Goal: Information Seeking & Learning: Find specific fact

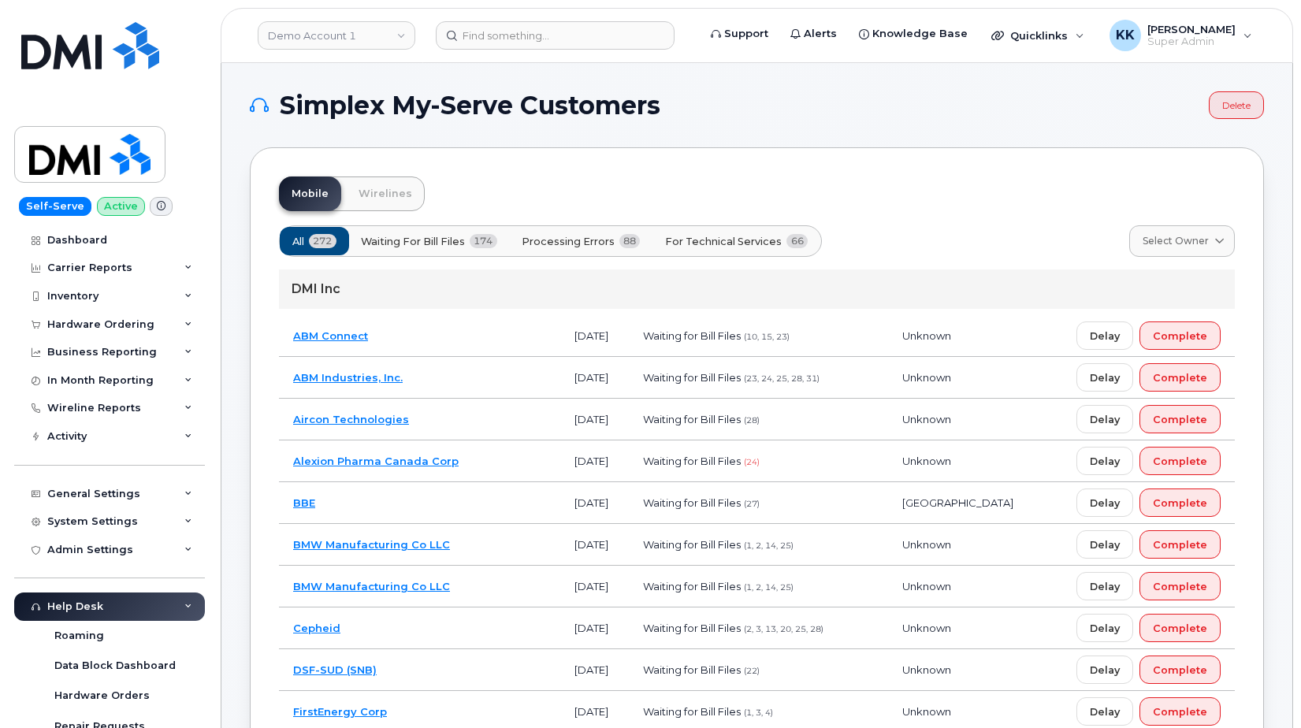
click at [690, 252] on button "For Technical Services 66" at bounding box center [736, 241] width 169 height 28
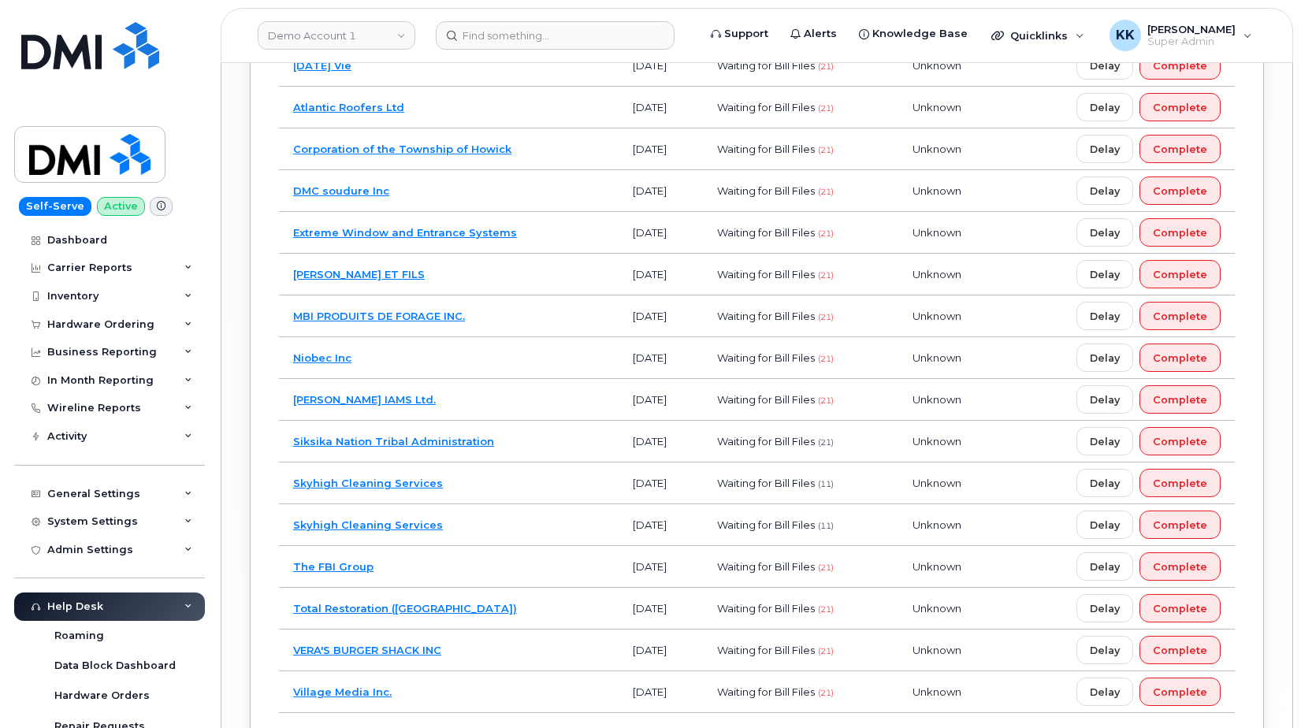
scroll to position [2809, 0]
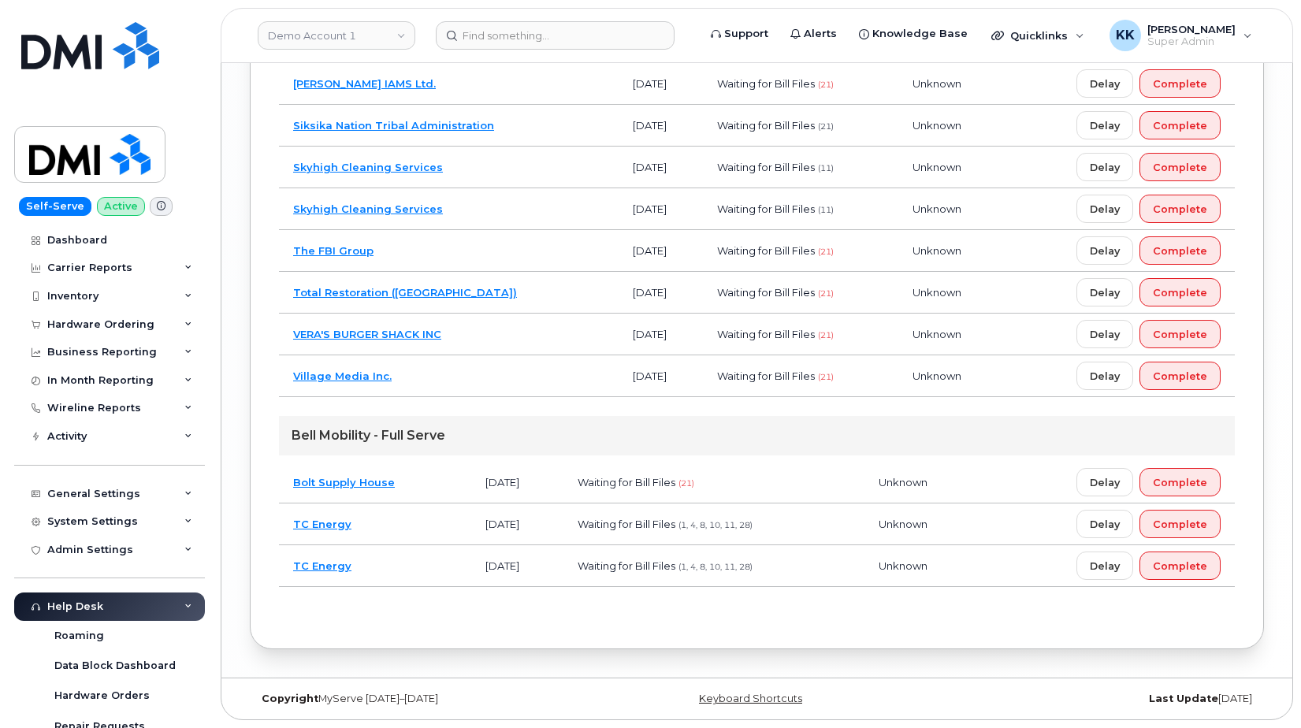
click at [407, 552] on td "TC Energy" at bounding box center [375, 567] width 192 height 42
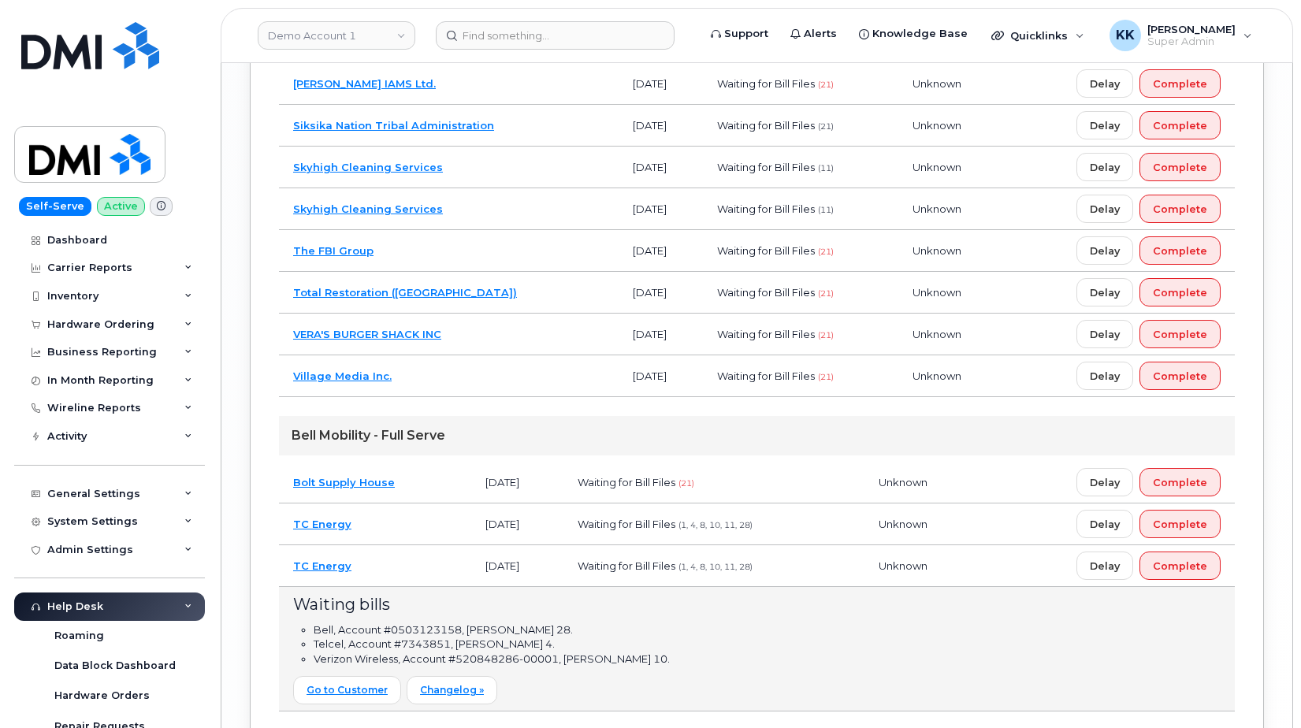
click at [414, 559] on td "TC Energy" at bounding box center [375, 567] width 192 height 42
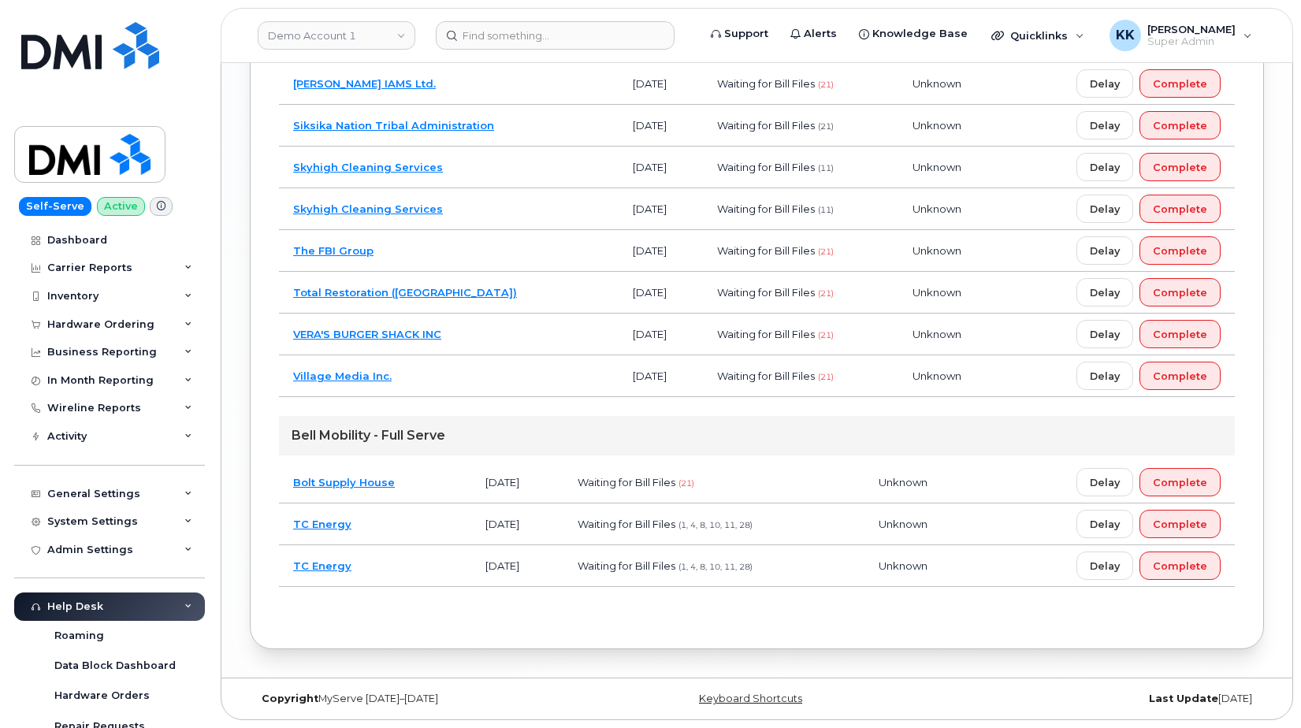
click at [444, 488] on td "Bolt Supply House" at bounding box center [375, 483] width 192 height 42
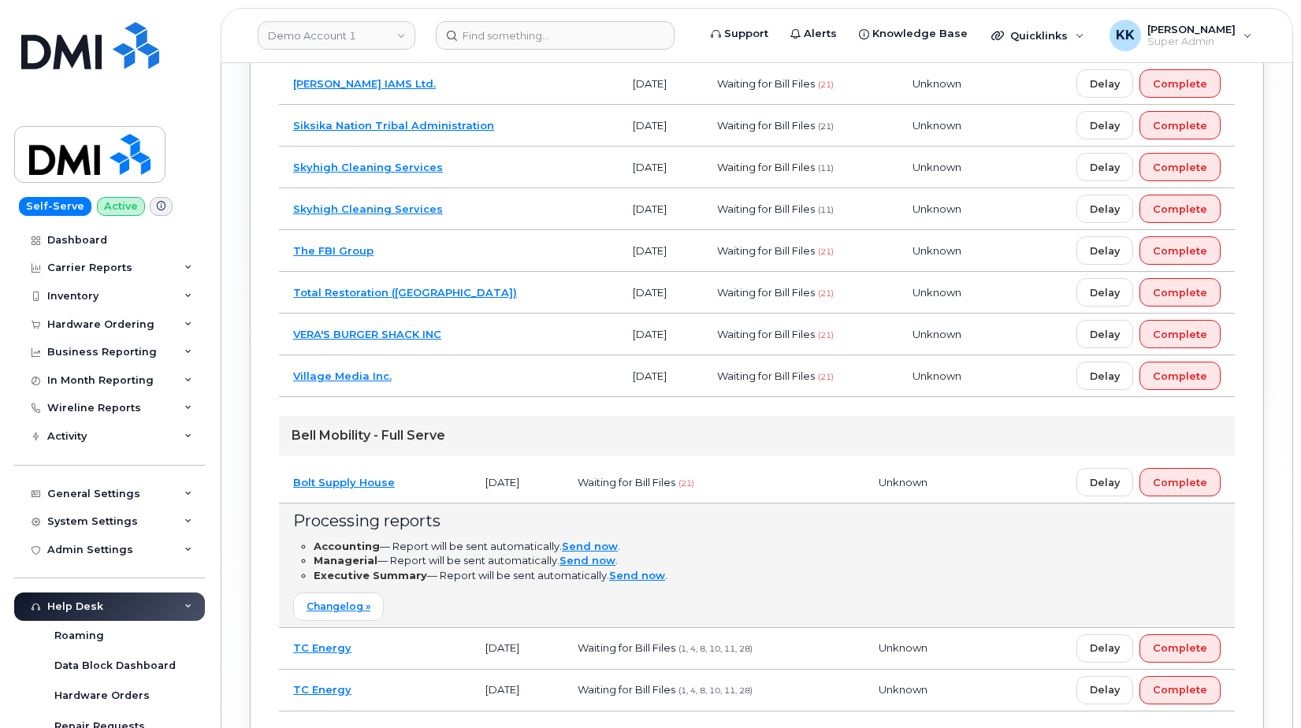
click at [444, 486] on td "Bolt Supply House" at bounding box center [375, 483] width 192 height 42
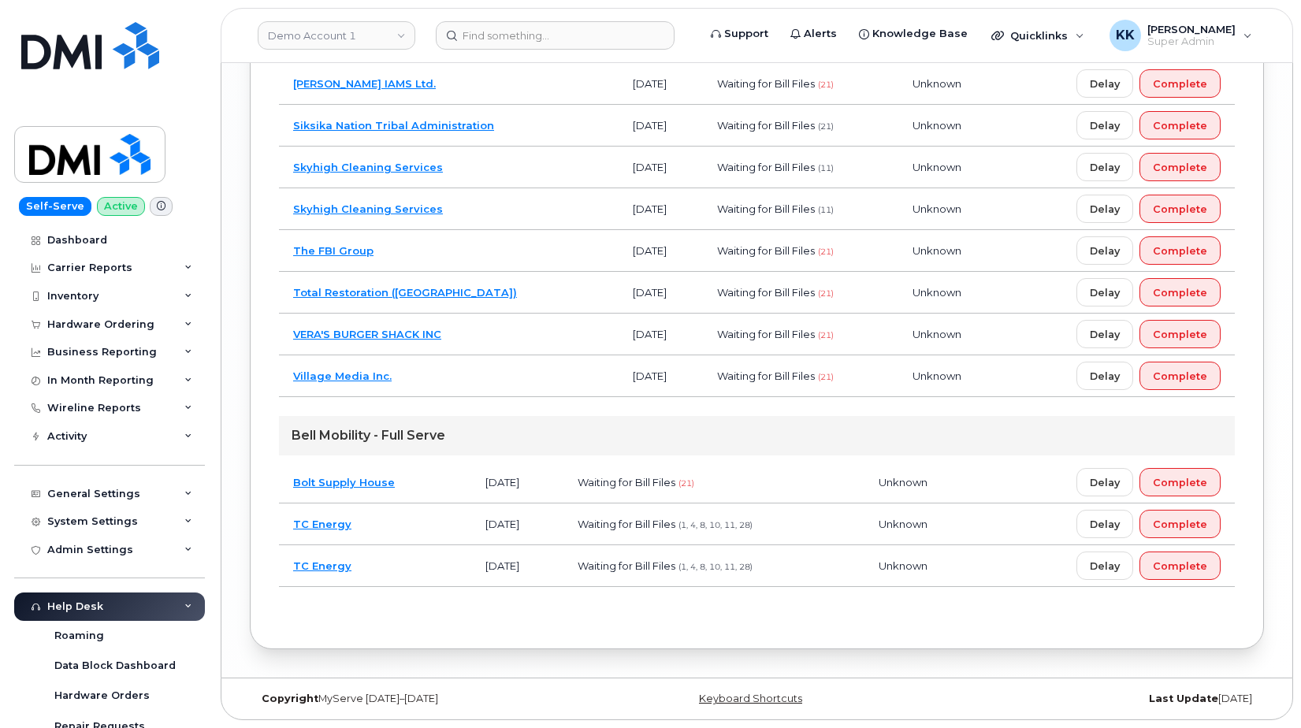
click at [477, 367] on td "Village Media Inc." at bounding box center [449, 377] width 340 height 42
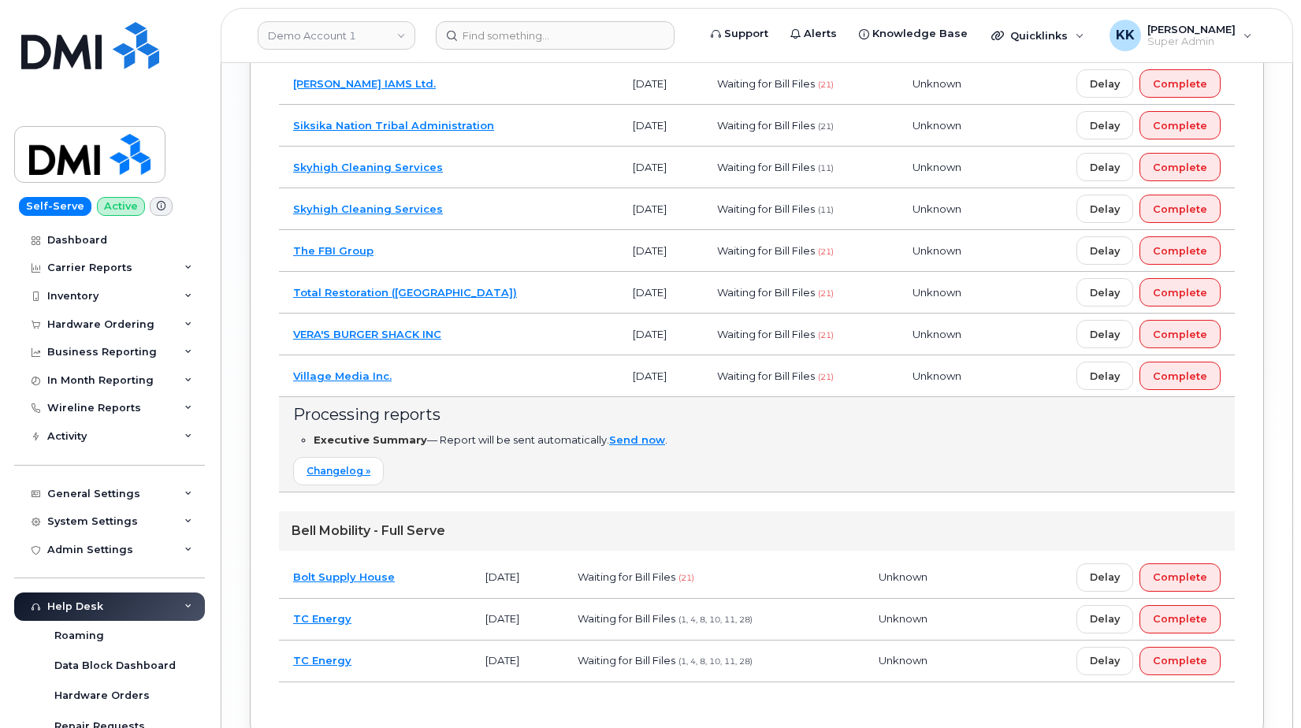
click at [481, 325] on td "VERA'S BURGER SHACK INC" at bounding box center [449, 335] width 340 height 42
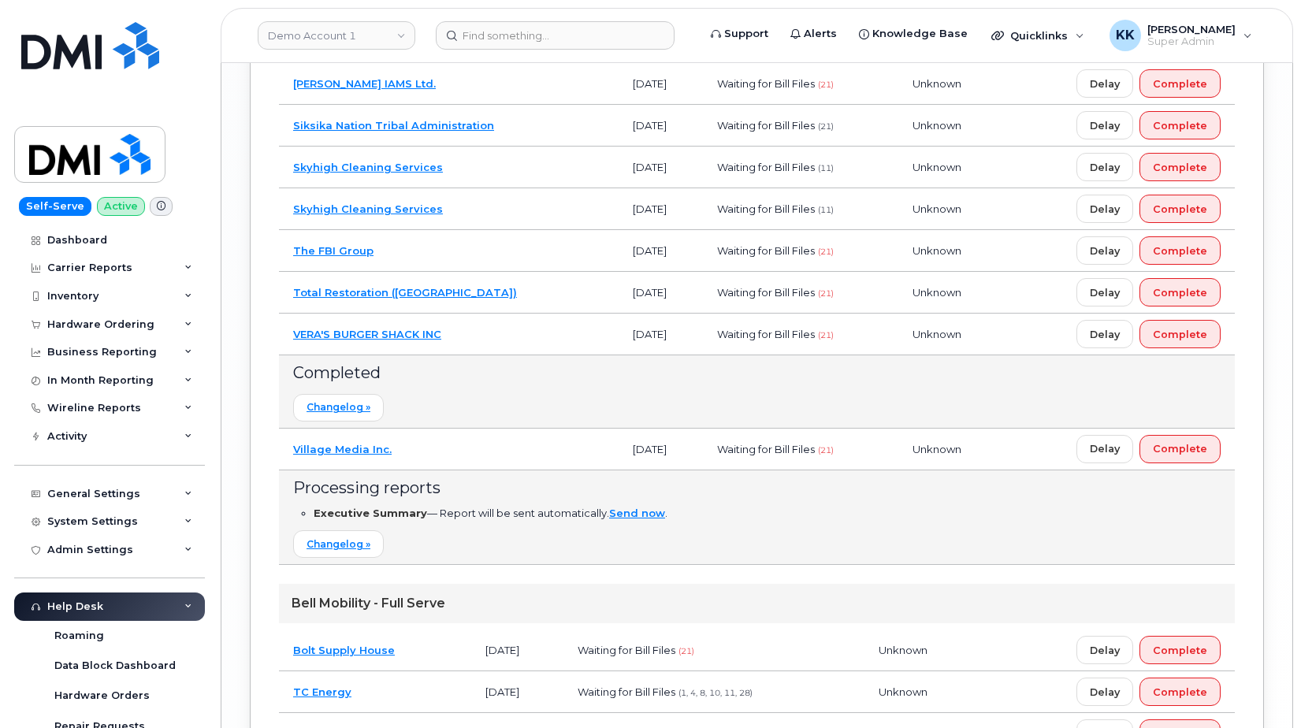
click at [473, 336] on td "VERA'S BURGER SHACK INC" at bounding box center [449, 335] width 340 height 42
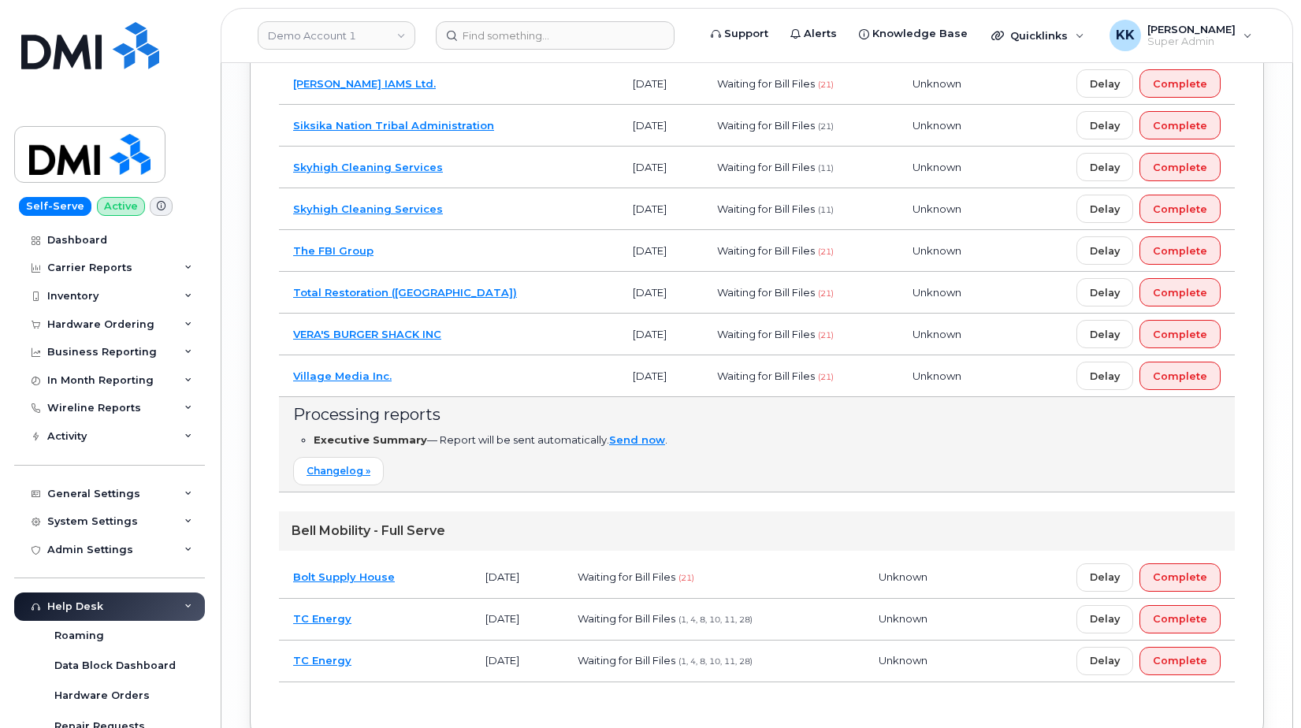
click at [467, 371] on td "Village Media Inc." at bounding box center [449, 377] width 340 height 42
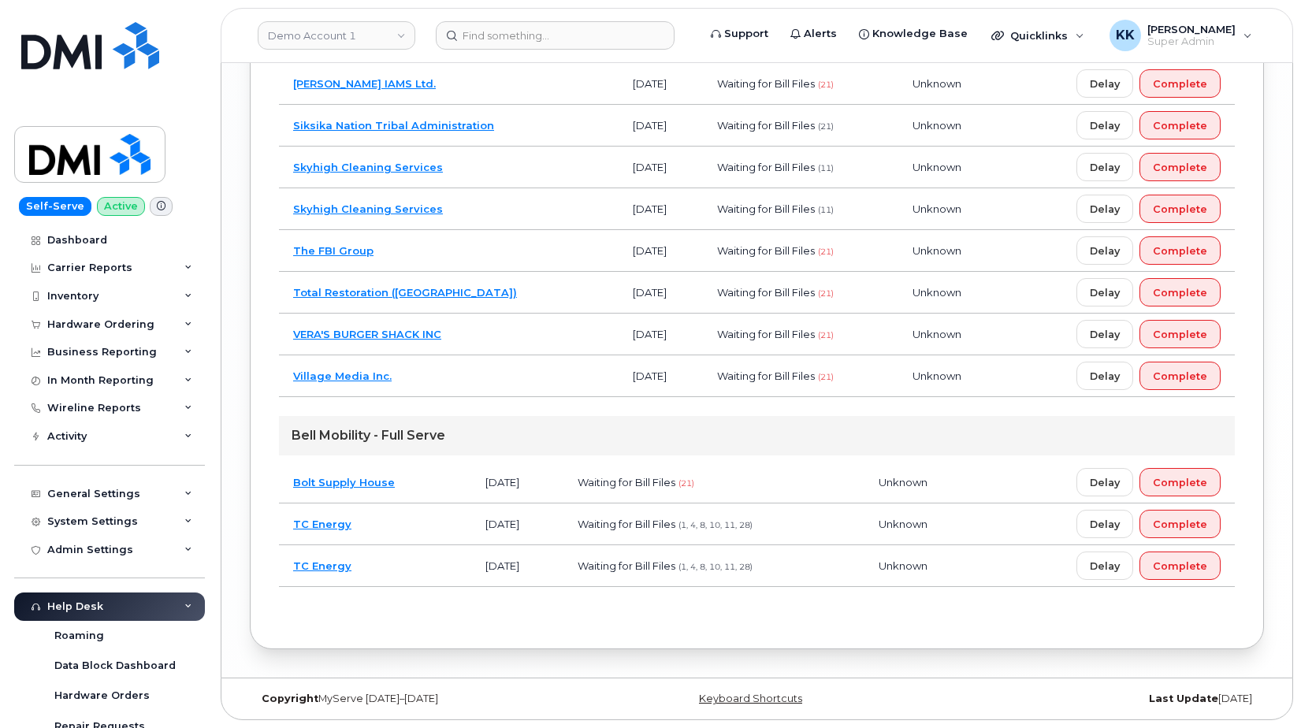
click at [470, 276] on td "Total Restoration ([GEOGRAPHIC_DATA])" at bounding box center [449, 293] width 340 height 42
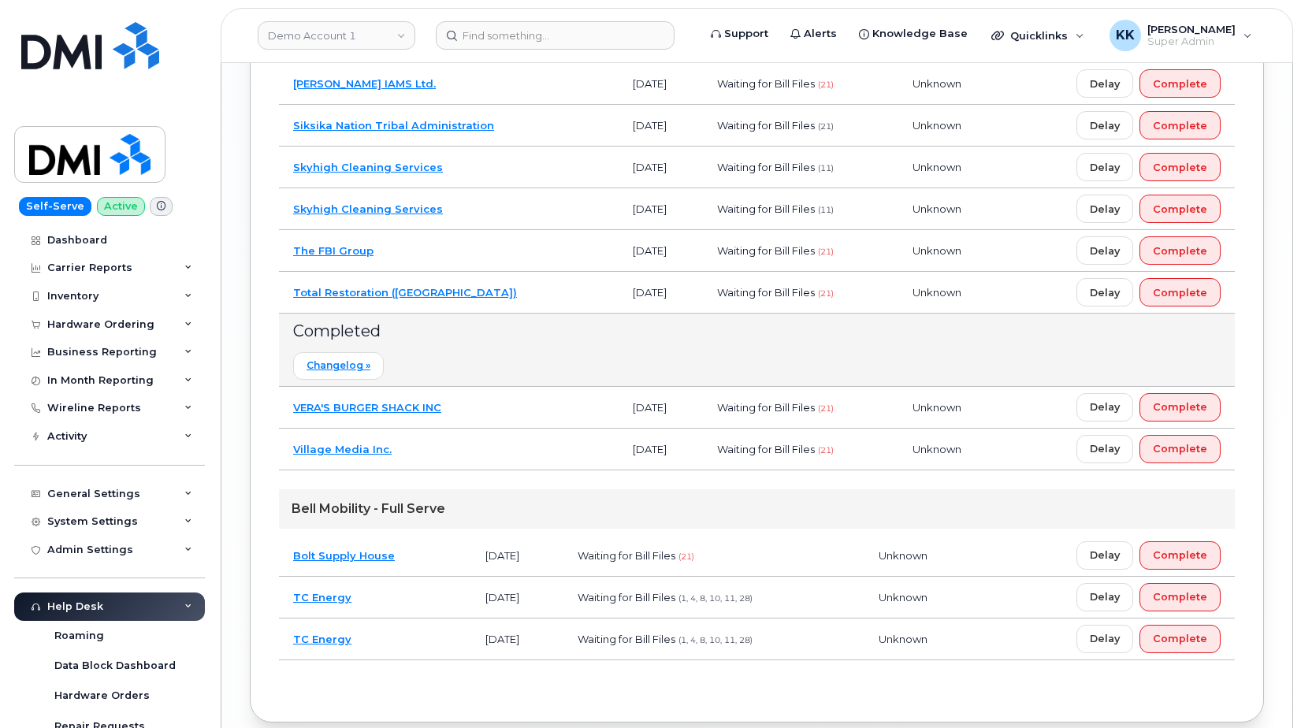
click at [470, 276] on td "Total Restoration ([GEOGRAPHIC_DATA])" at bounding box center [449, 293] width 340 height 42
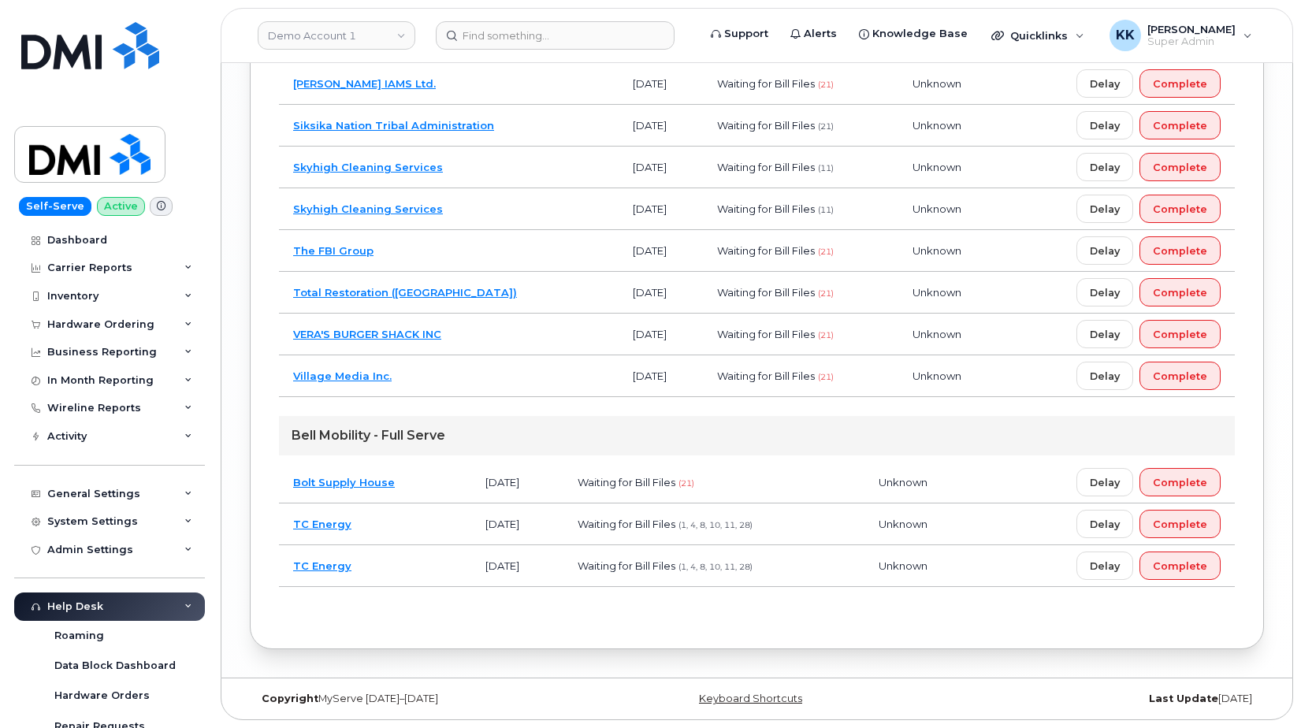
click at [457, 246] on td "The FBI Group" at bounding box center [449, 251] width 340 height 42
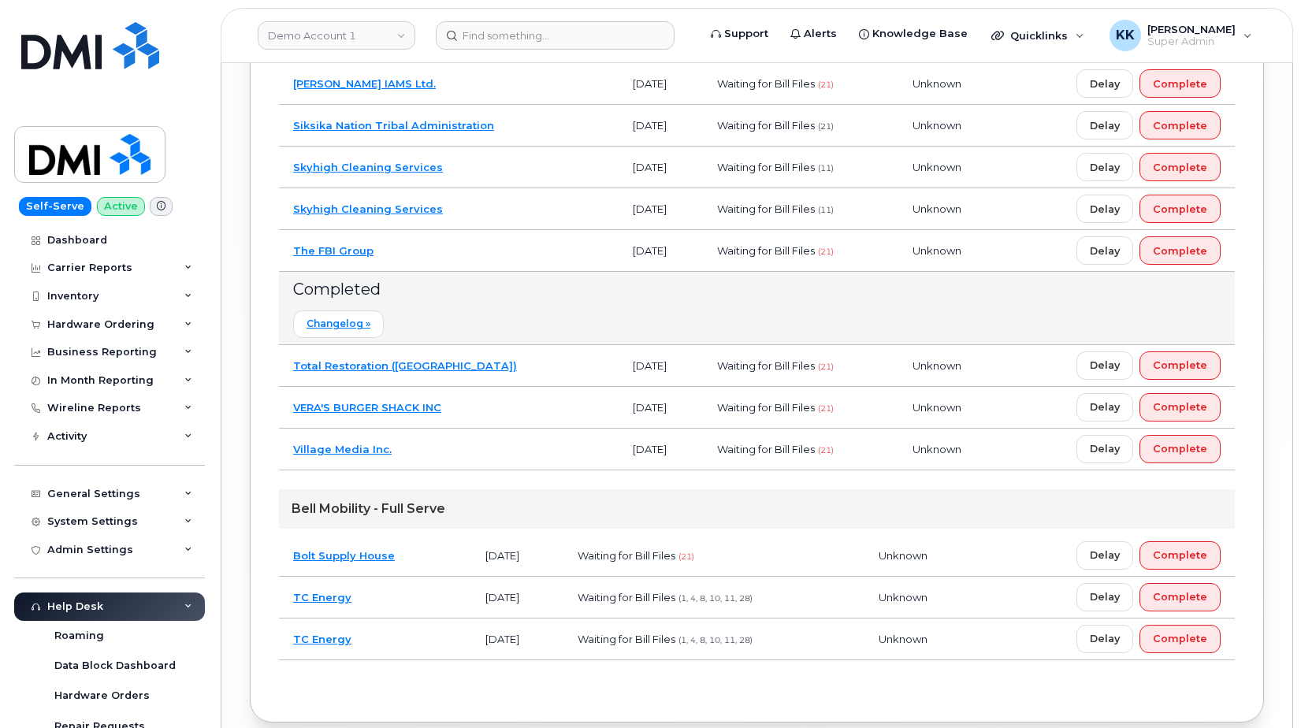
click at [457, 246] on td "The FBI Group" at bounding box center [449, 251] width 340 height 42
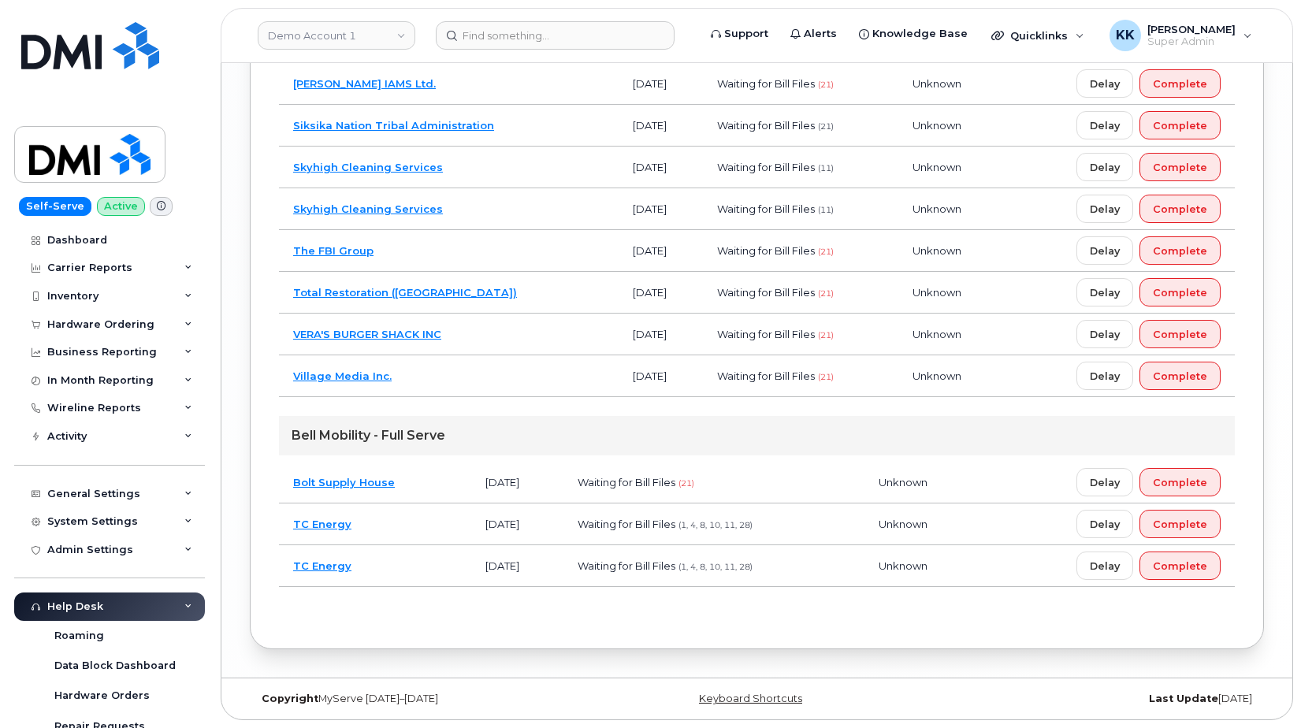
click at [529, 210] on td "Skyhigh Cleaning Services" at bounding box center [449, 209] width 340 height 42
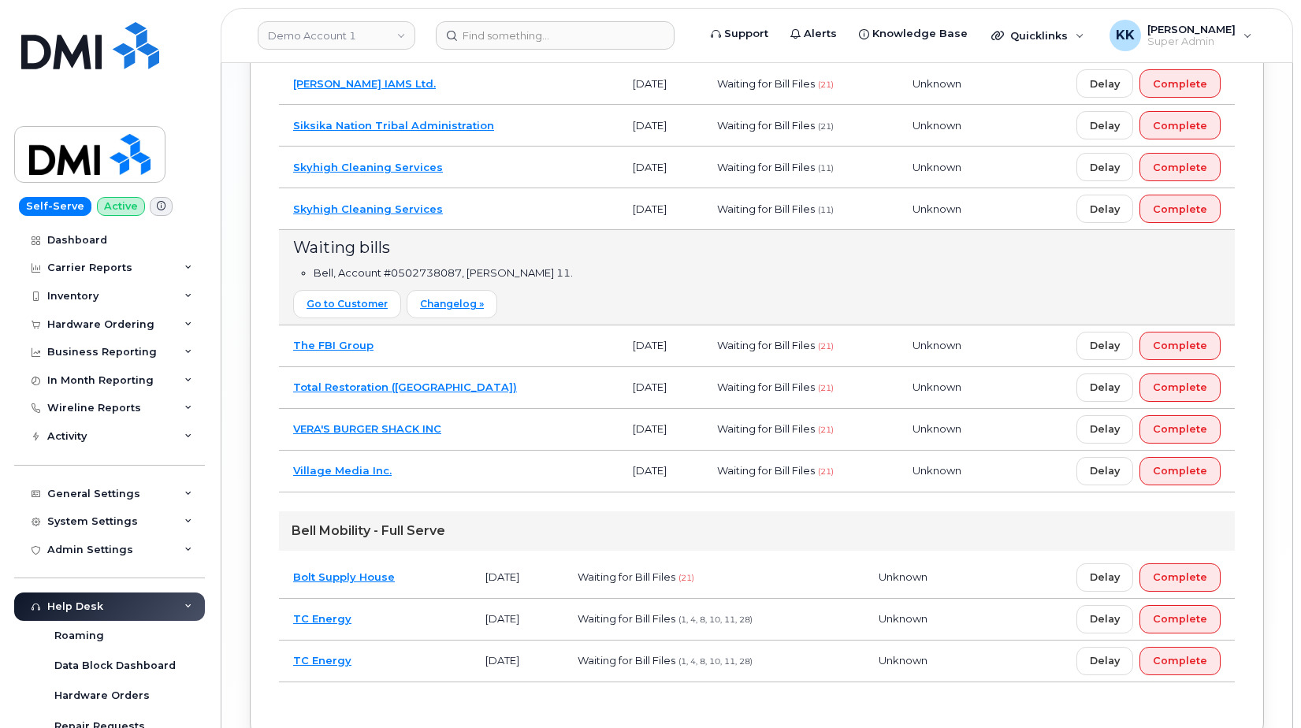
click at [529, 208] on td "Skyhigh Cleaning Services" at bounding box center [449, 209] width 340 height 42
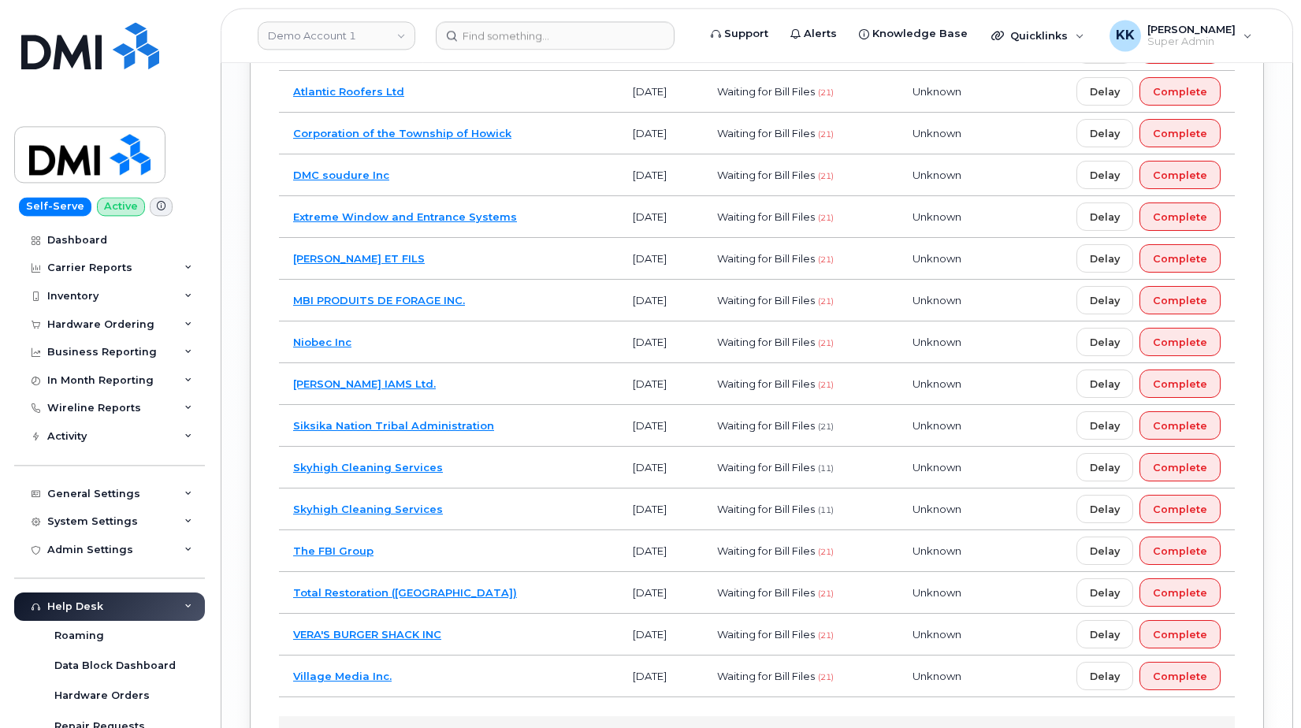
scroll to position [2487, 0]
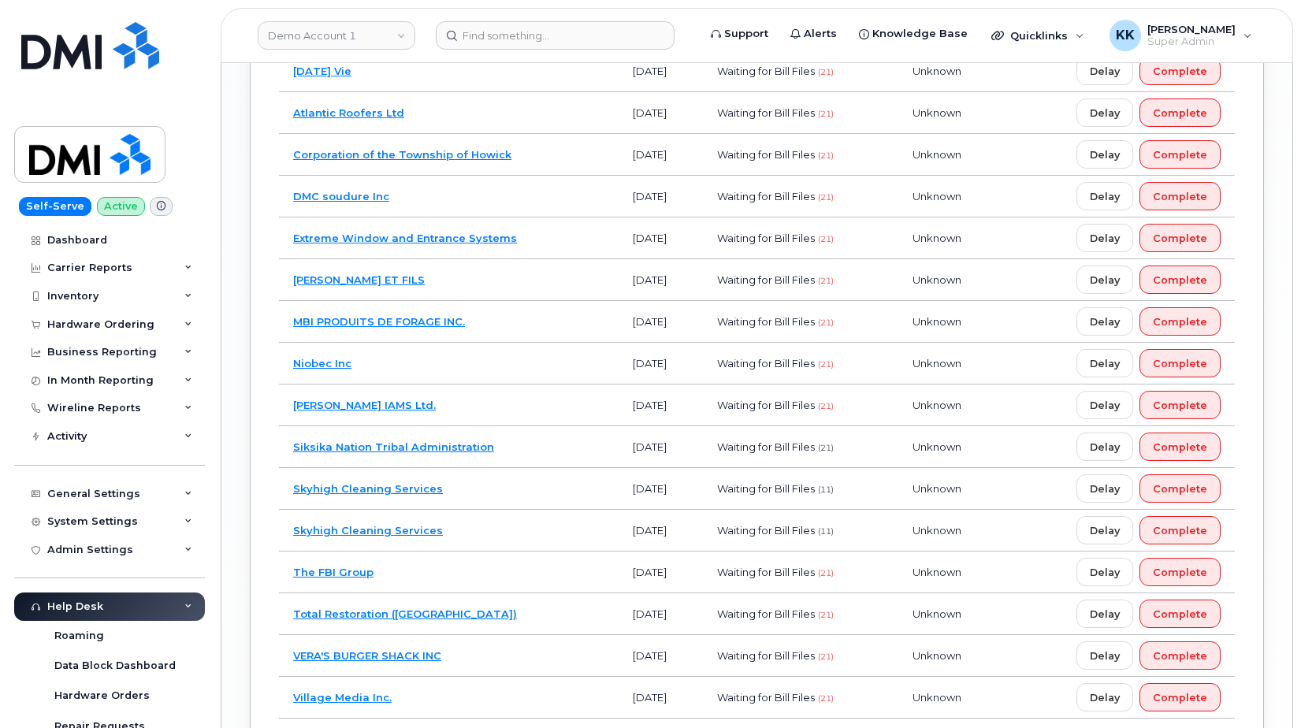
click at [516, 454] on td "Siksika Nation Tribal Administration" at bounding box center [449, 447] width 340 height 42
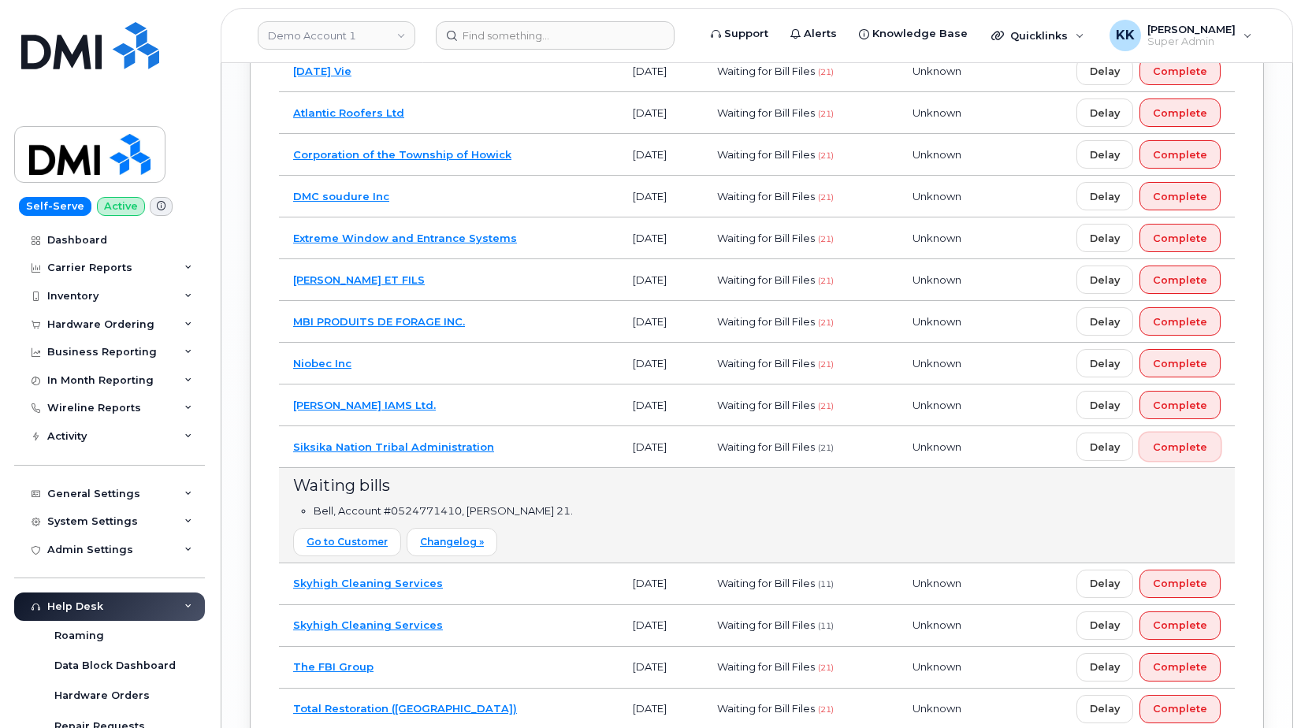
click at [1174, 452] on span "Complete" at bounding box center [1180, 447] width 54 height 15
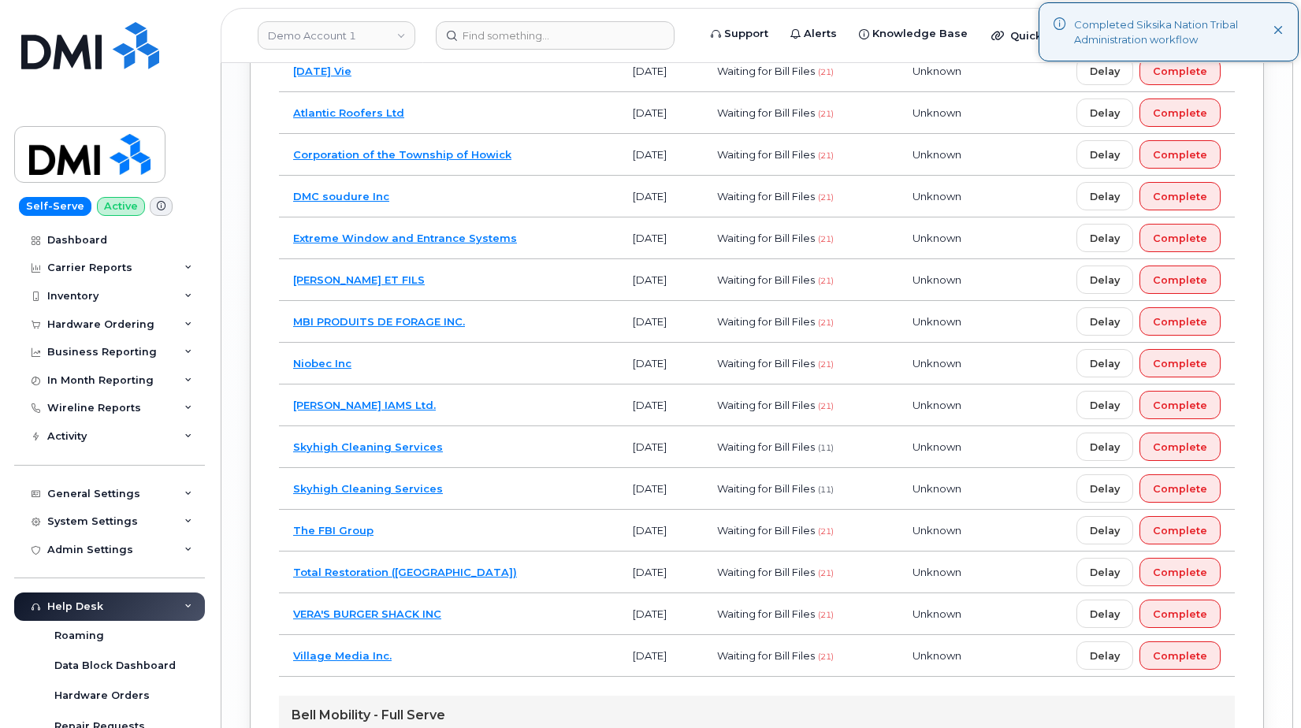
click at [473, 397] on td "[PERSON_NAME] IAMS Ltd." at bounding box center [449, 406] width 340 height 42
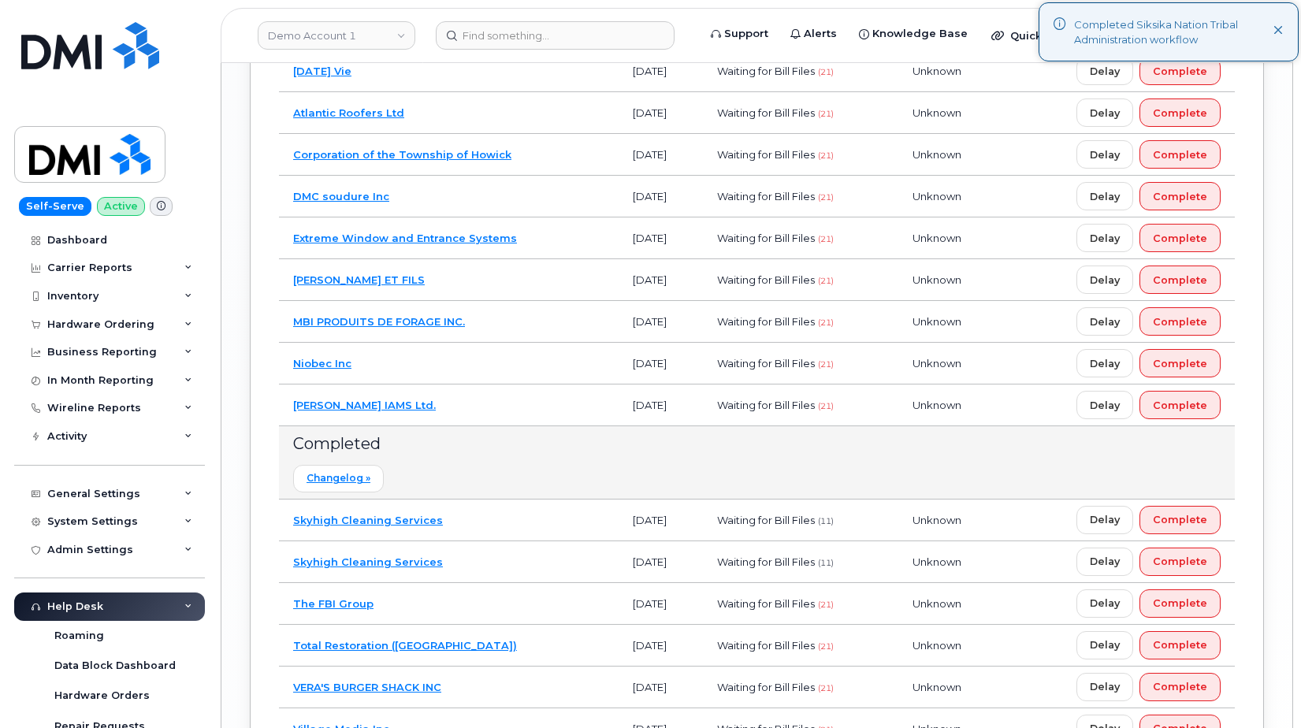
click at [473, 397] on td "[PERSON_NAME] IAMS Ltd." at bounding box center [449, 406] width 340 height 42
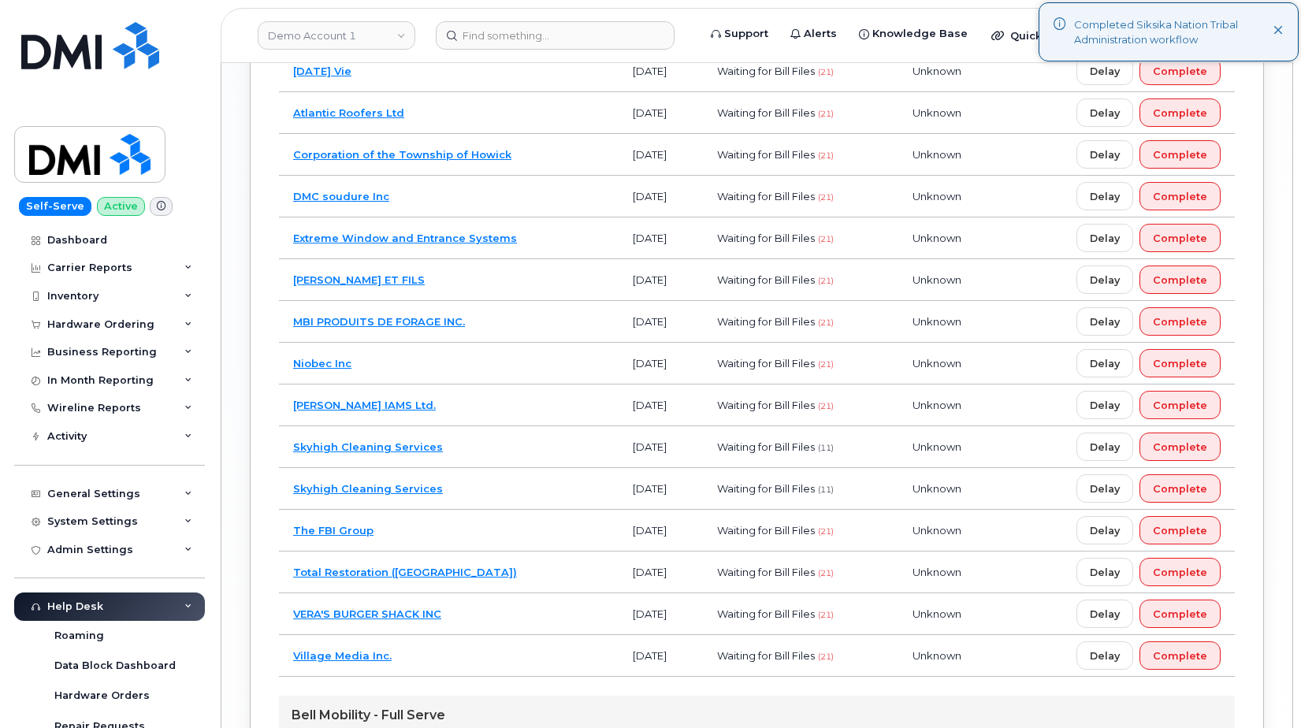
click at [466, 361] on td "Niobec Inc" at bounding box center [449, 364] width 340 height 42
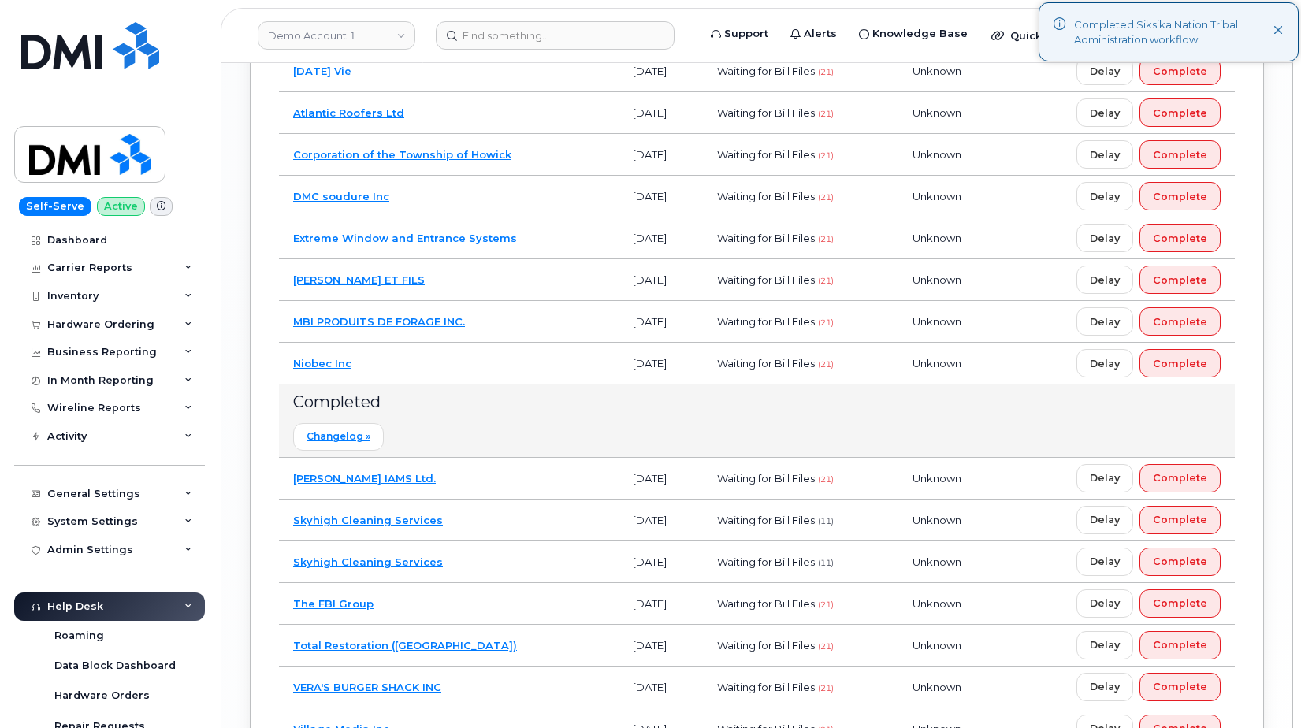
click at [466, 361] on td "Niobec Inc" at bounding box center [449, 364] width 340 height 42
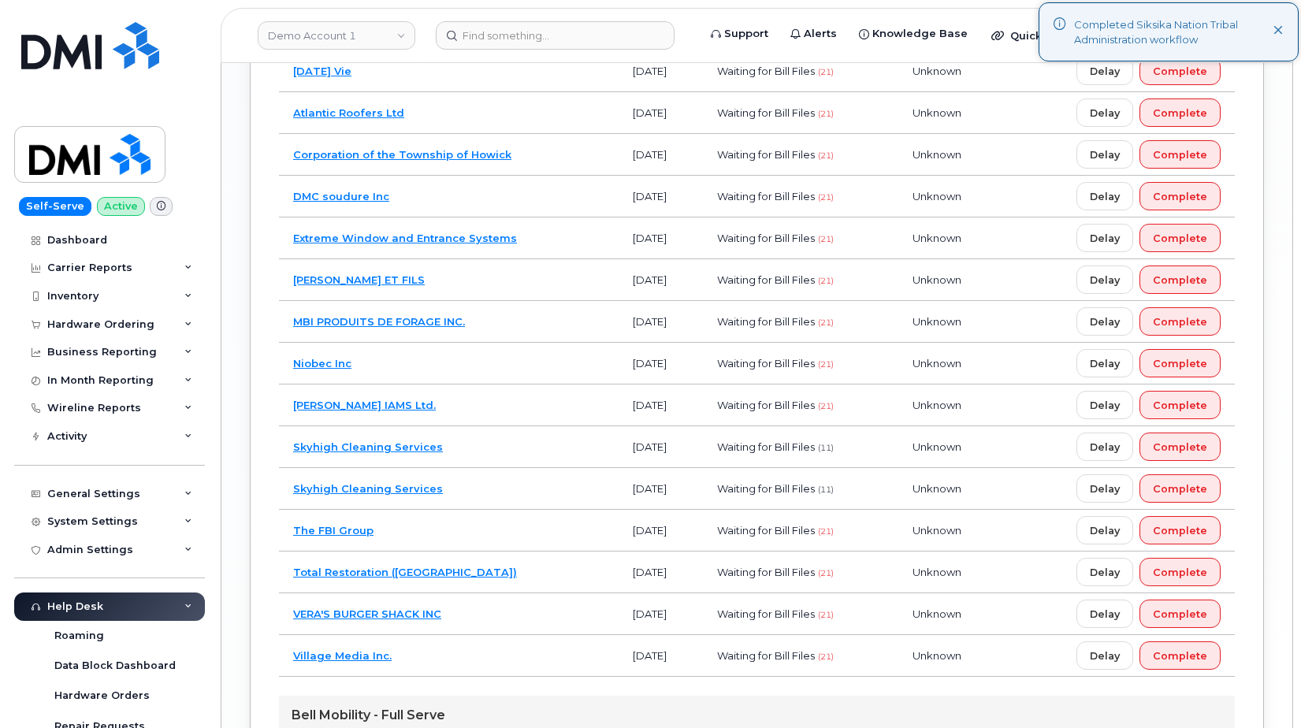
click at [530, 330] on td "MBI PRODUITS DE FORAGE INC." at bounding box center [449, 322] width 340 height 42
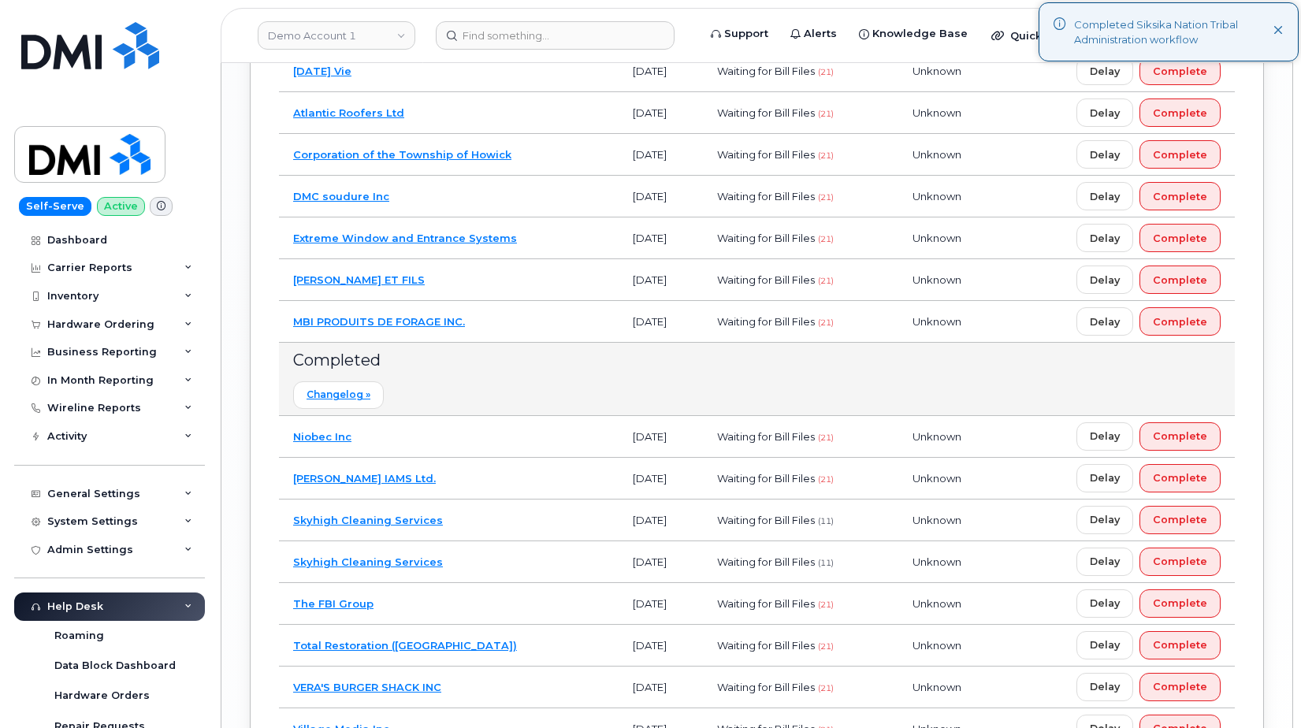
click at [530, 330] on td "MBI PRODUITS DE FORAGE INC." at bounding box center [449, 322] width 340 height 42
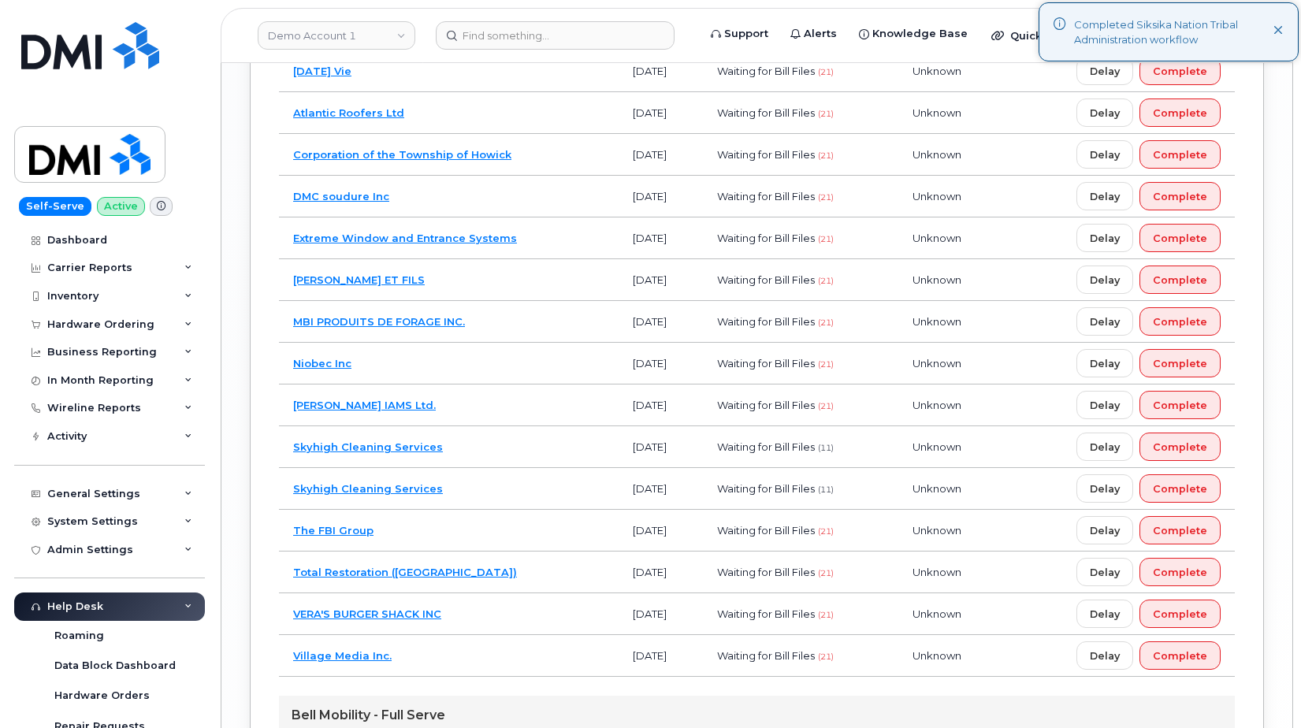
click at [526, 273] on td "FOURNIER ET FILS" at bounding box center [449, 280] width 340 height 42
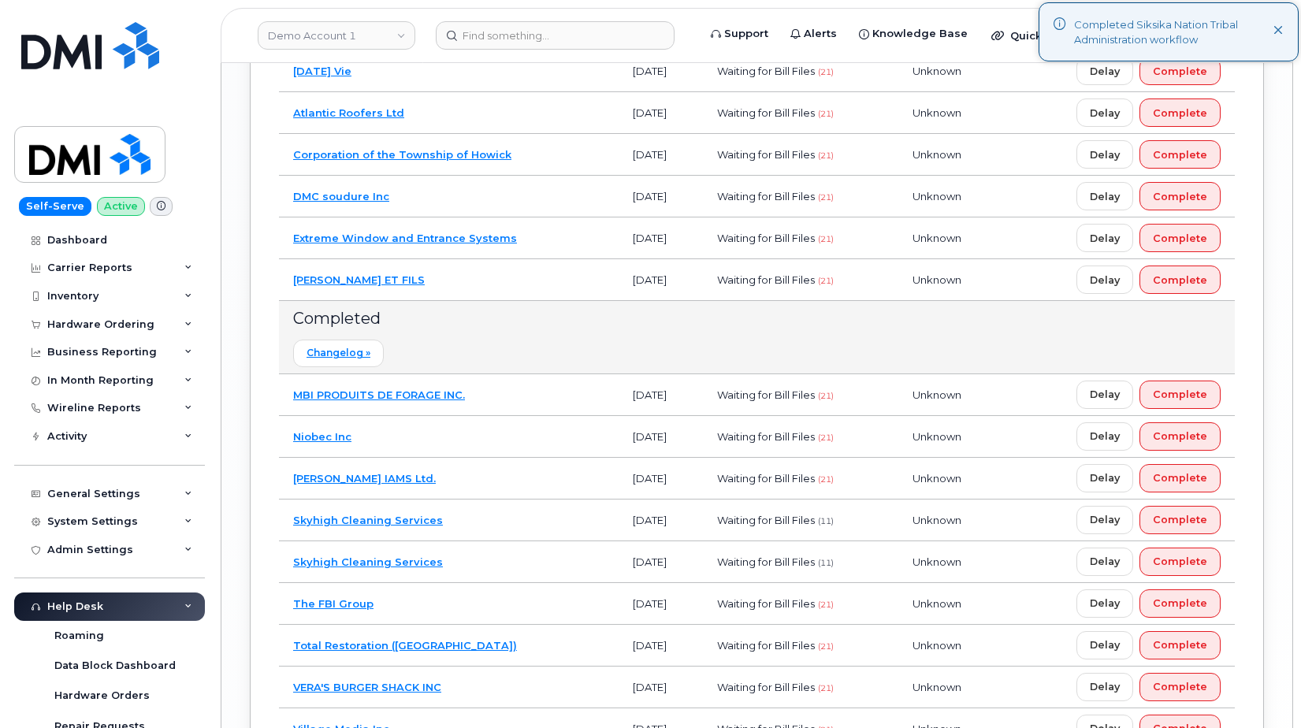
click at [526, 273] on td "FOURNIER ET FILS" at bounding box center [449, 280] width 340 height 42
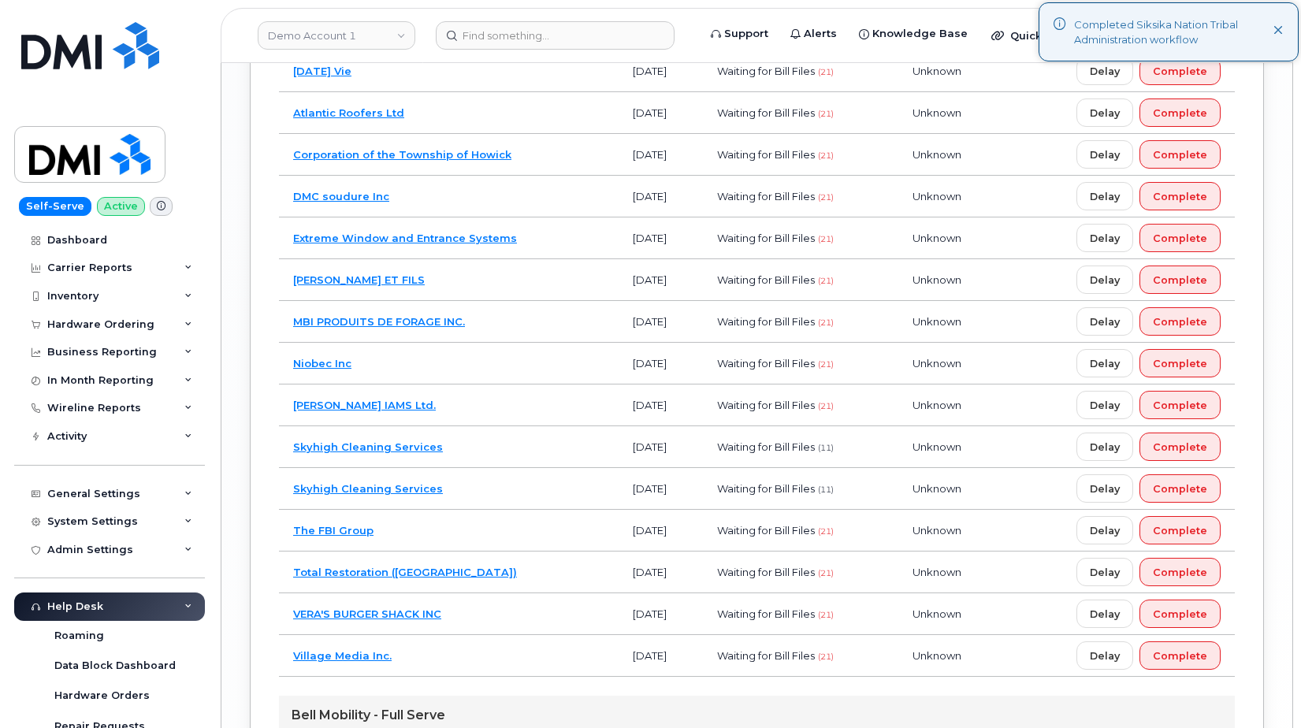
click at [564, 218] on td "Extreme Window and Entrance Systems" at bounding box center [449, 239] width 340 height 42
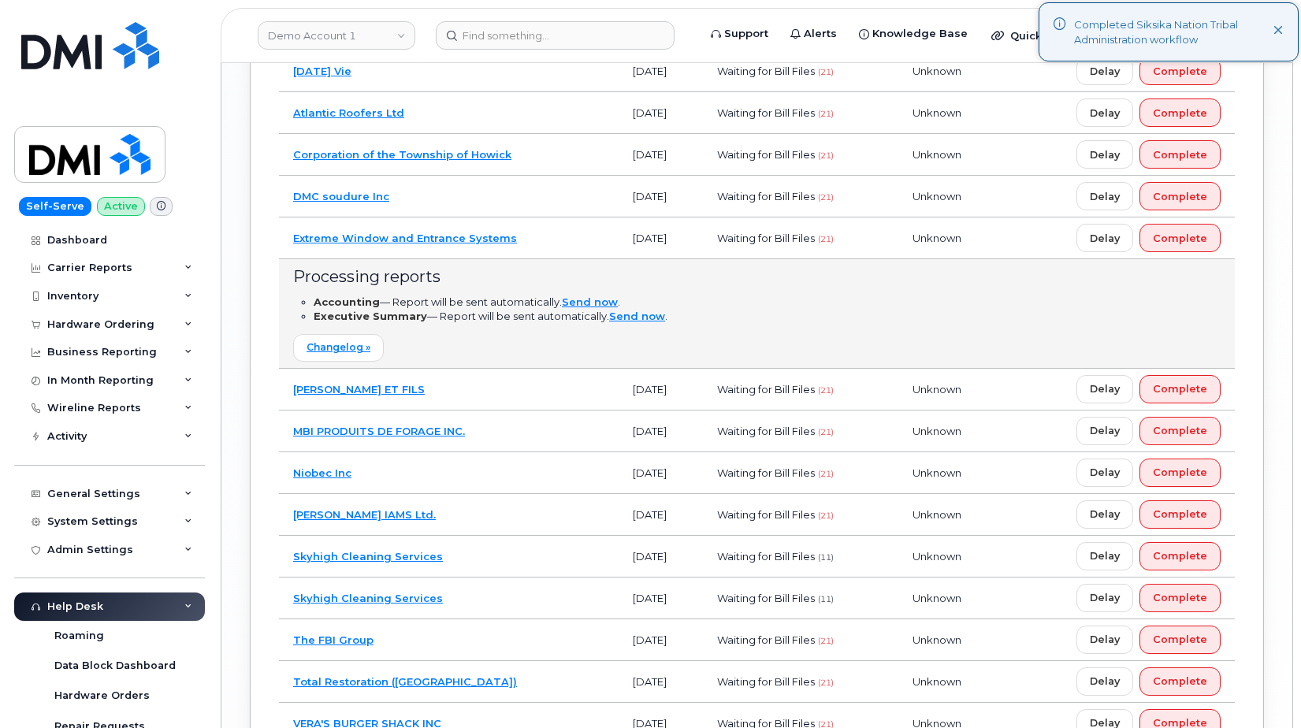
click at [564, 218] on td "Extreme Window and Entrance Systems" at bounding box center [449, 239] width 340 height 42
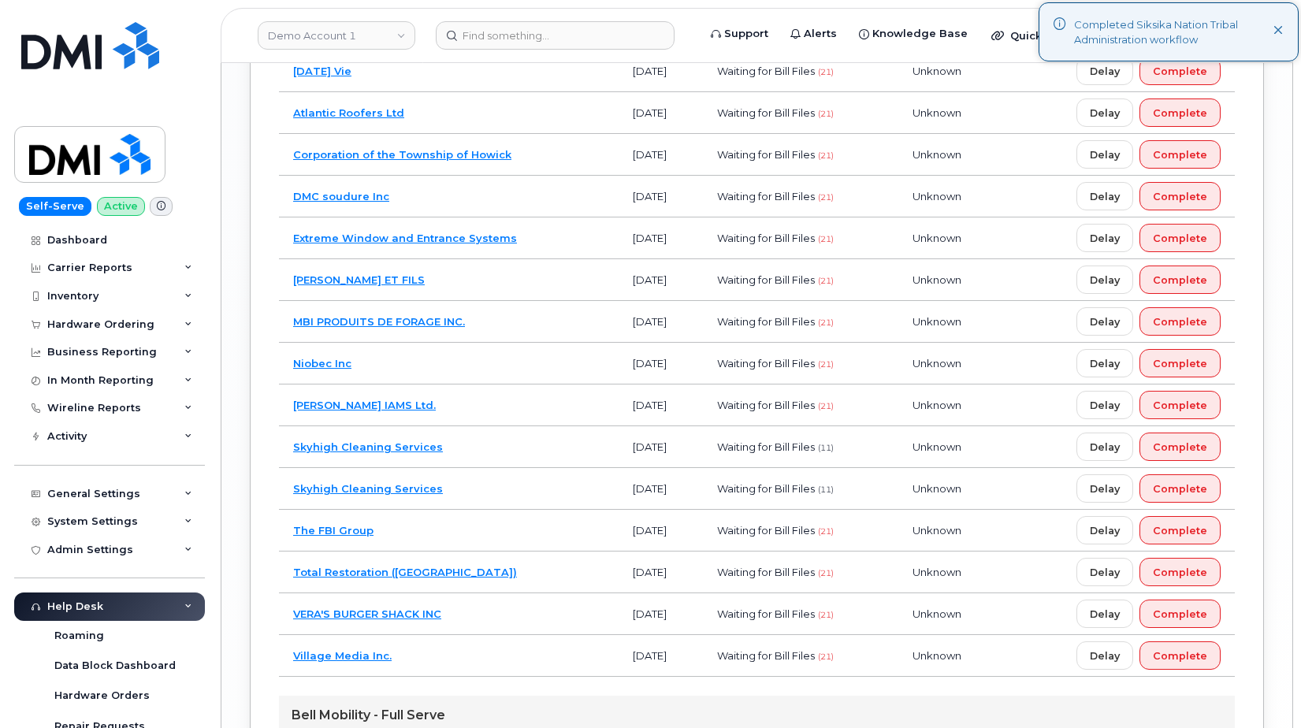
click at [526, 182] on td "DMC soudure Inc" at bounding box center [449, 197] width 340 height 42
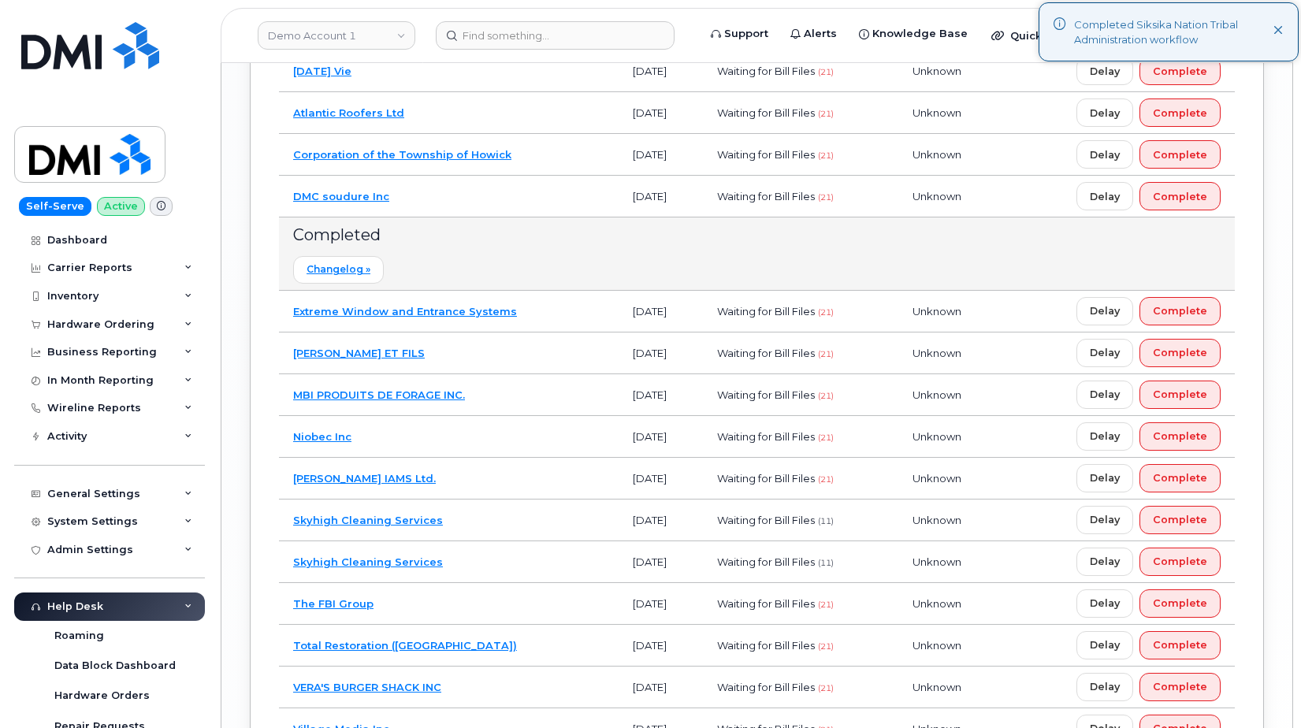
click at [526, 182] on td "DMC soudure Inc" at bounding box center [449, 197] width 340 height 42
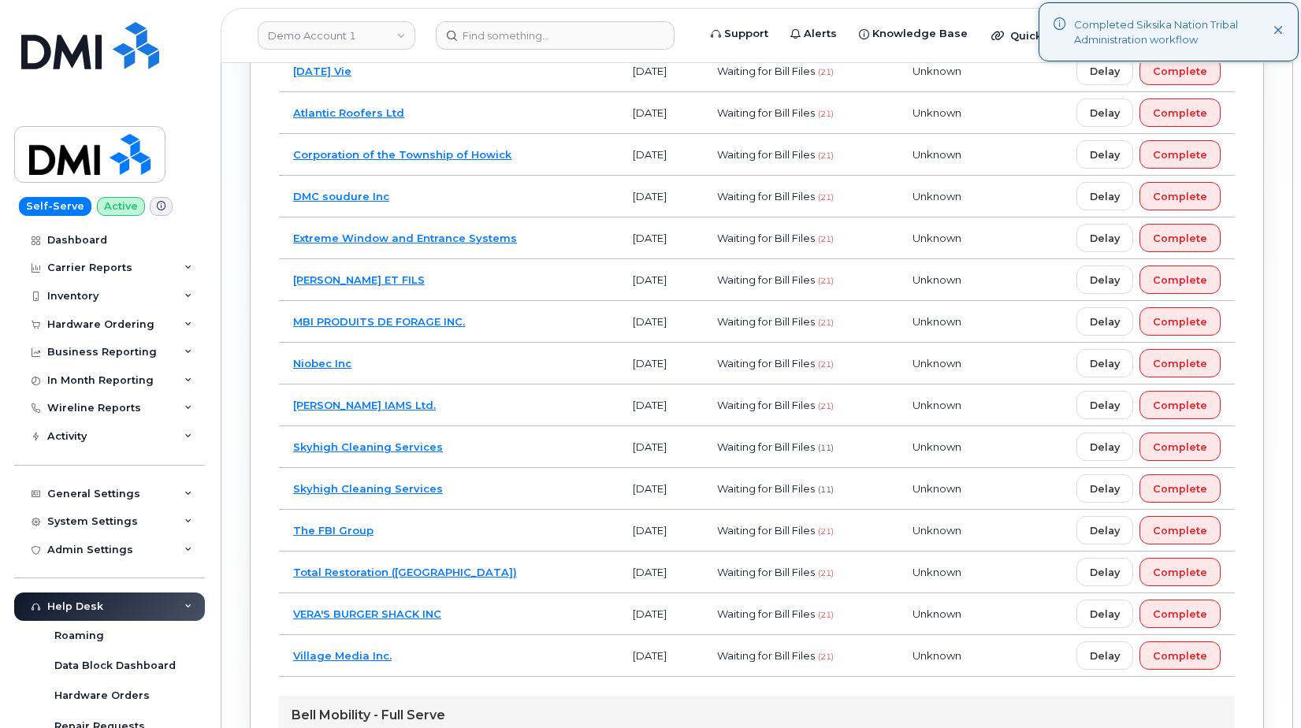
click at [552, 148] on td "Corporation of the Township of Howick" at bounding box center [449, 155] width 340 height 42
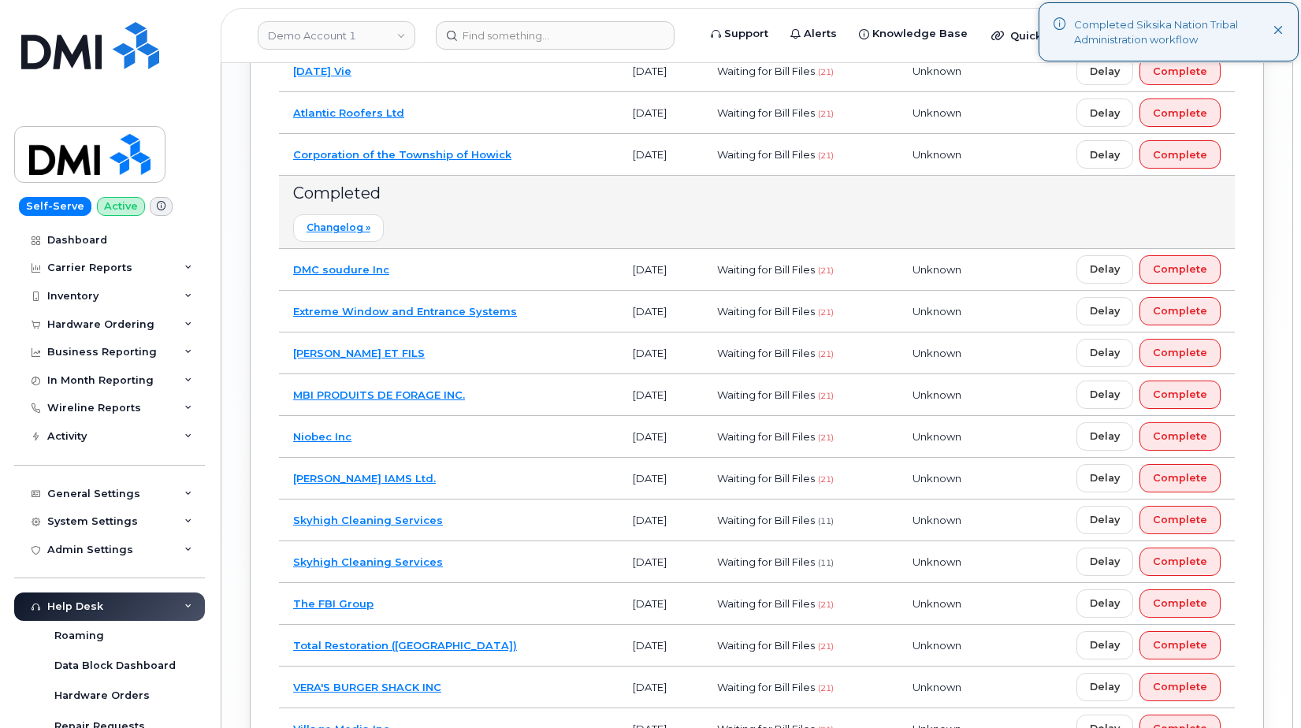
click at [554, 148] on td "Corporation of the Township of Howick" at bounding box center [449, 155] width 340 height 42
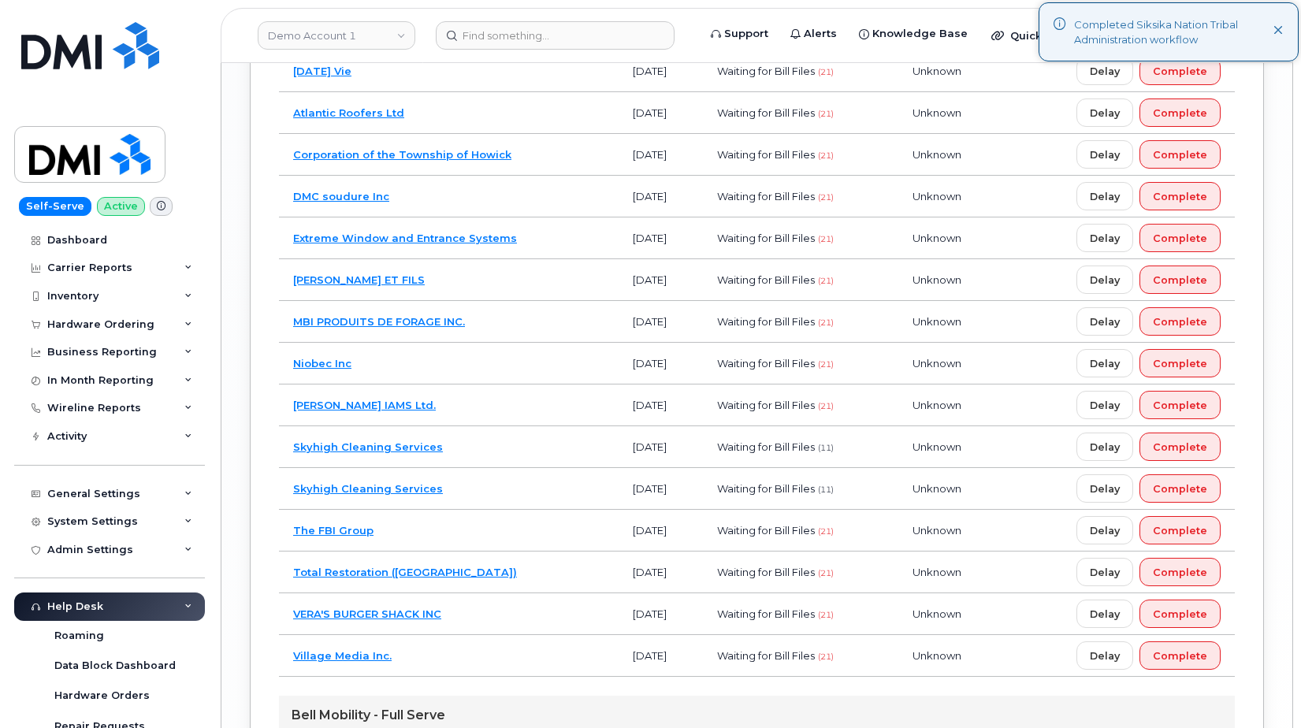
click at [541, 114] on td "Atlantic Roofers Ltd" at bounding box center [449, 113] width 340 height 42
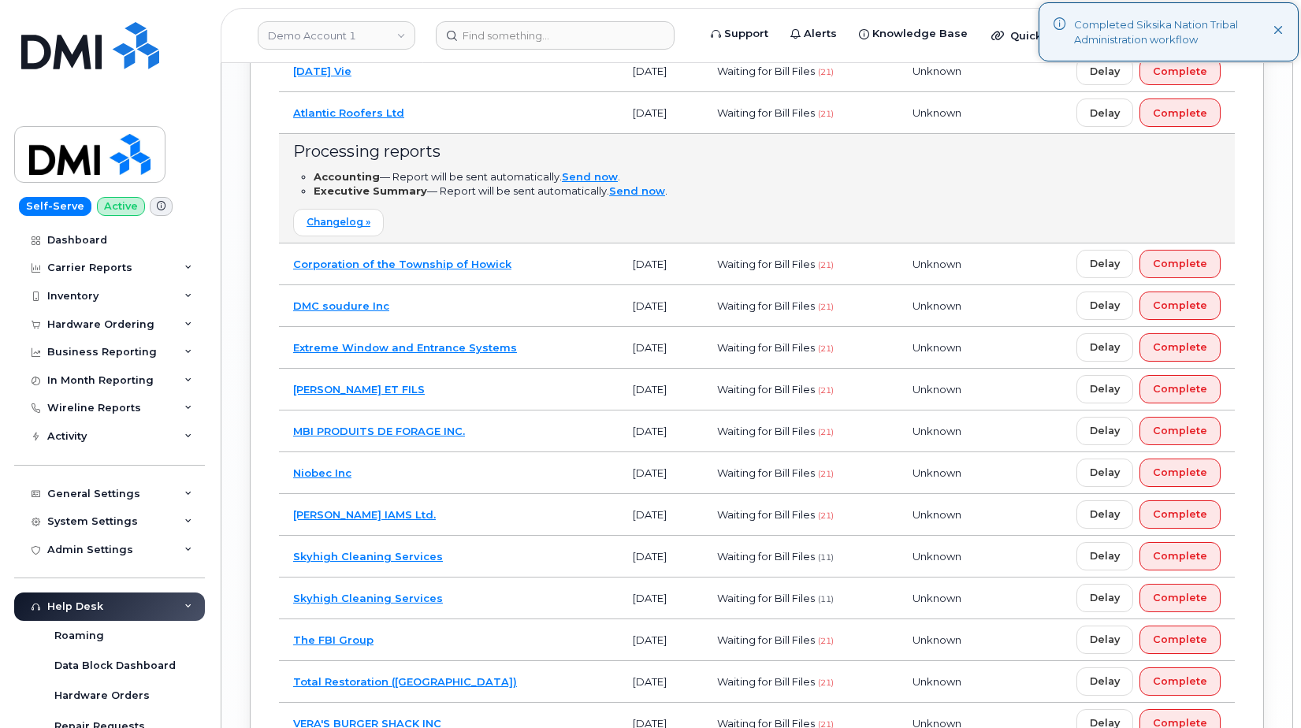
click at [541, 114] on td "Atlantic Roofers Ltd" at bounding box center [449, 113] width 340 height 42
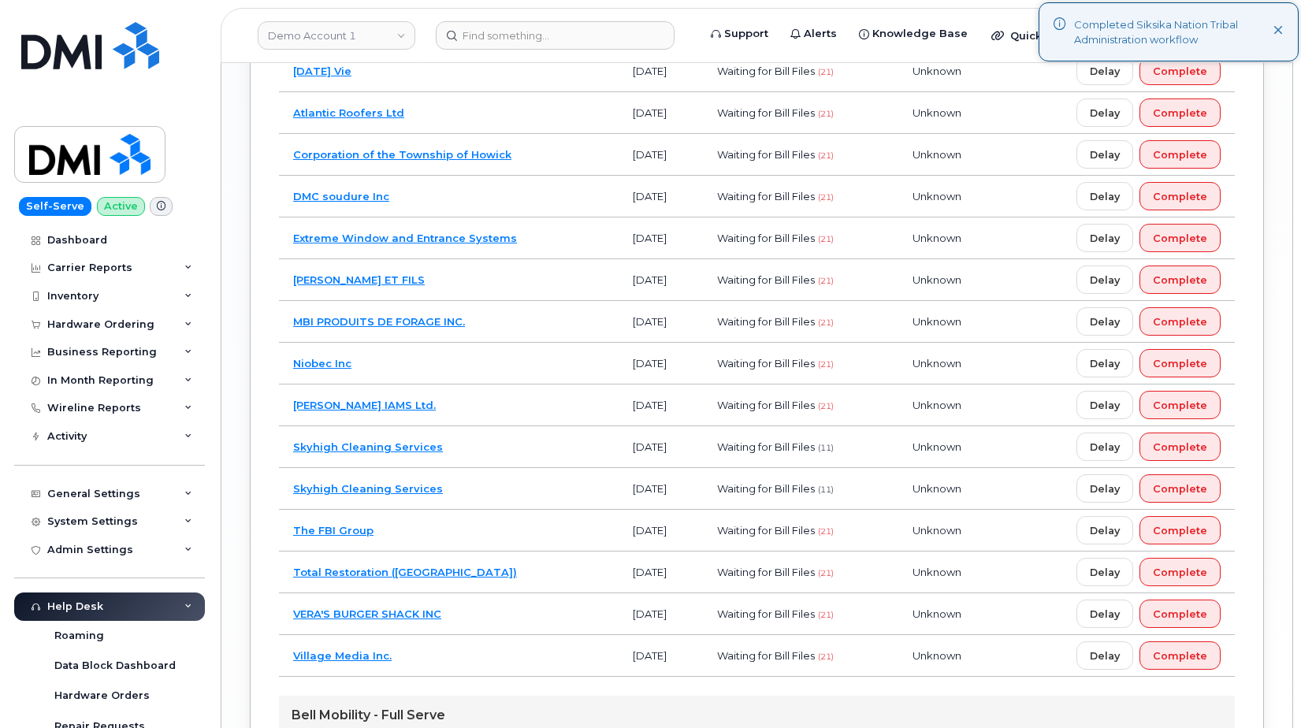
click at [523, 72] on td "Assomption Vie" at bounding box center [449, 71] width 340 height 42
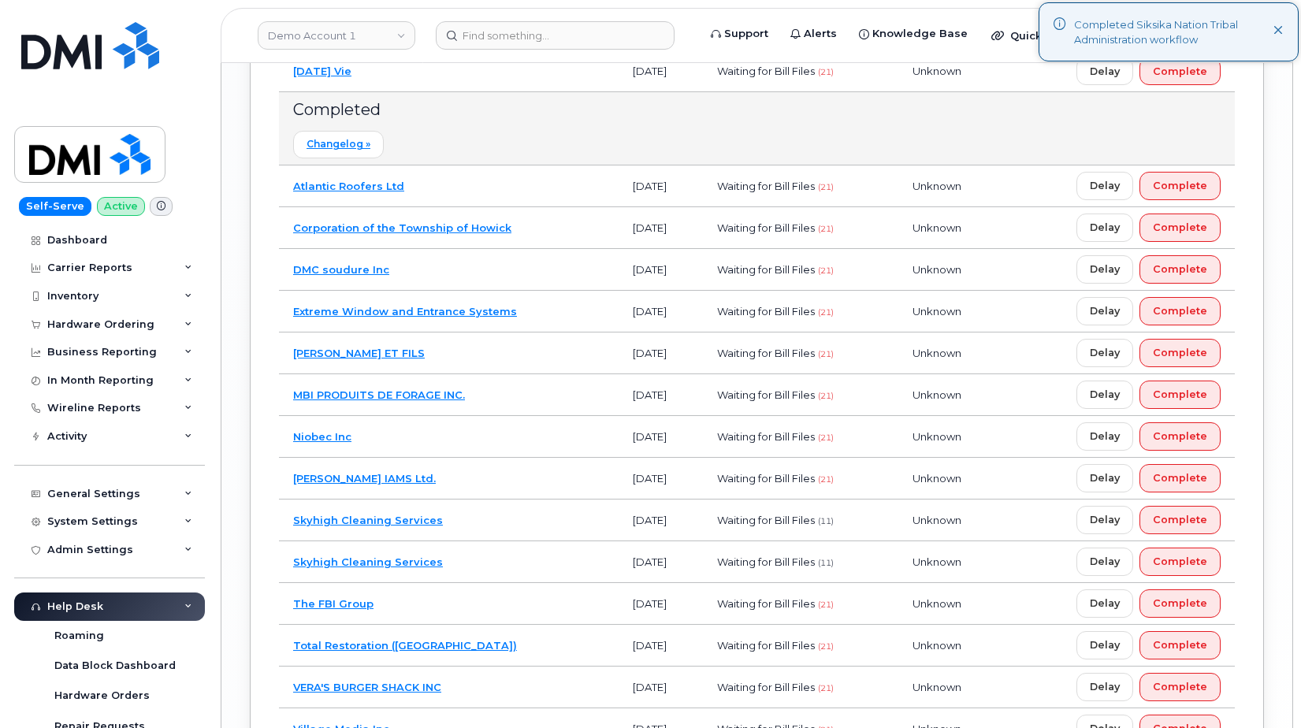
click at [523, 72] on td "Assomption Vie" at bounding box center [449, 71] width 340 height 42
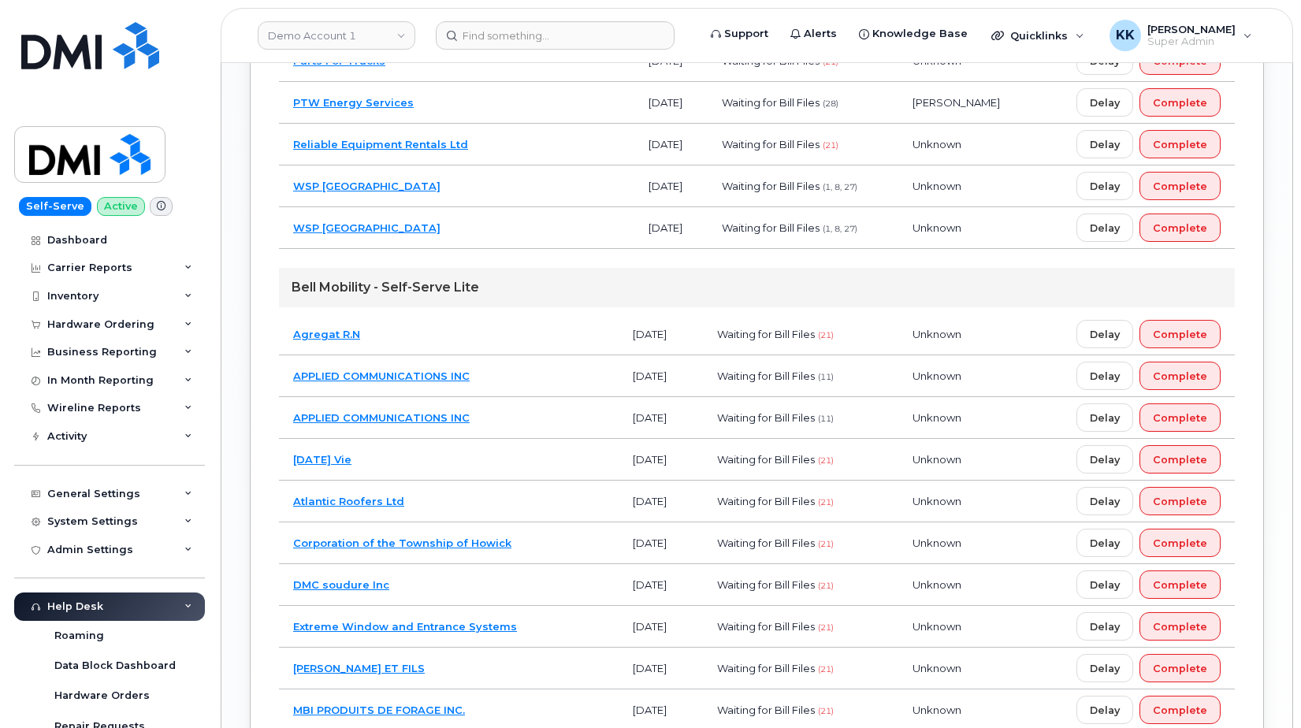
scroll to position [2085, 0]
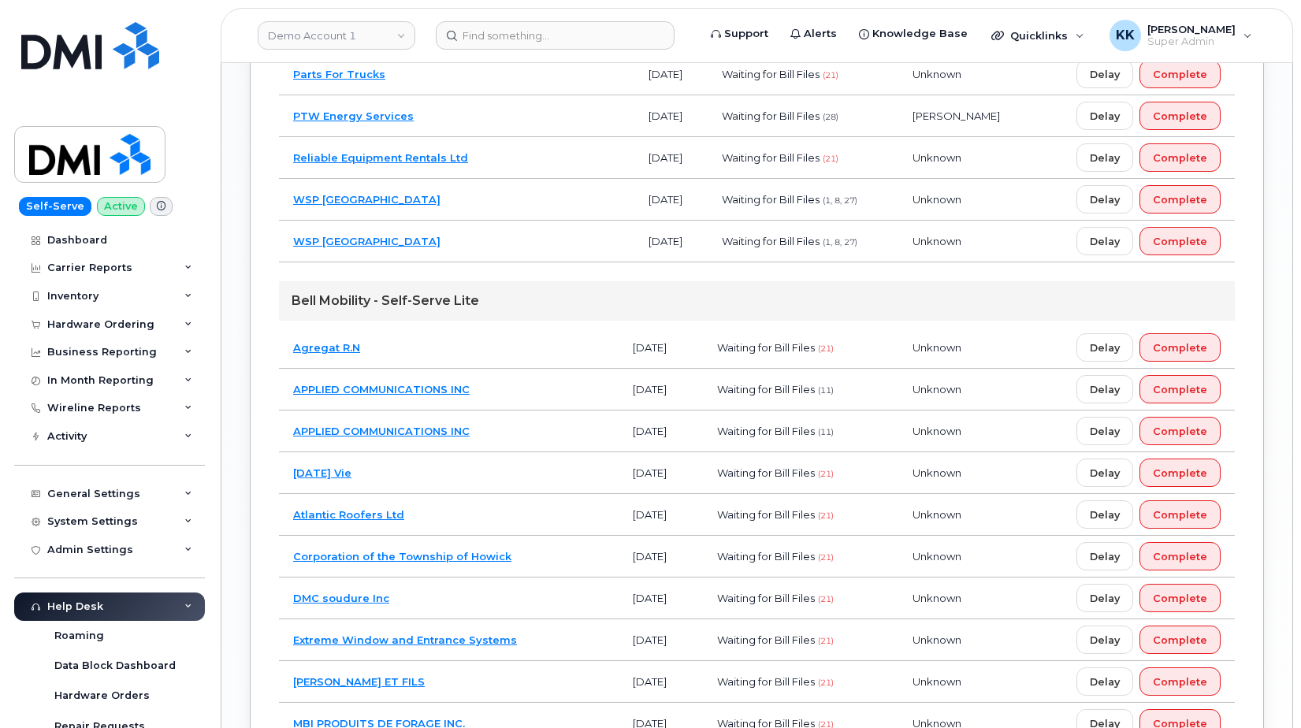
click at [500, 348] on td "Agregat R.N" at bounding box center [449, 348] width 340 height 42
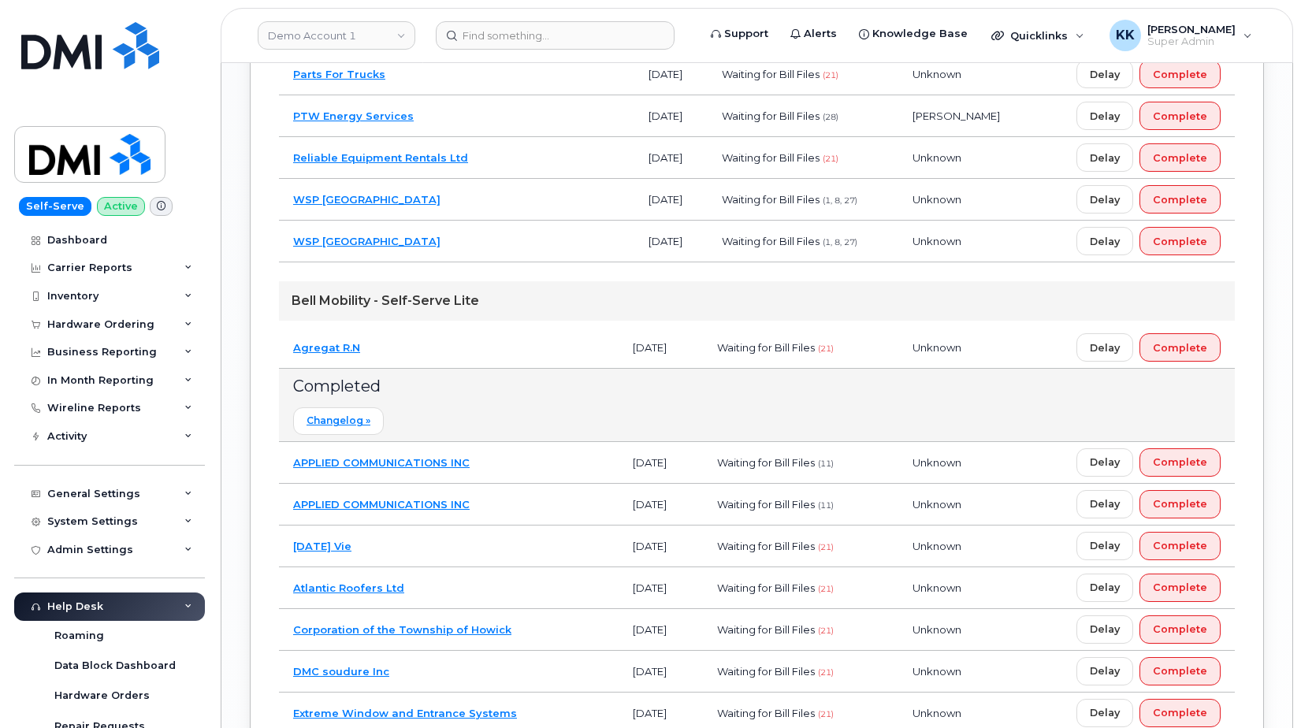
click at [500, 348] on td "Agregat R.N" at bounding box center [449, 348] width 340 height 42
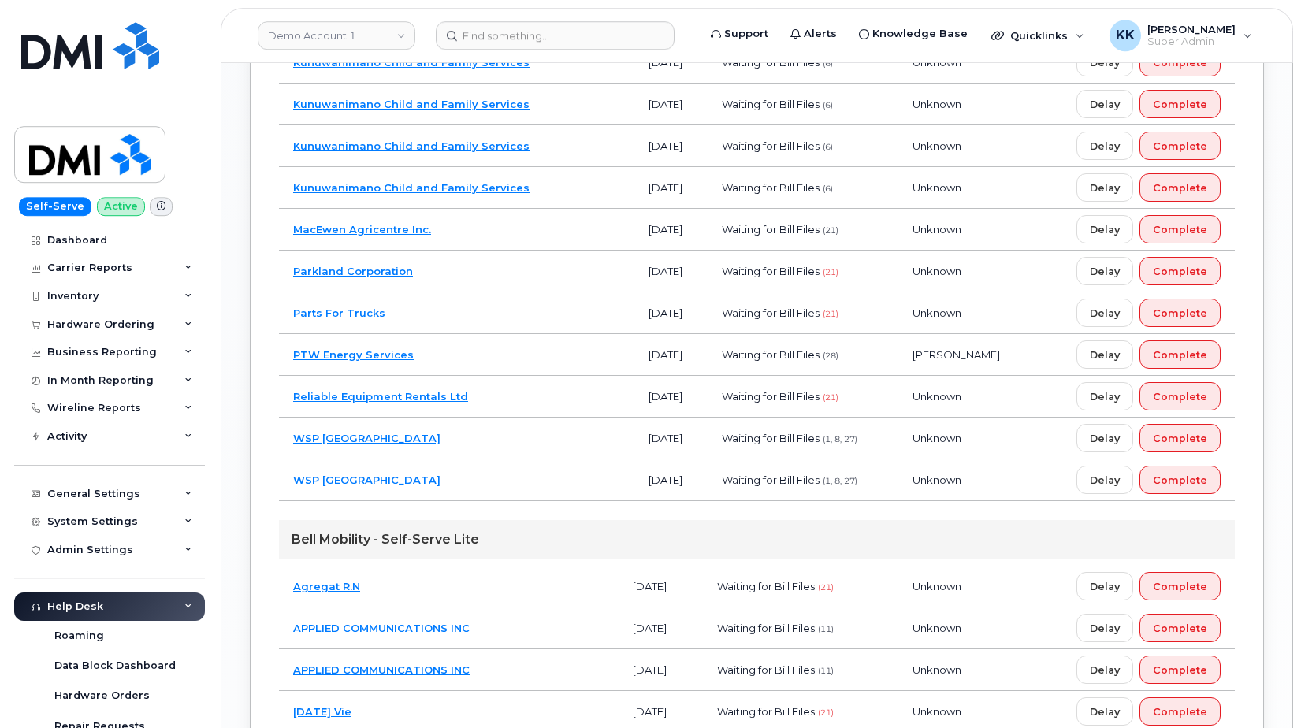
scroll to position [1844, 0]
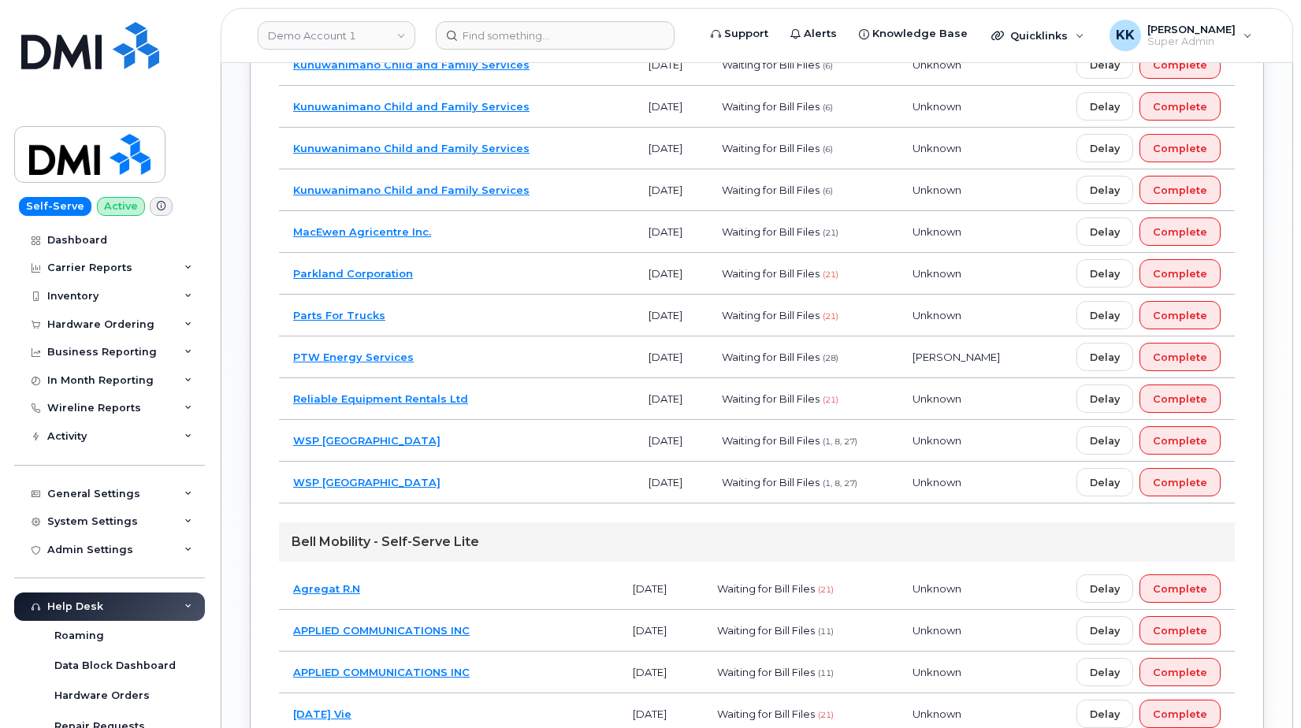
click at [547, 486] on td "WSP Canada" at bounding box center [457, 483] width 356 height 42
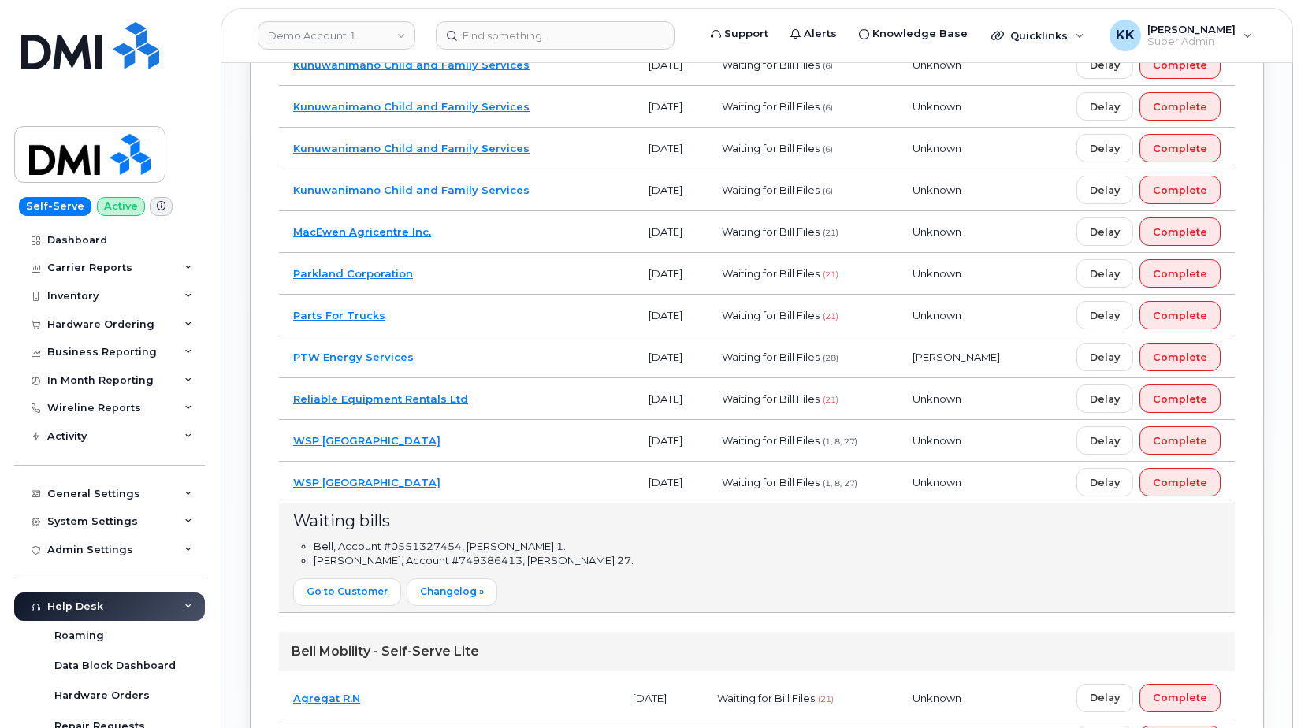
click at [547, 486] on td "WSP Canada" at bounding box center [457, 483] width 356 height 42
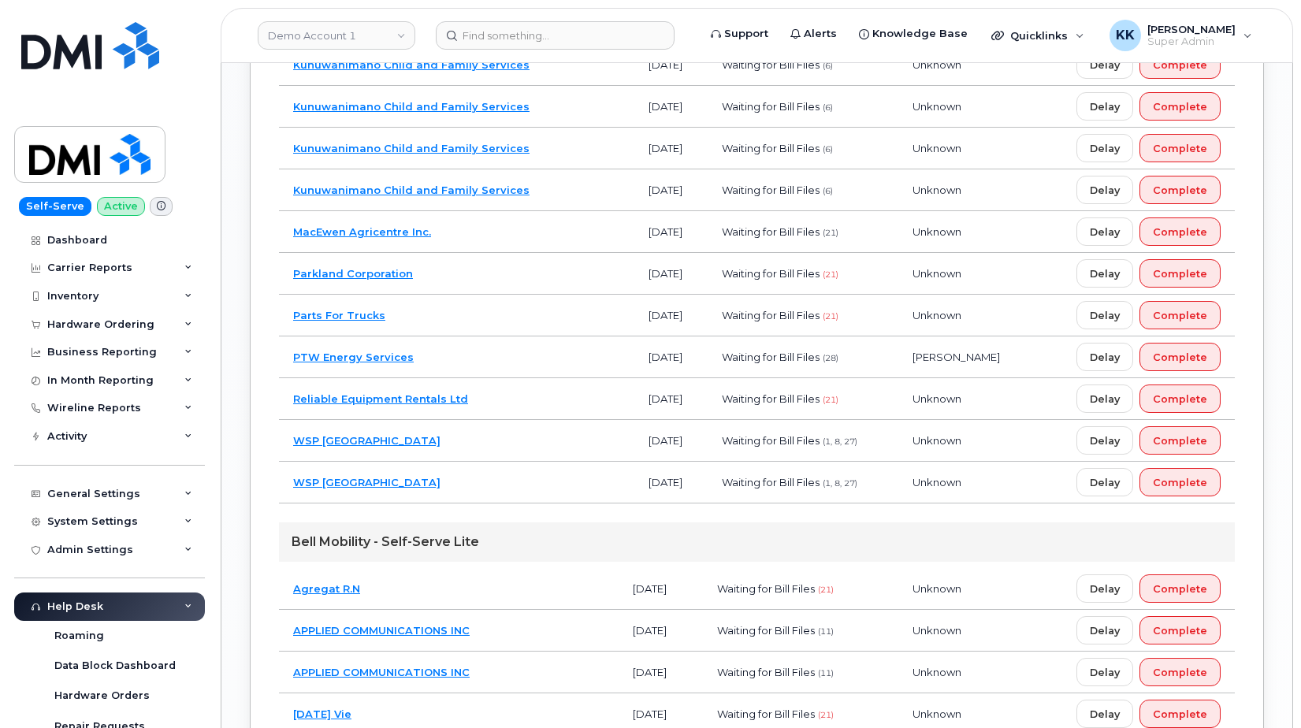
click at [519, 395] on td "Reliable Equipment Rentals Ltd" at bounding box center [457, 399] width 356 height 42
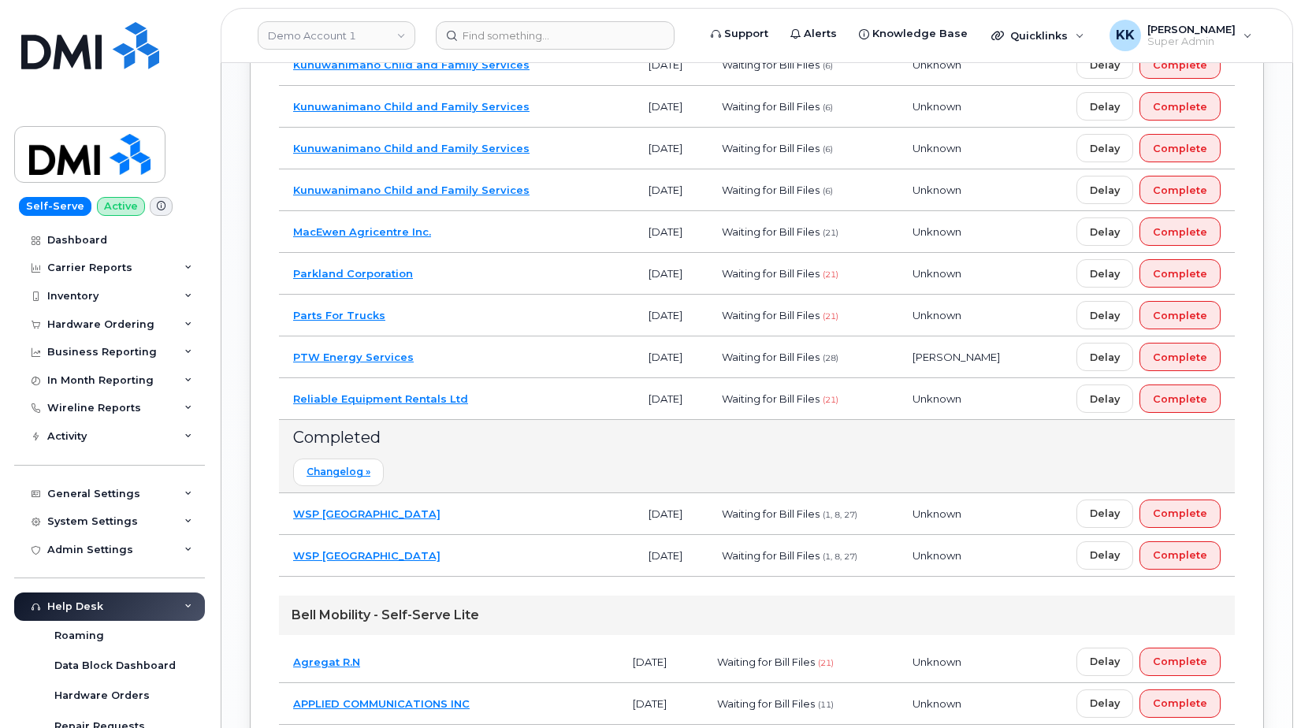
click at [519, 395] on td "Reliable Equipment Rentals Ltd" at bounding box center [457, 399] width 356 height 42
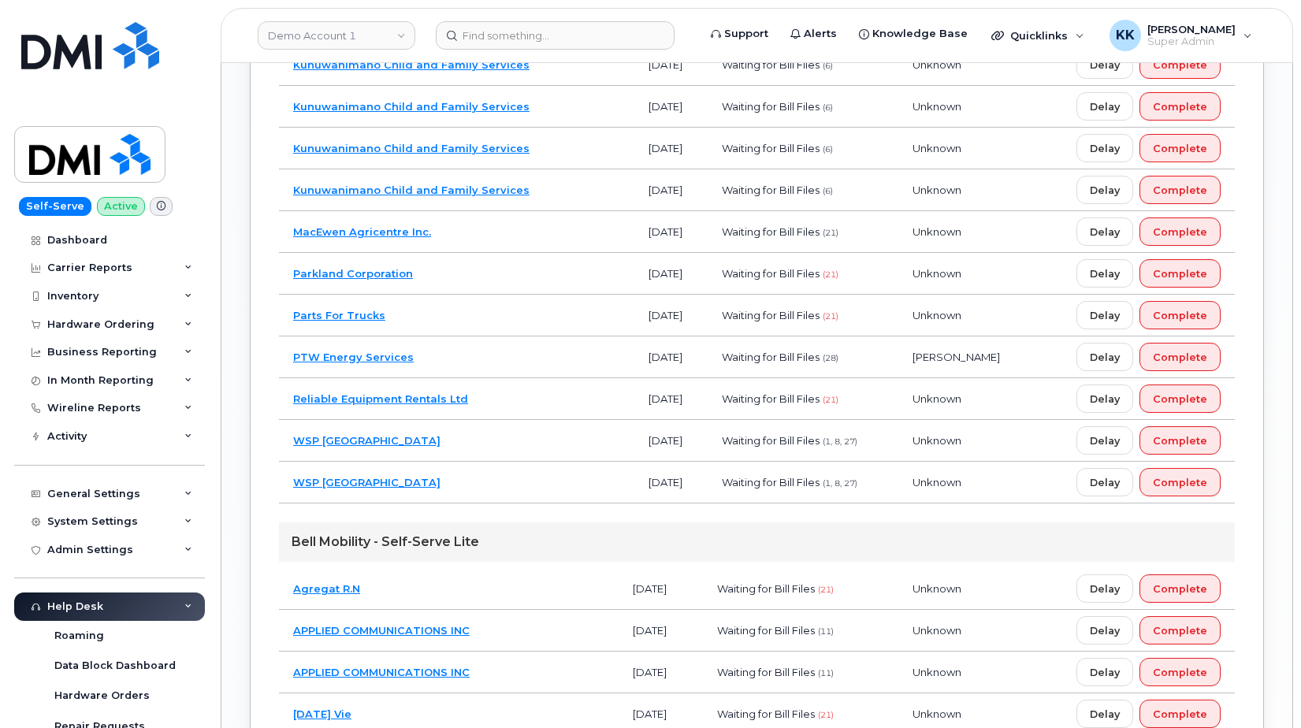
click at [501, 358] on td "PTW Energy Services" at bounding box center [457, 358] width 356 height 42
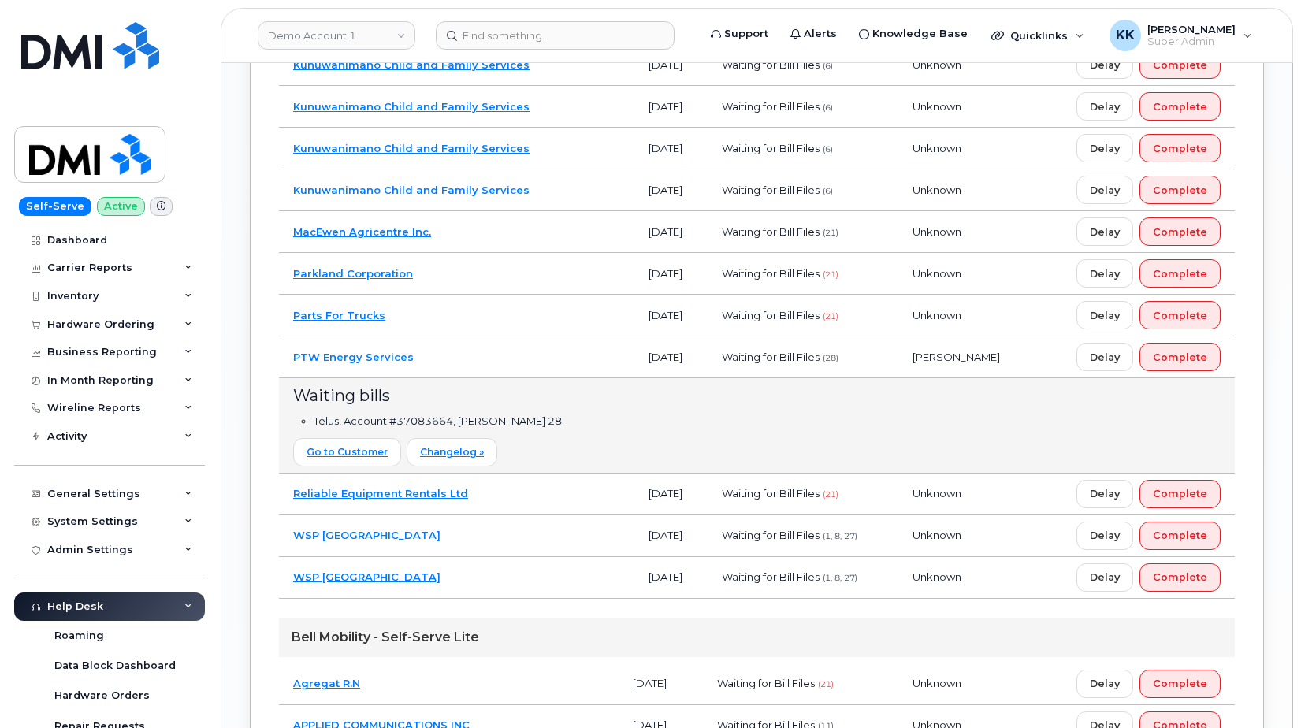
click at [501, 358] on td "PTW Energy Services" at bounding box center [457, 358] width 356 height 42
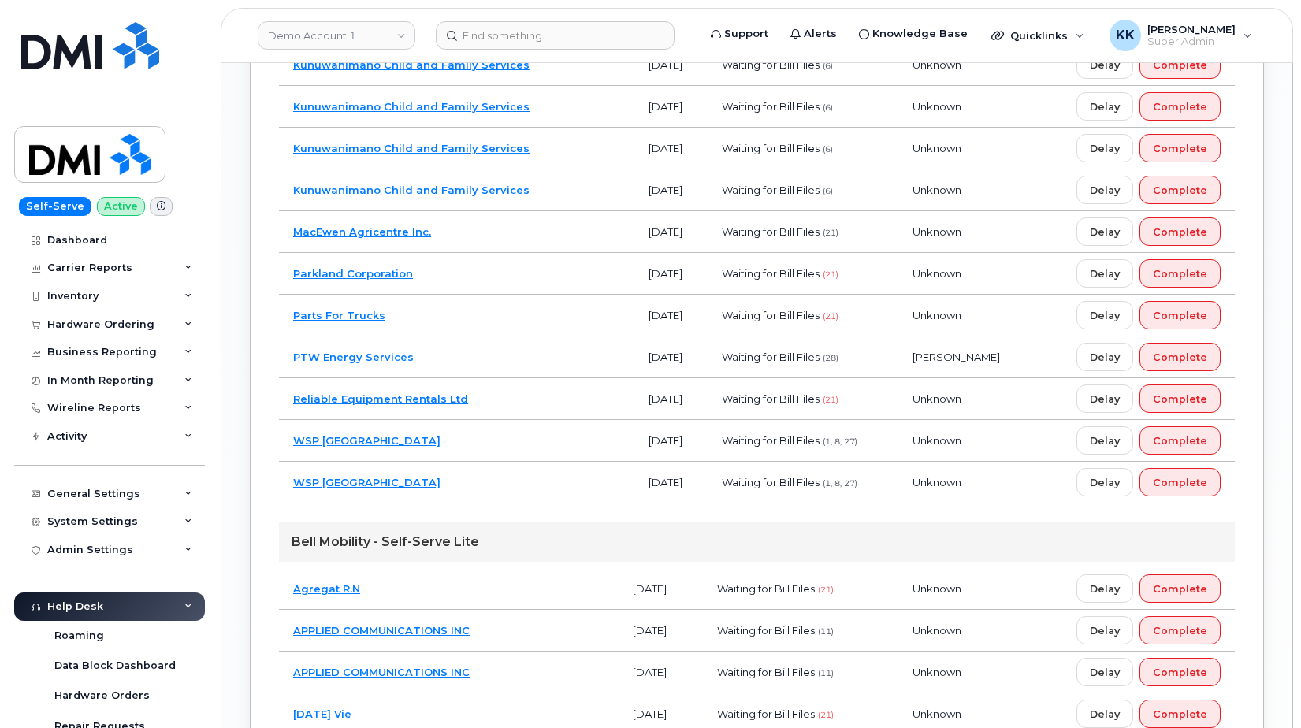
click at [491, 324] on td "Parts For Trucks" at bounding box center [457, 316] width 356 height 42
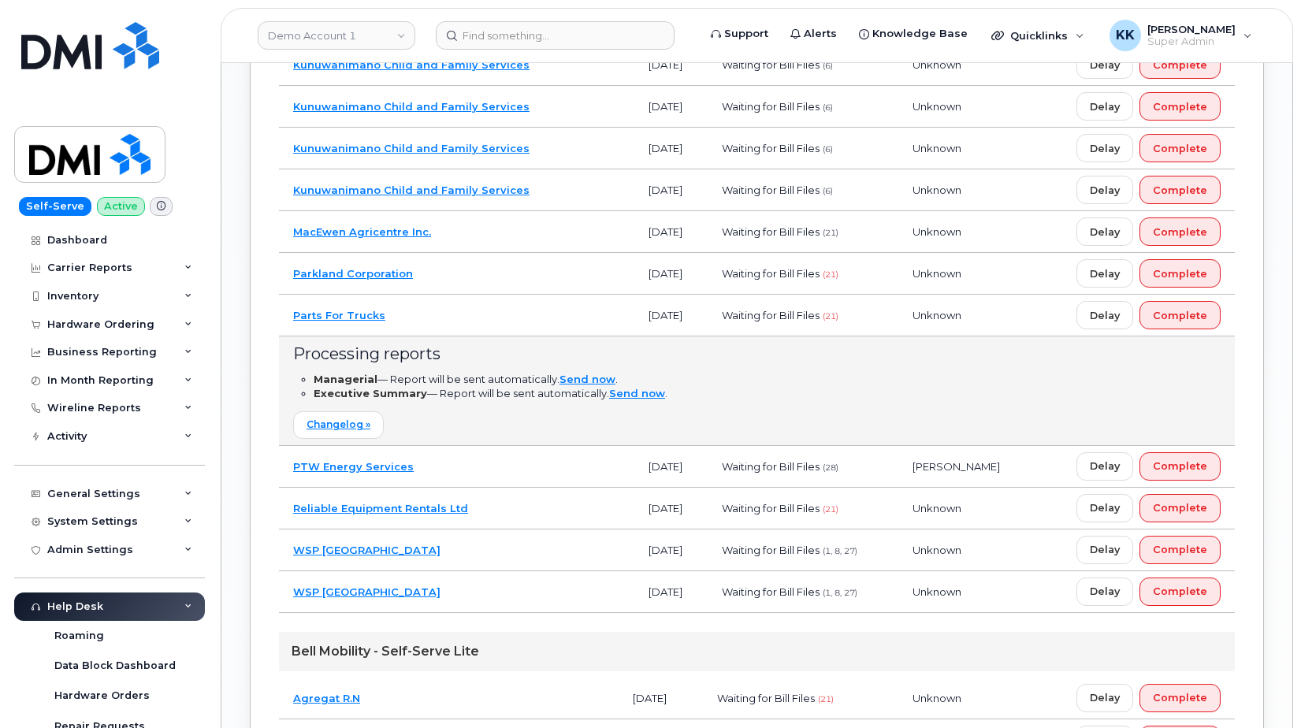
click at [491, 323] on td "Parts For Trucks" at bounding box center [457, 316] width 356 height 42
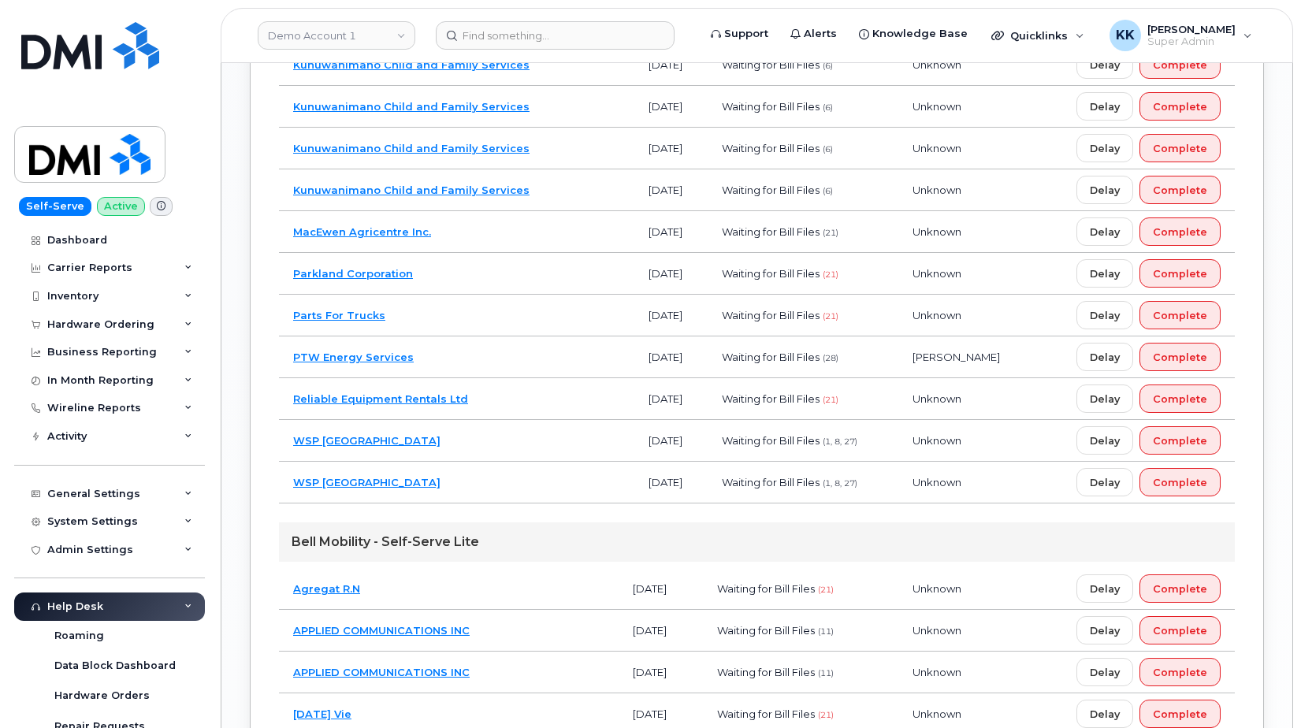
click at [492, 266] on td "Parkland Corporation" at bounding box center [457, 274] width 356 height 42
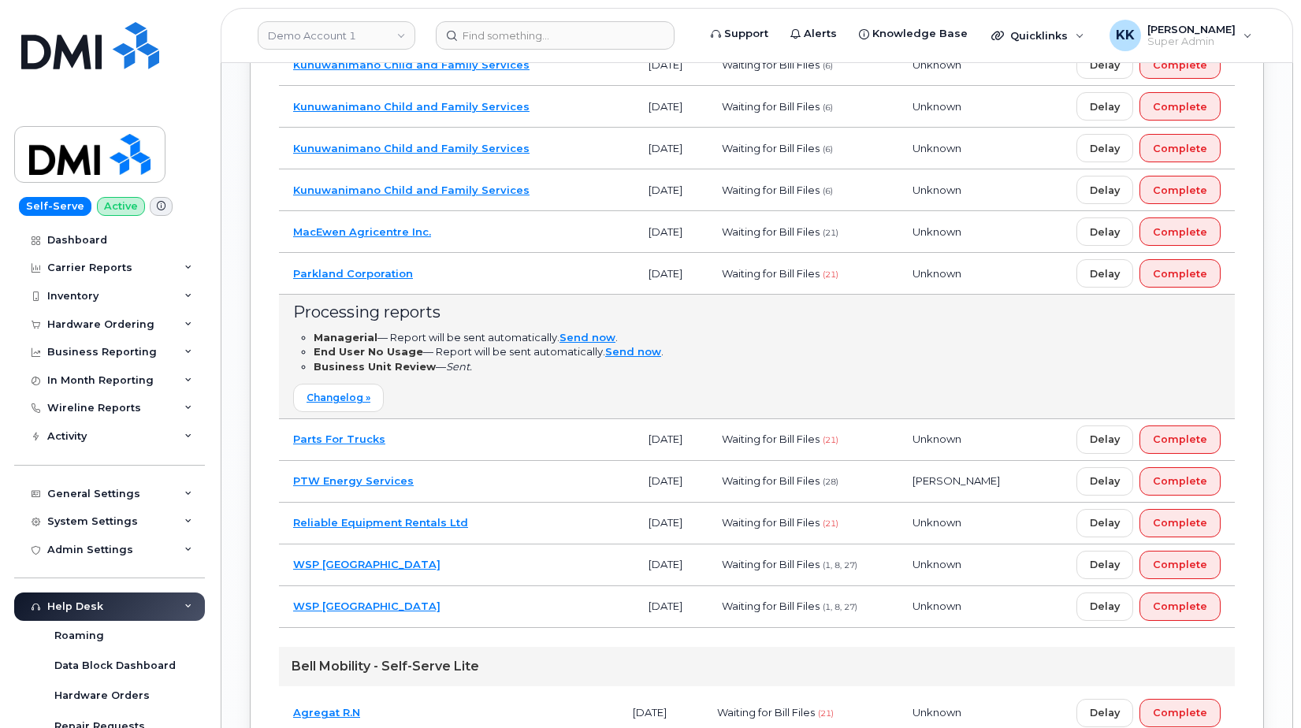
click at [492, 266] on td "Parkland Corporation" at bounding box center [457, 274] width 356 height 42
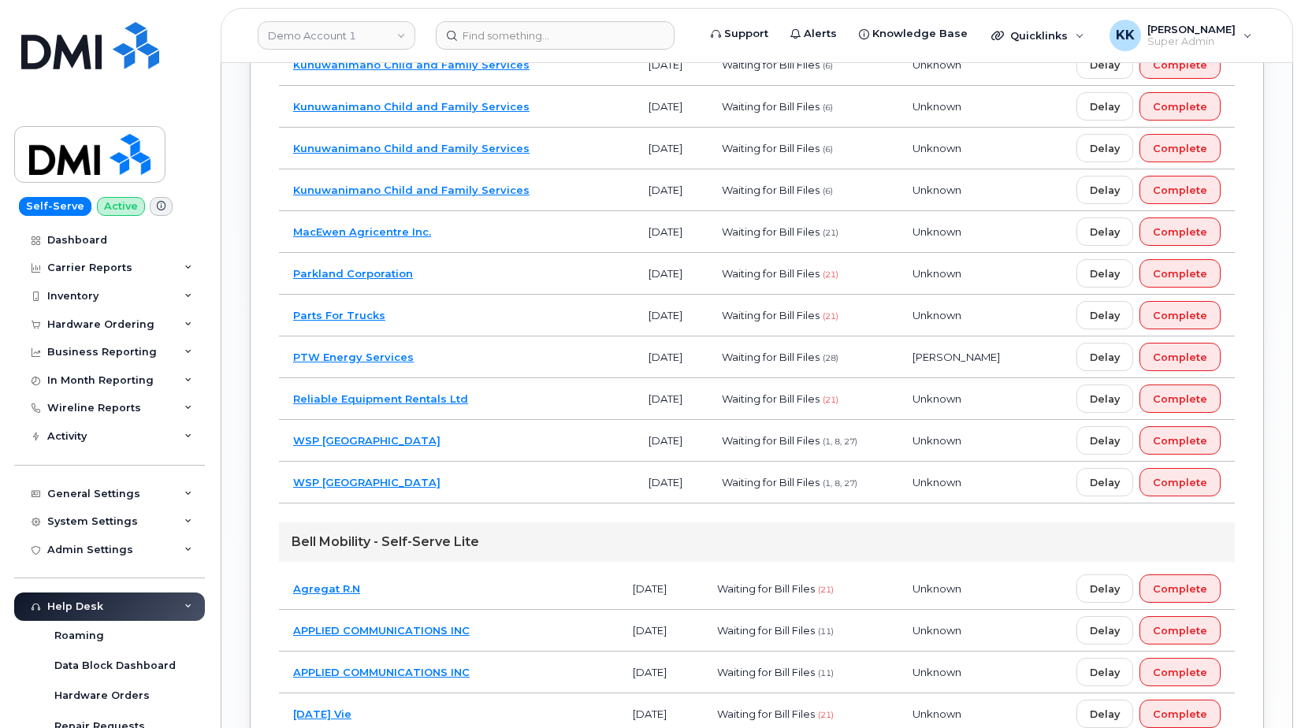
click at [508, 231] on td "MacEwen Agricentre Inc." at bounding box center [457, 232] width 356 height 42
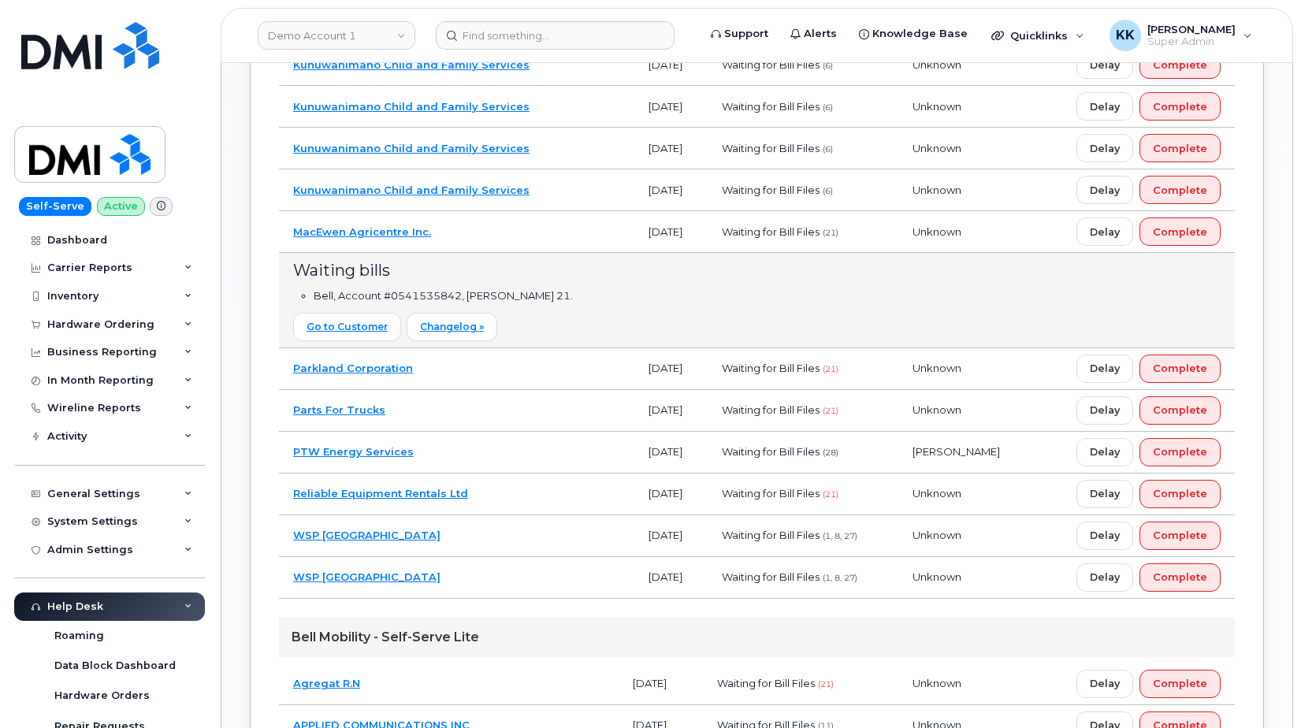
click at [508, 231] on td "MacEwen Agricentre Inc." at bounding box center [457, 232] width 356 height 42
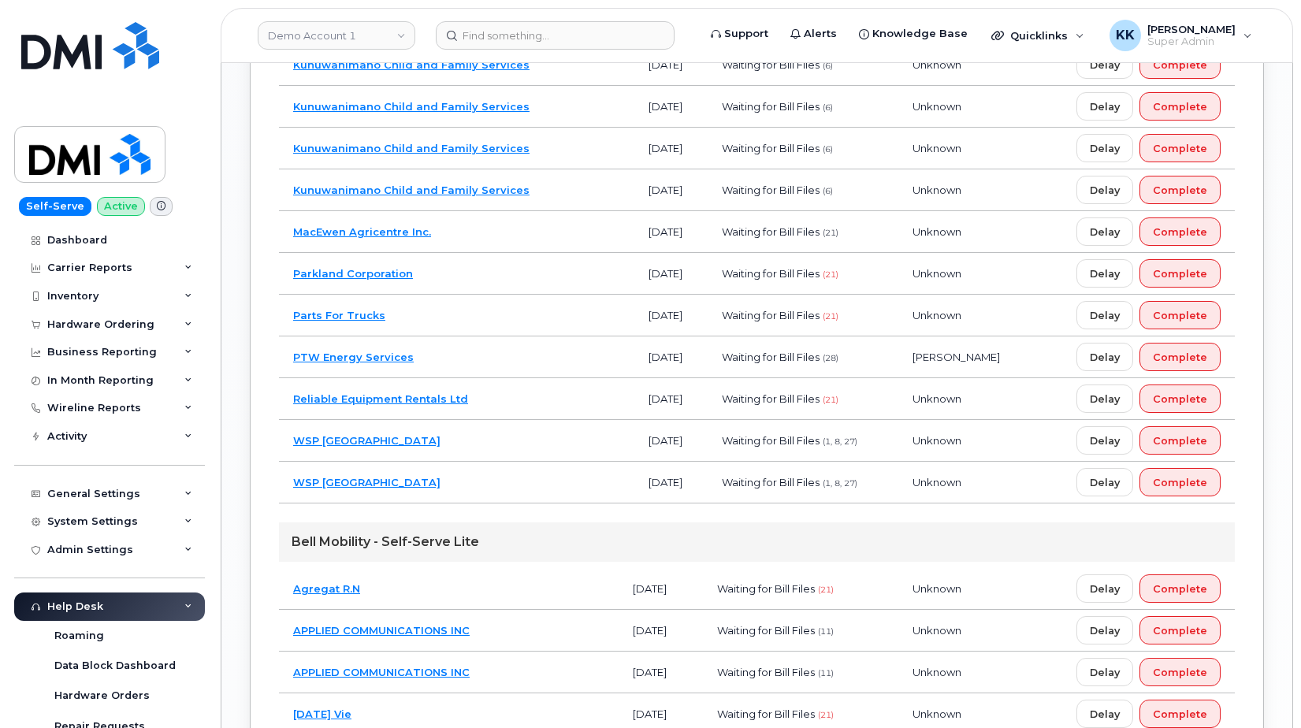
click at [508, 231] on td "MacEwen Agricentre Inc." at bounding box center [457, 232] width 356 height 42
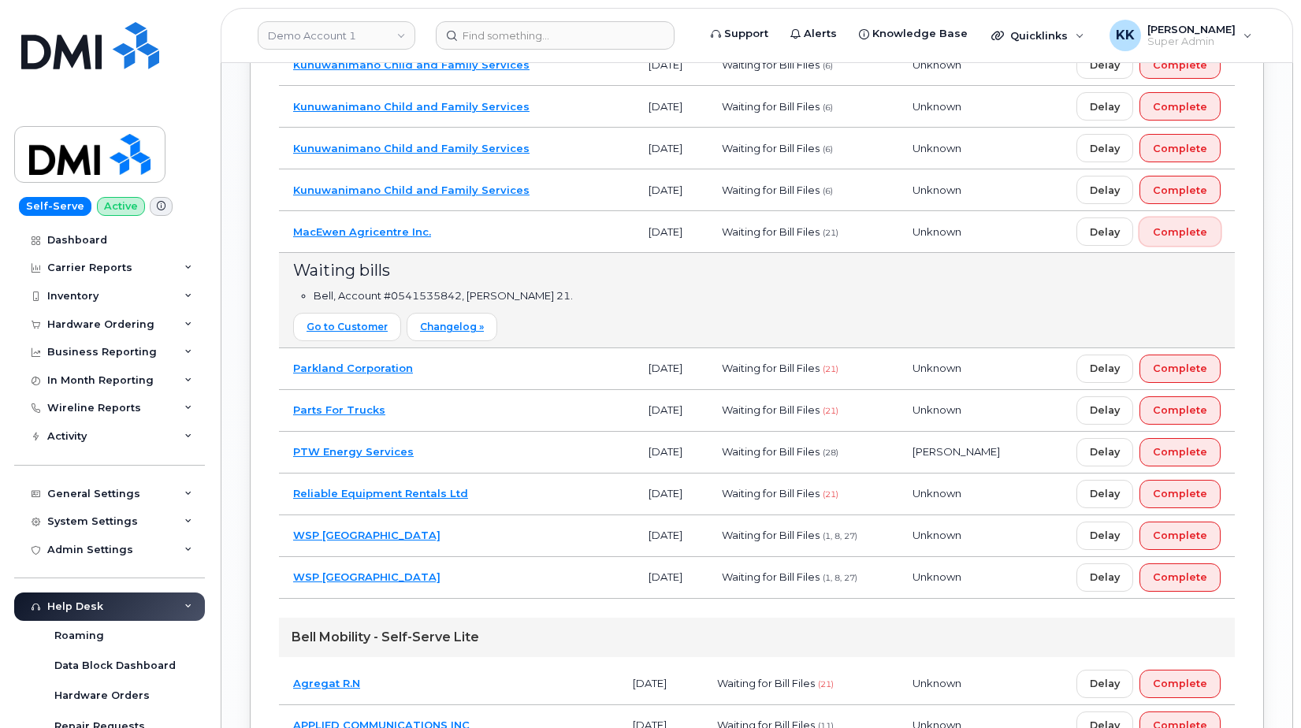
click at [1207, 236] on span "Complete" at bounding box center [1180, 232] width 54 height 15
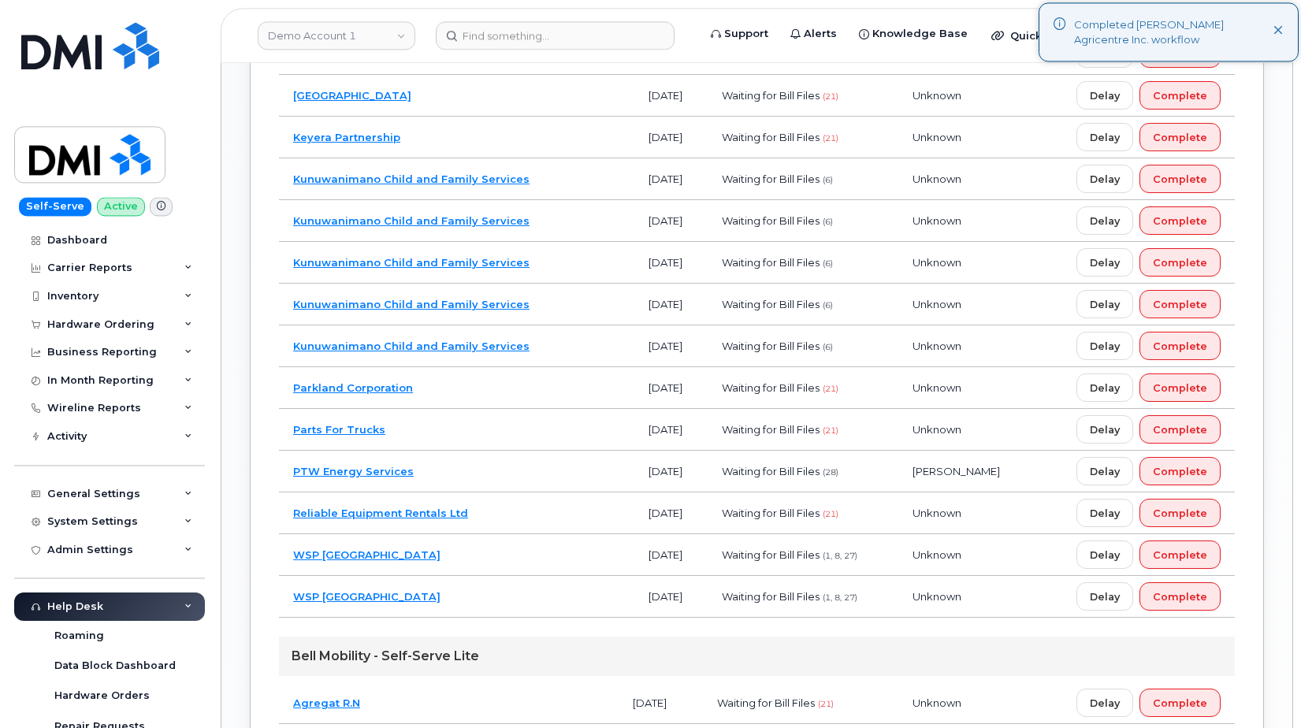
scroll to position [1603, 0]
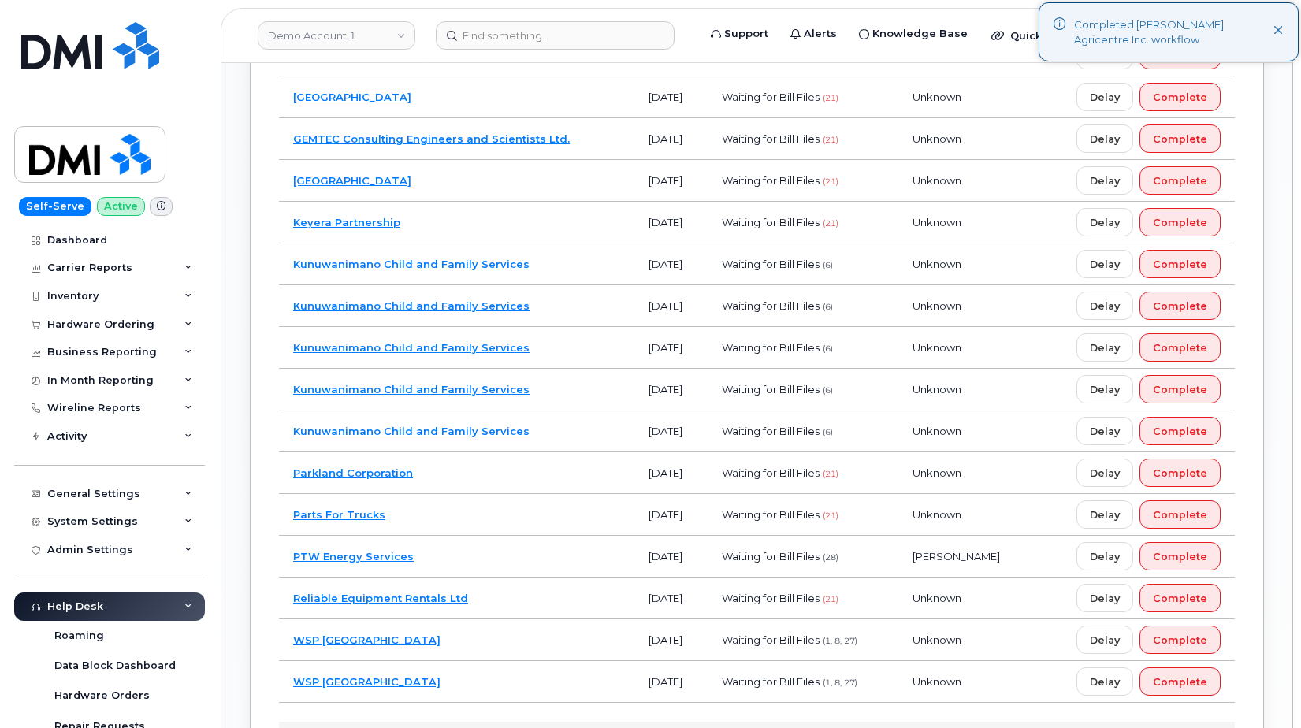
click at [476, 473] on td "Parkland Corporation" at bounding box center [457, 473] width 356 height 42
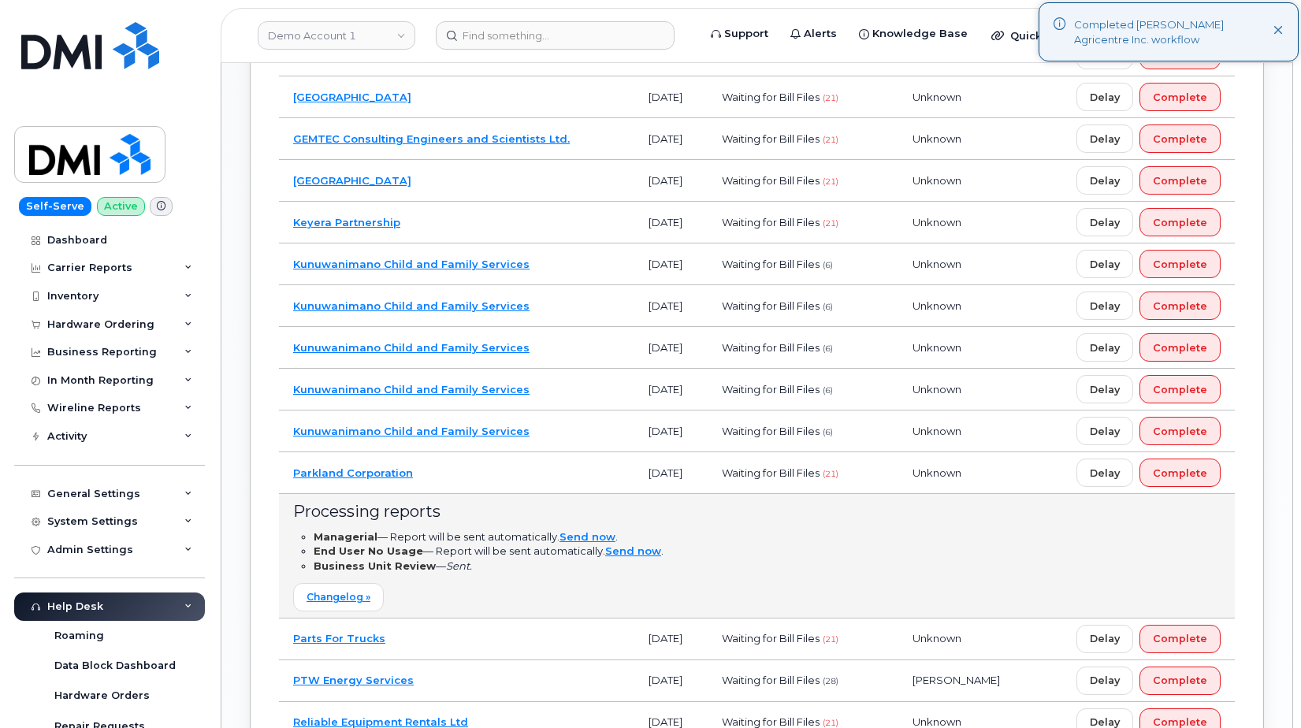
click at [476, 473] on td "Parkland Corporation" at bounding box center [457, 473] width 356 height 42
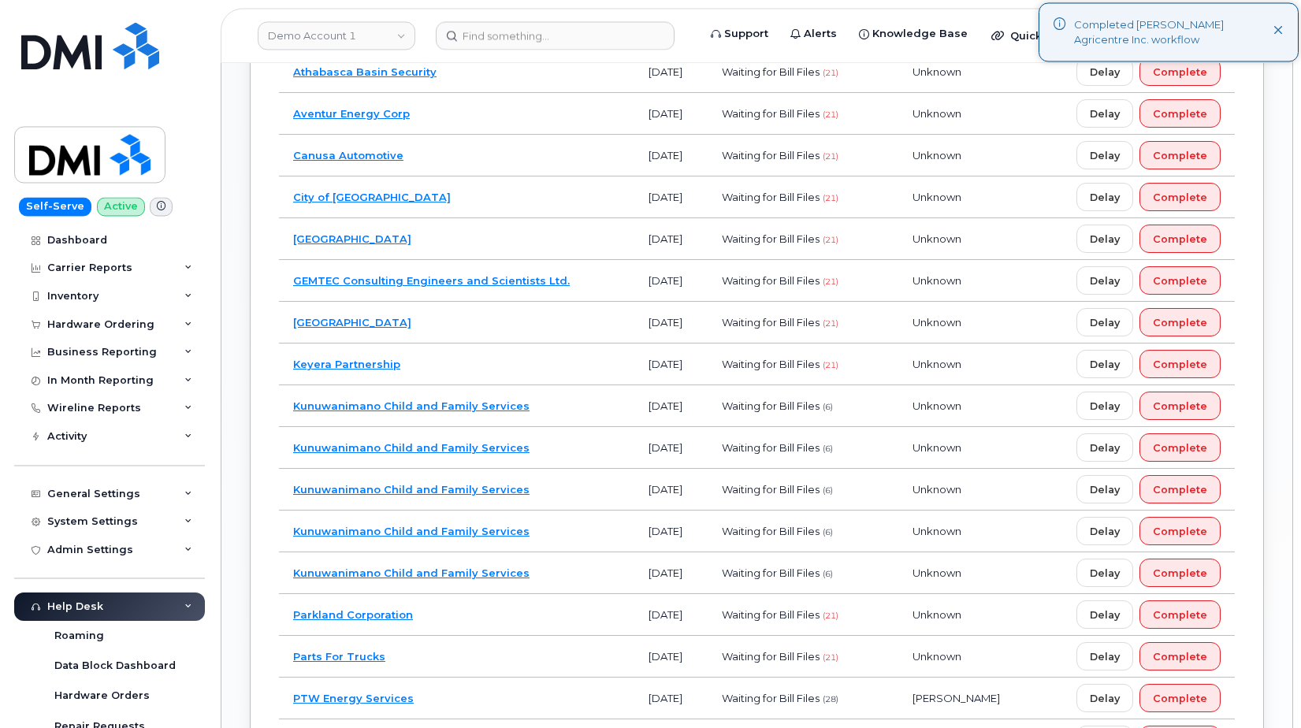
scroll to position [1442, 0]
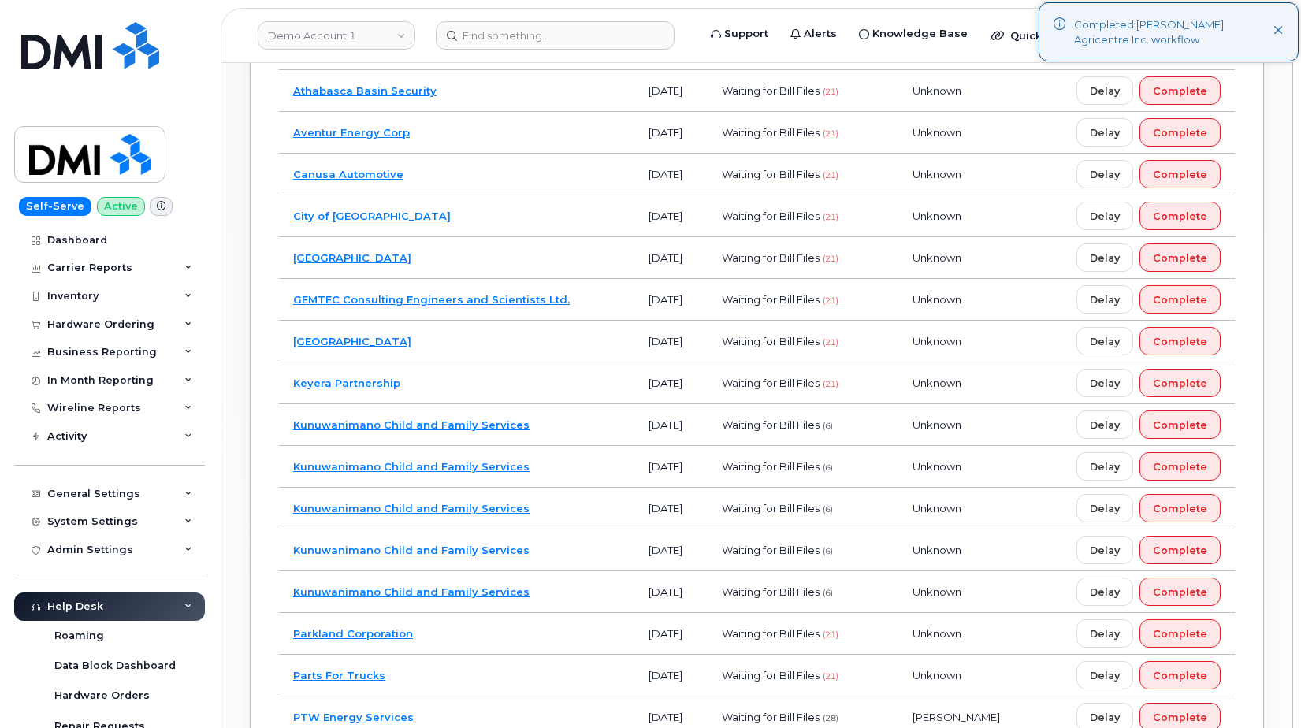
click at [448, 382] on td "Keyera Partnership" at bounding box center [457, 384] width 356 height 42
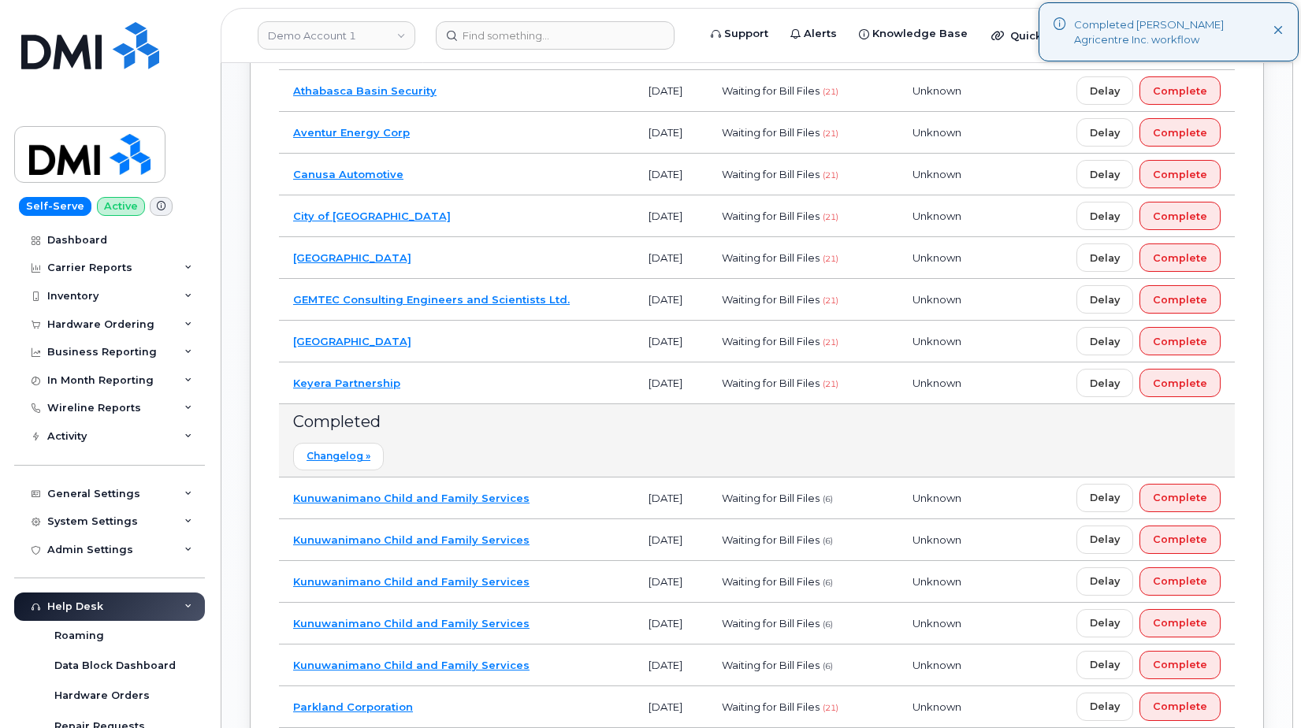
click at [448, 381] on td "Keyera Partnership" at bounding box center [457, 384] width 356 height 42
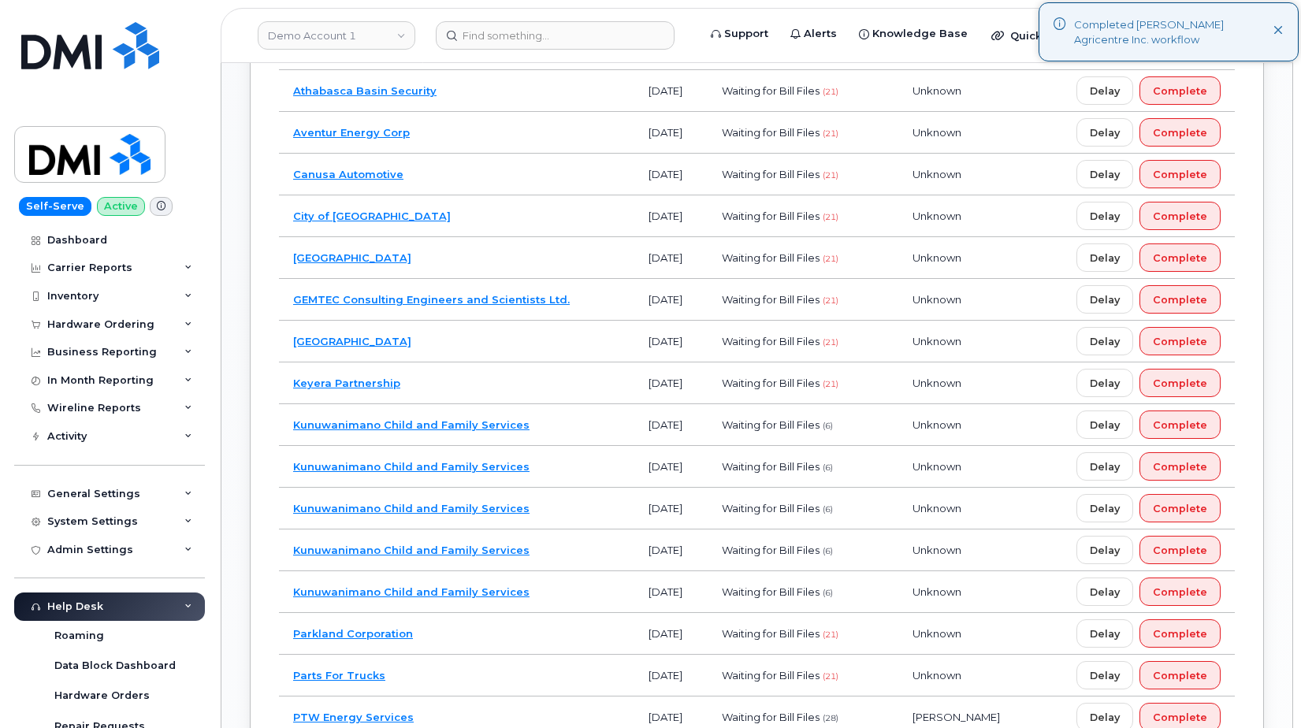
click at [492, 344] on td "[GEOGRAPHIC_DATA]" at bounding box center [457, 342] width 356 height 42
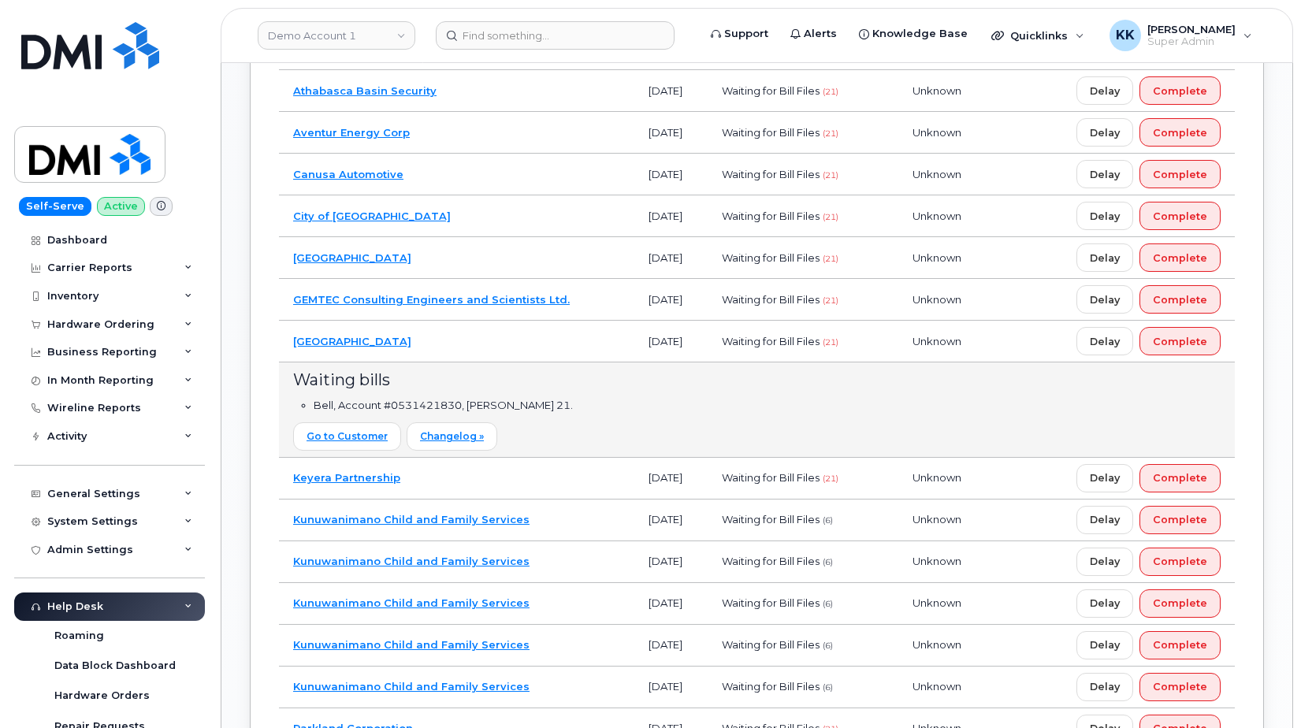
click at [500, 344] on td "[GEOGRAPHIC_DATA]" at bounding box center [457, 342] width 356 height 42
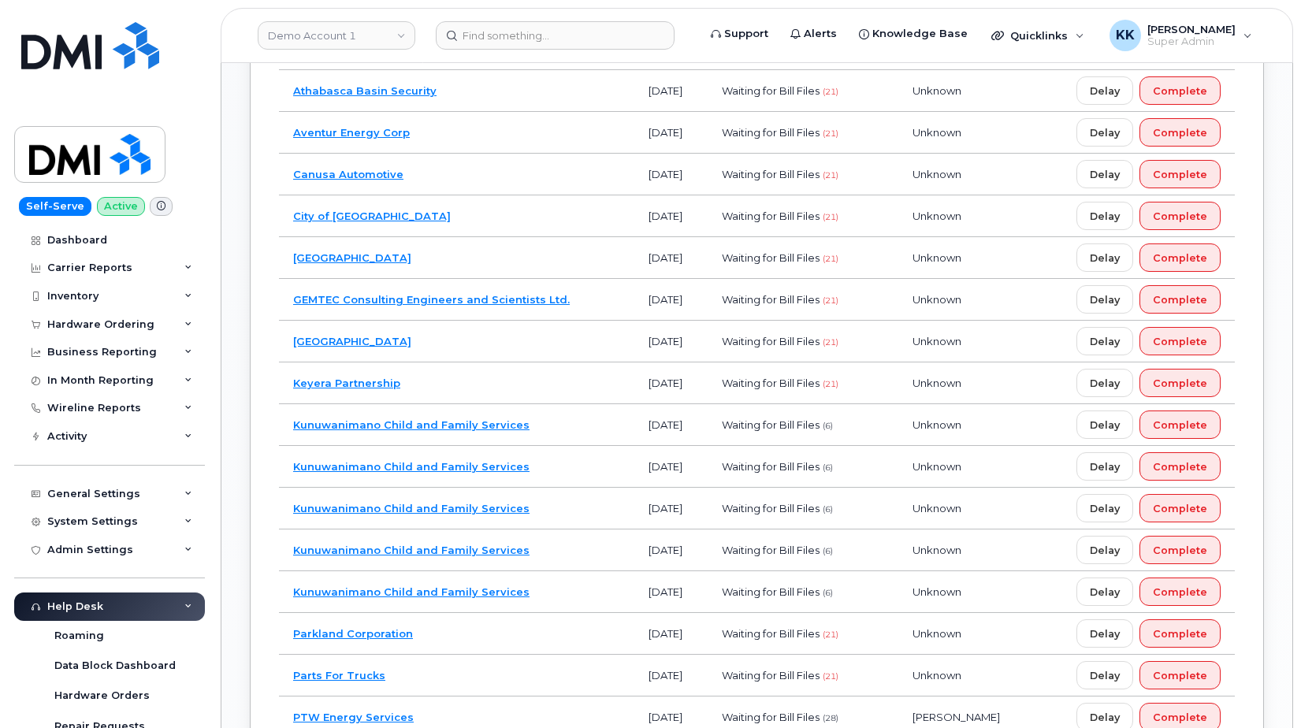
click at [569, 300] on td "GEMTEC Consulting Engineers and Scientists Ltd." at bounding box center [457, 300] width 356 height 42
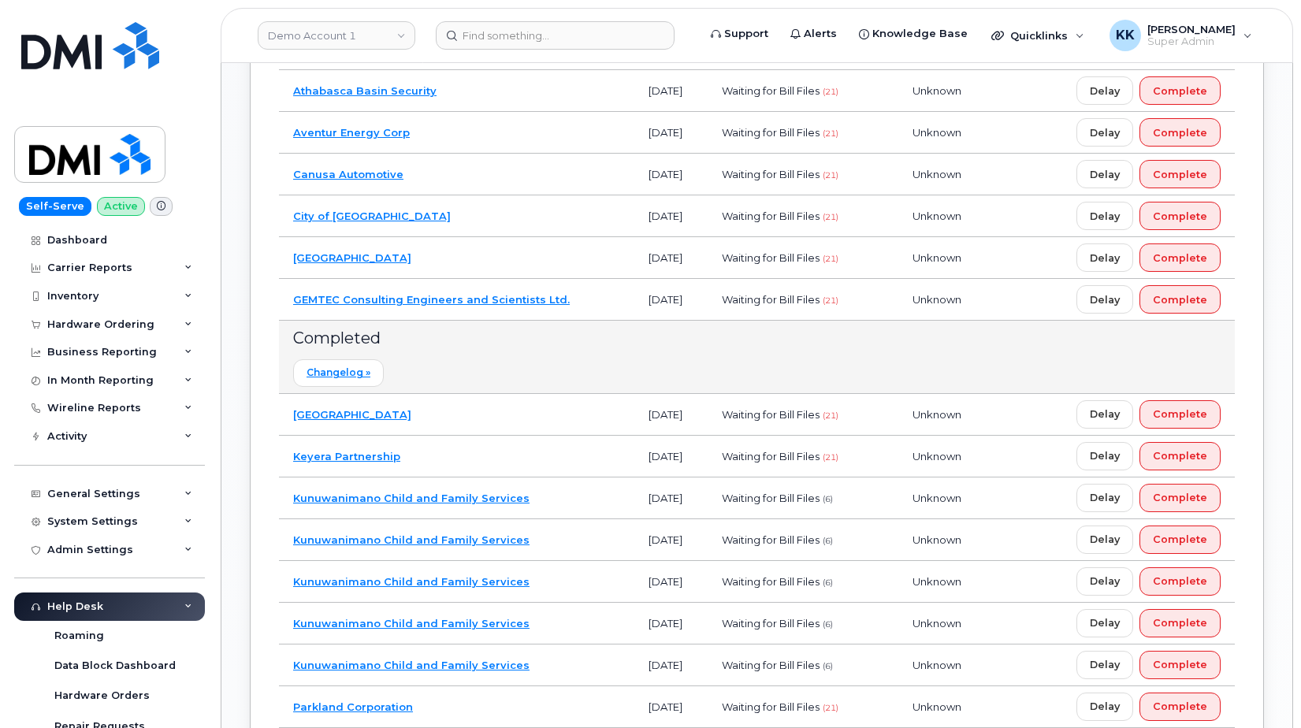
click at [569, 300] on td "GEMTEC Consulting Engineers and Scientists Ltd." at bounding box center [457, 300] width 356 height 42
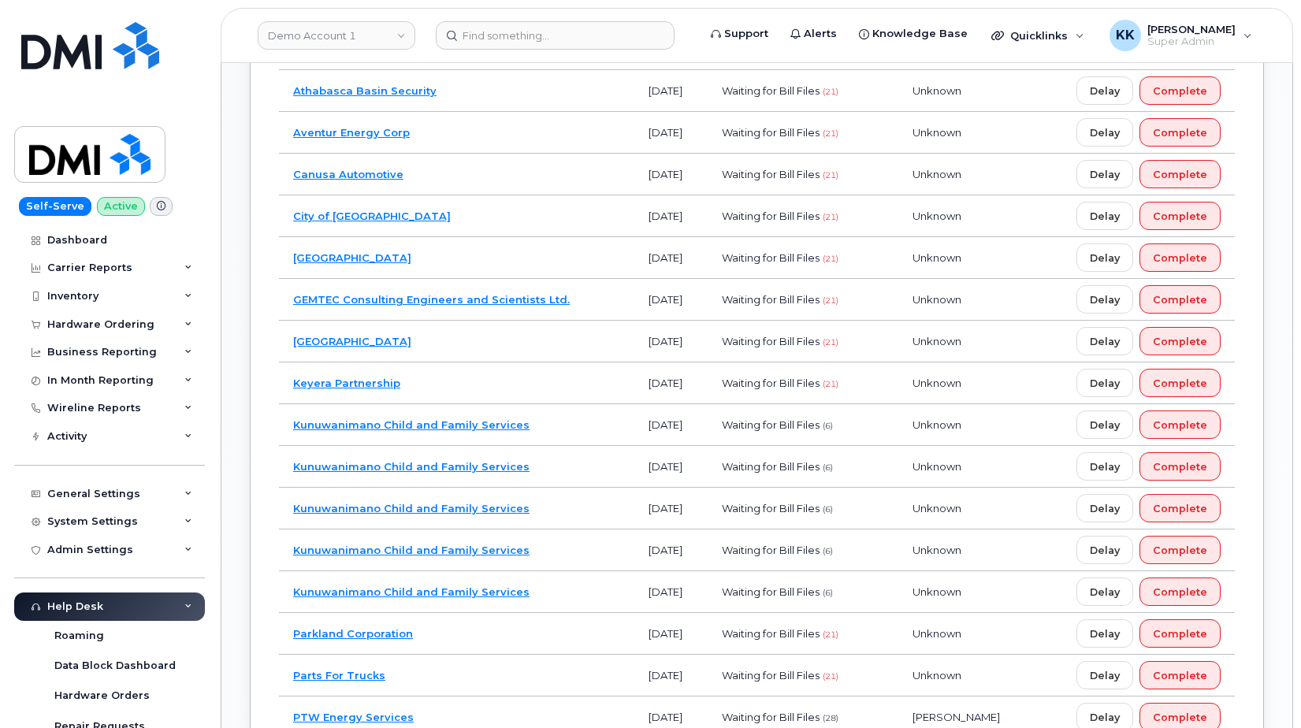
click at [499, 250] on td "Elk Island Public Schools" at bounding box center [457, 258] width 356 height 42
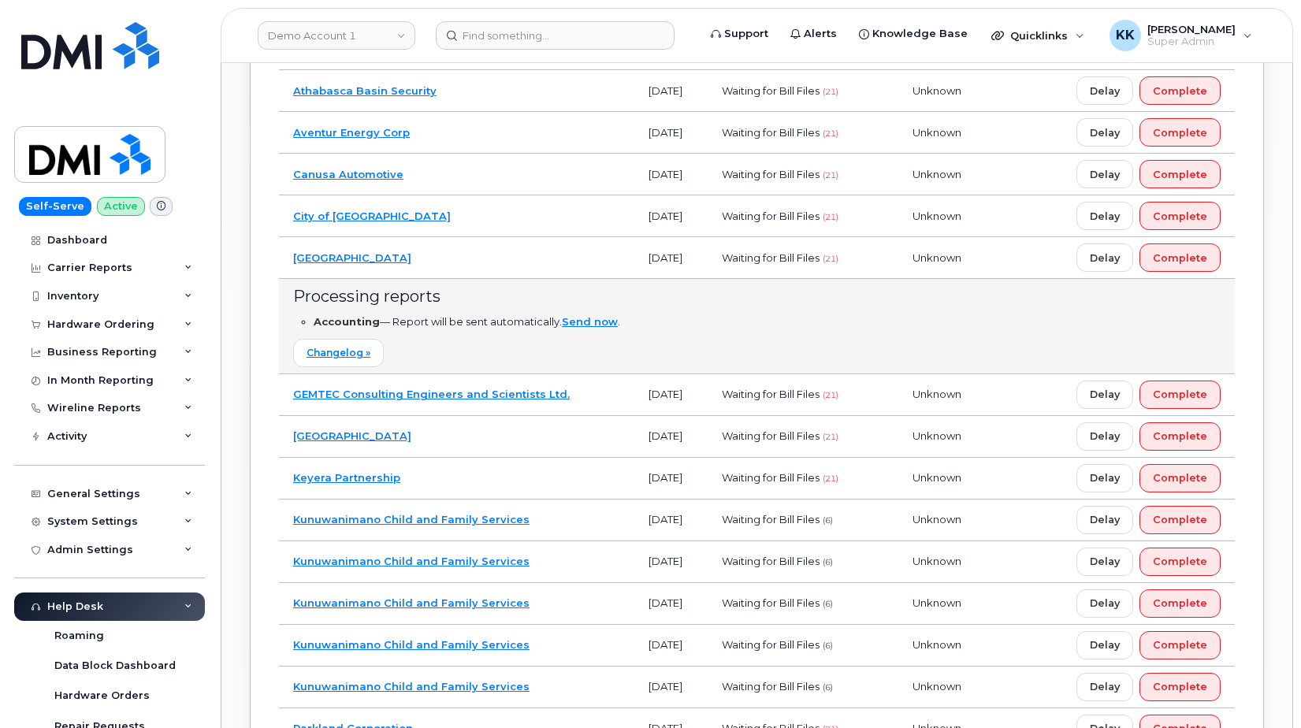
click at [499, 250] on td "Elk Island Public Schools" at bounding box center [457, 258] width 356 height 42
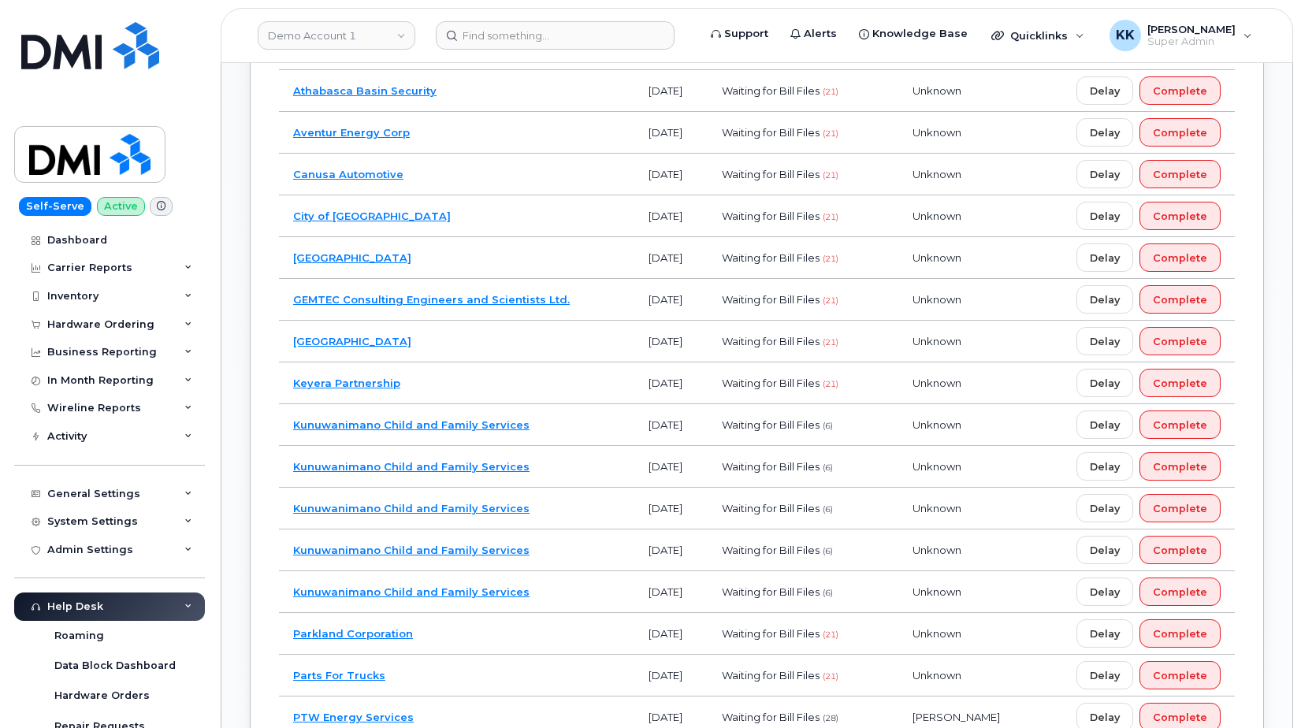
click at [478, 218] on td "City of Leduc" at bounding box center [457, 216] width 356 height 42
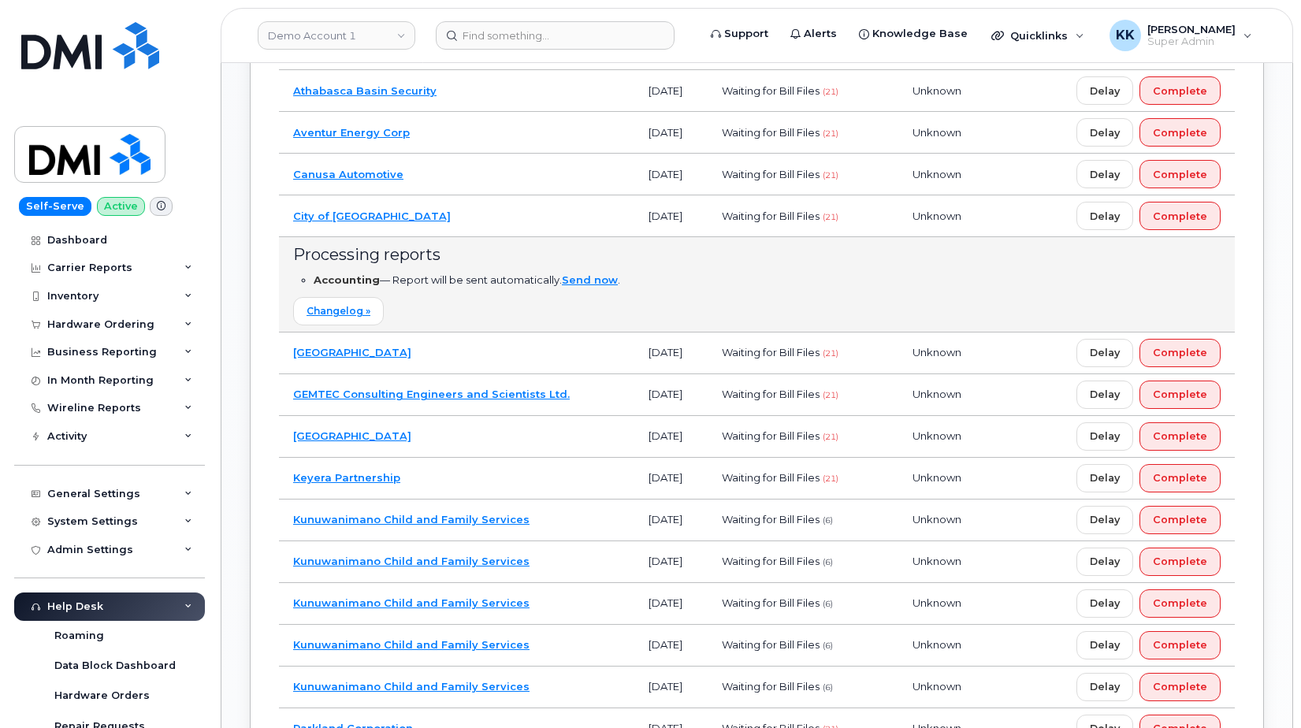
click at [478, 218] on td "City of Leduc" at bounding box center [457, 216] width 356 height 42
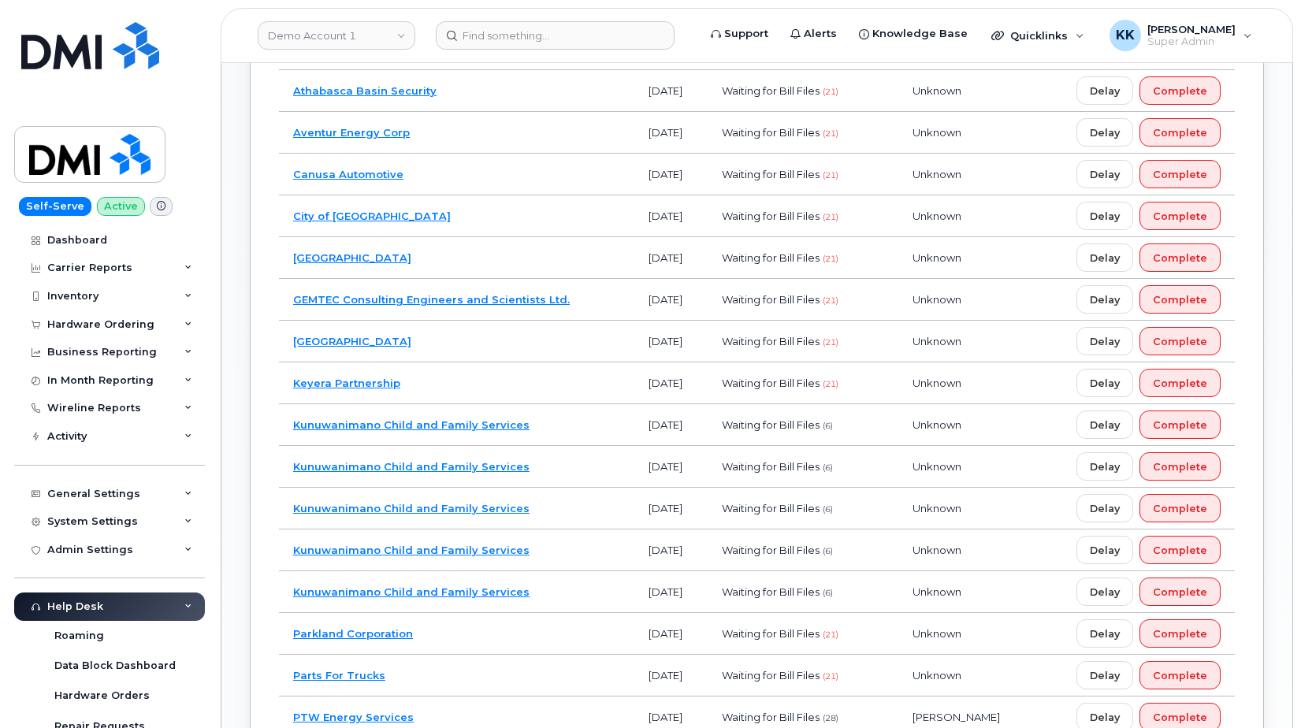
click at [478, 178] on td "Canusa Automotive" at bounding box center [457, 175] width 356 height 42
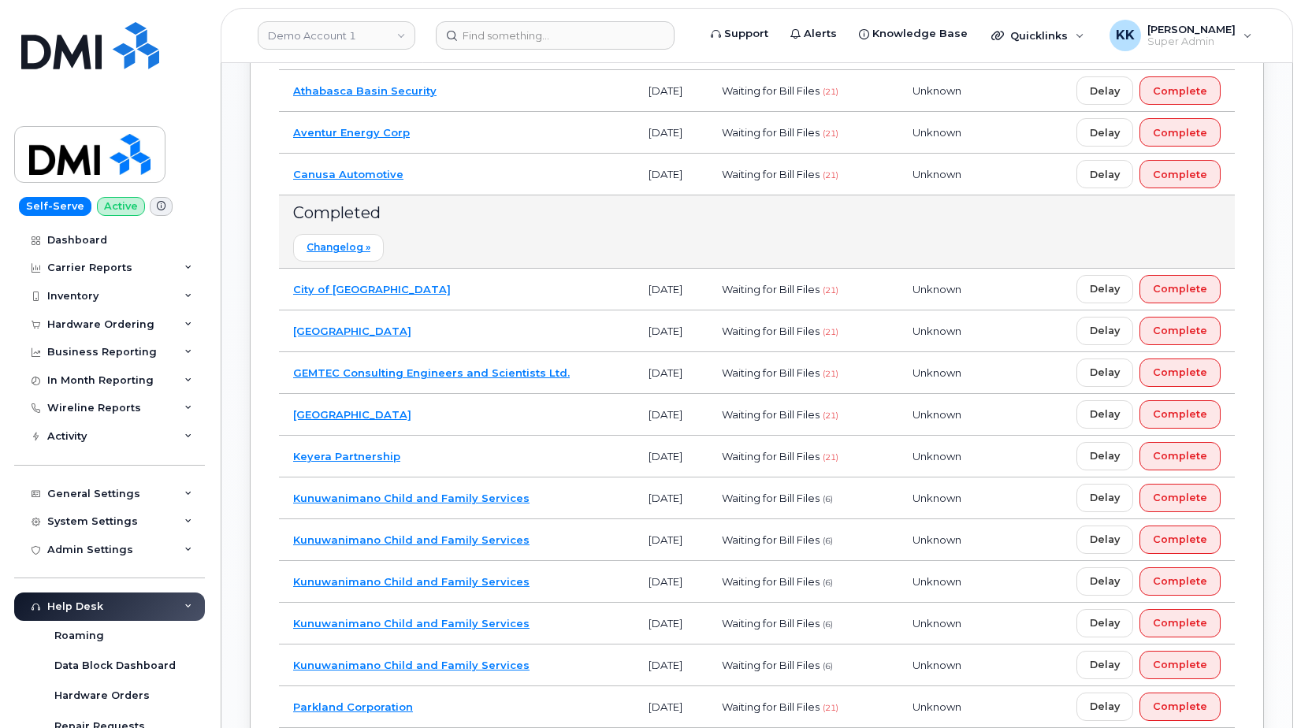
click at [478, 177] on td "Canusa Automotive" at bounding box center [457, 175] width 356 height 42
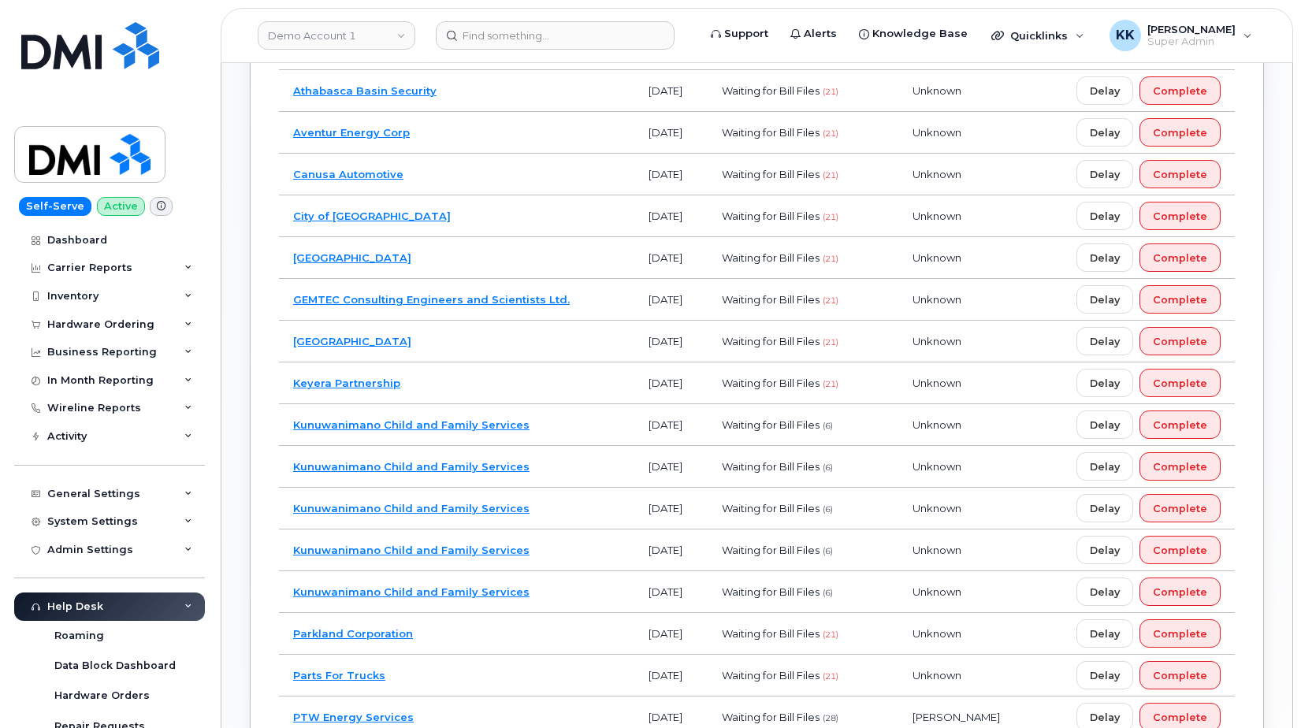
click at [479, 128] on td "Aventur Energy Corp" at bounding box center [457, 133] width 356 height 42
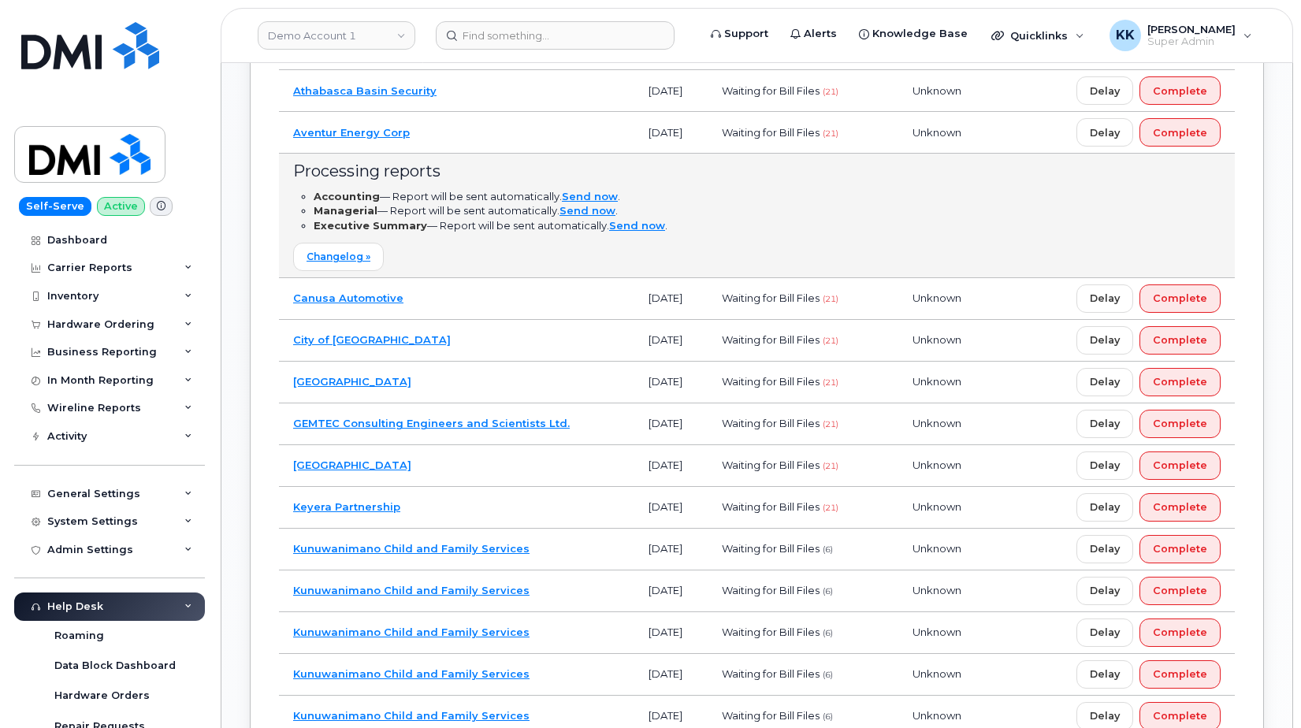
click at [479, 128] on td "Aventur Energy Corp" at bounding box center [457, 133] width 356 height 42
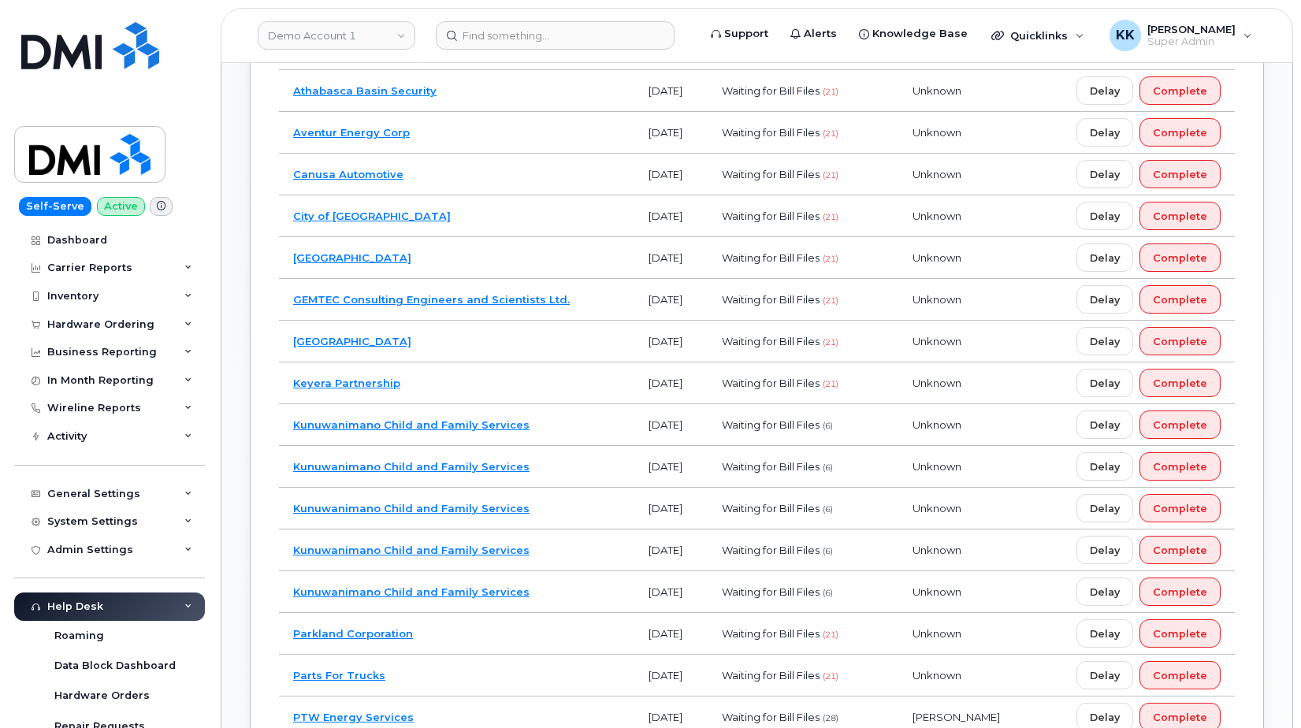
click at [482, 102] on td "Athabasca Basin Security" at bounding box center [457, 91] width 356 height 42
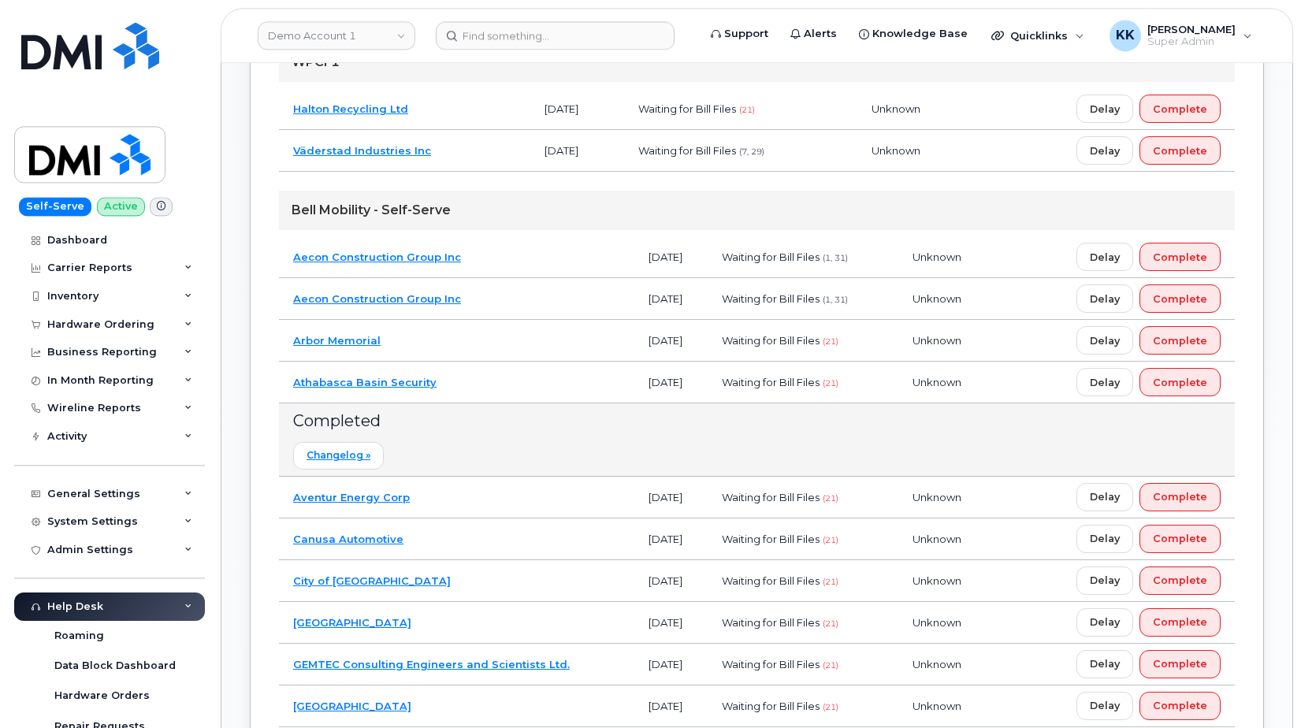
scroll to position [1120, 0]
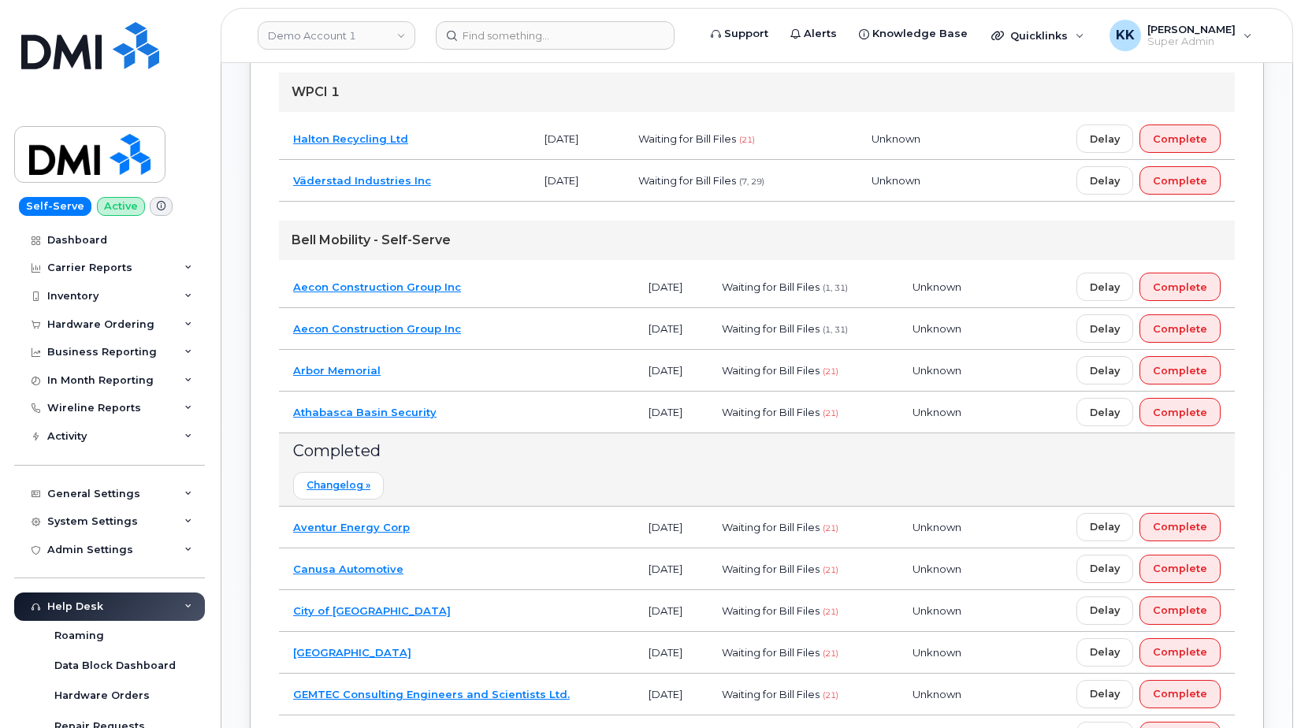
click at [462, 413] on td "Athabasca Basin Security" at bounding box center [457, 413] width 356 height 42
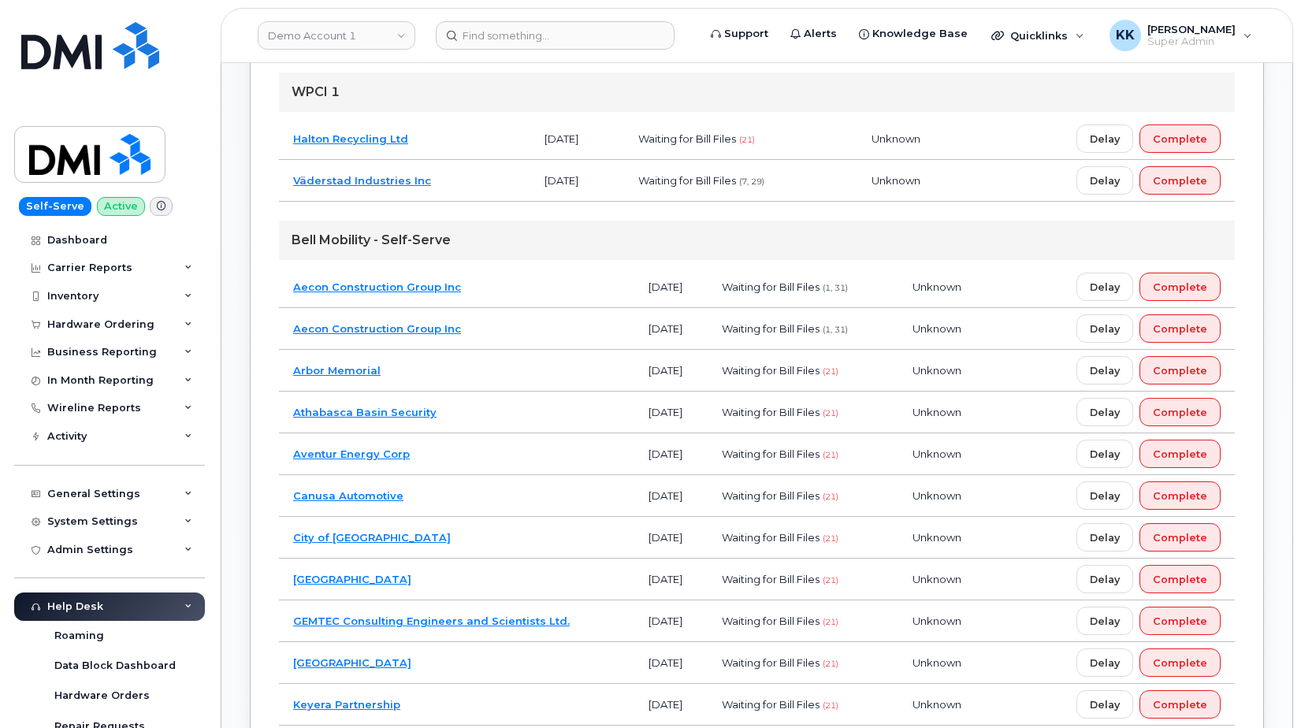
click at [460, 372] on td "Arbor Memorial" at bounding box center [457, 371] width 356 height 42
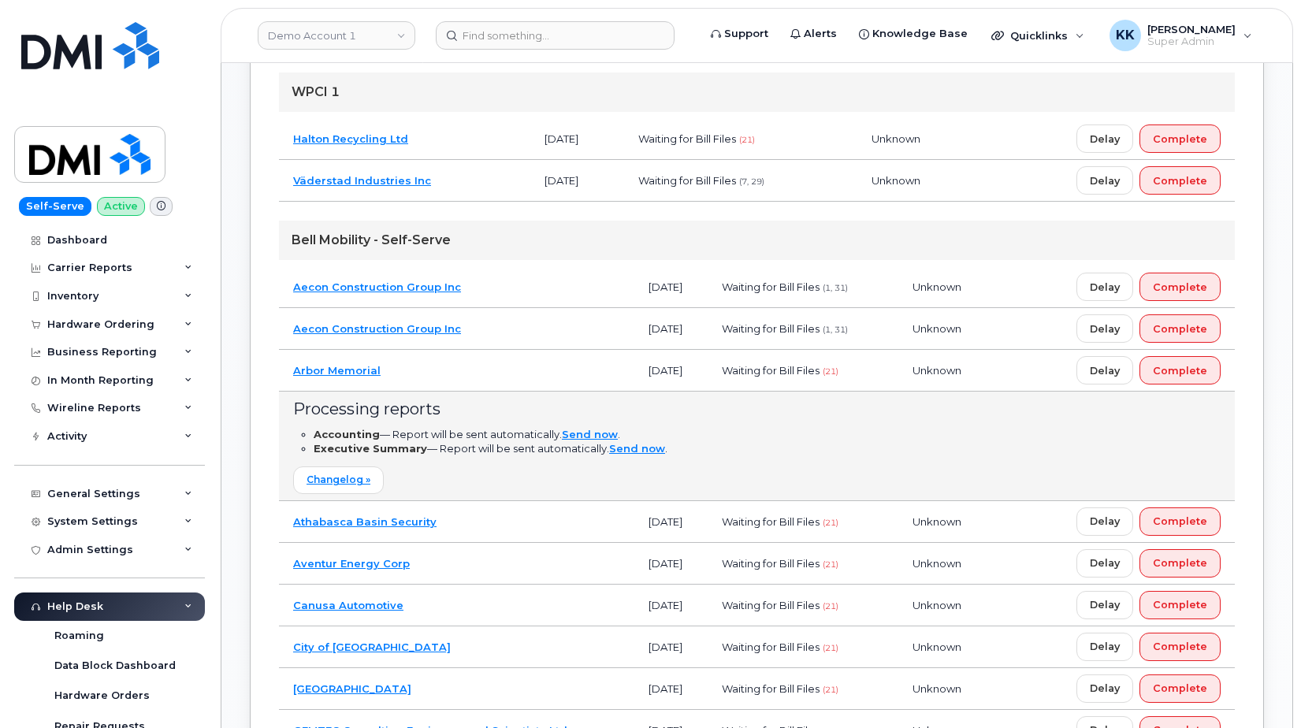
click at [460, 371] on td "Arbor Memorial" at bounding box center [457, 371] width 356 height 42
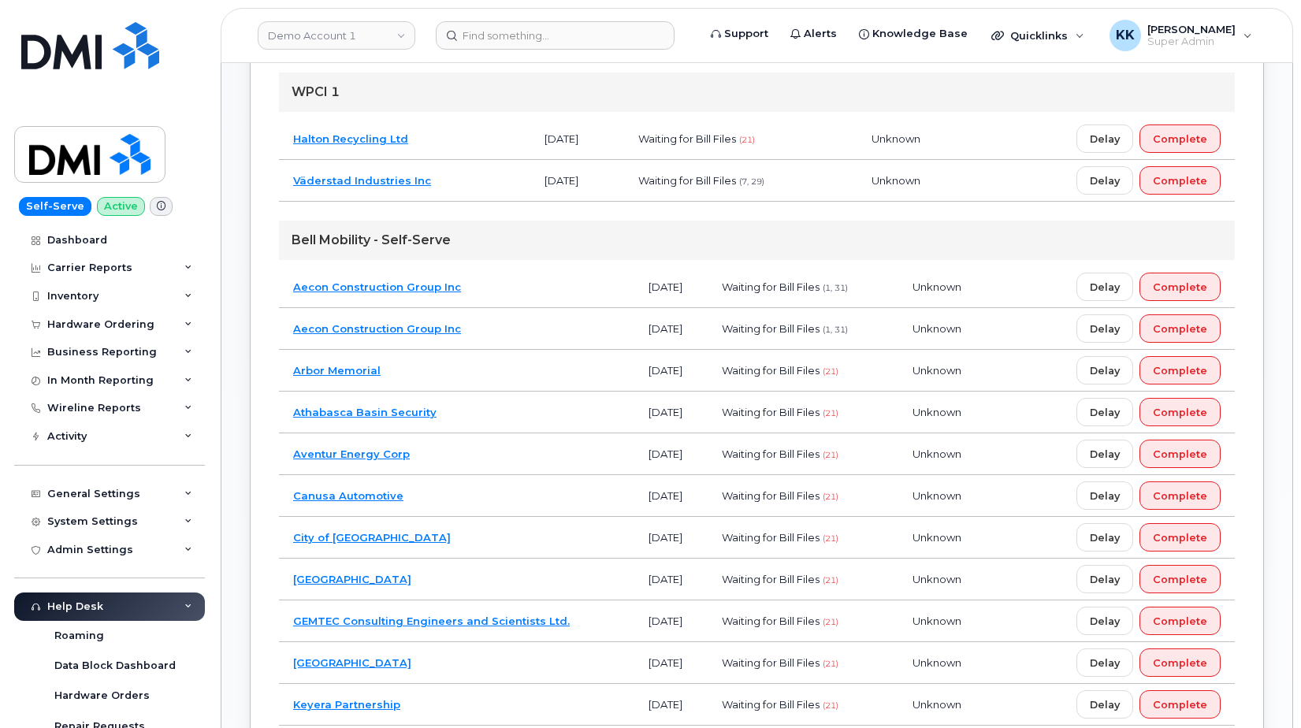
click at [500, 333] on td "Aecon Construction Group Inc" at bounding box center [457, 329] width 356 height 42
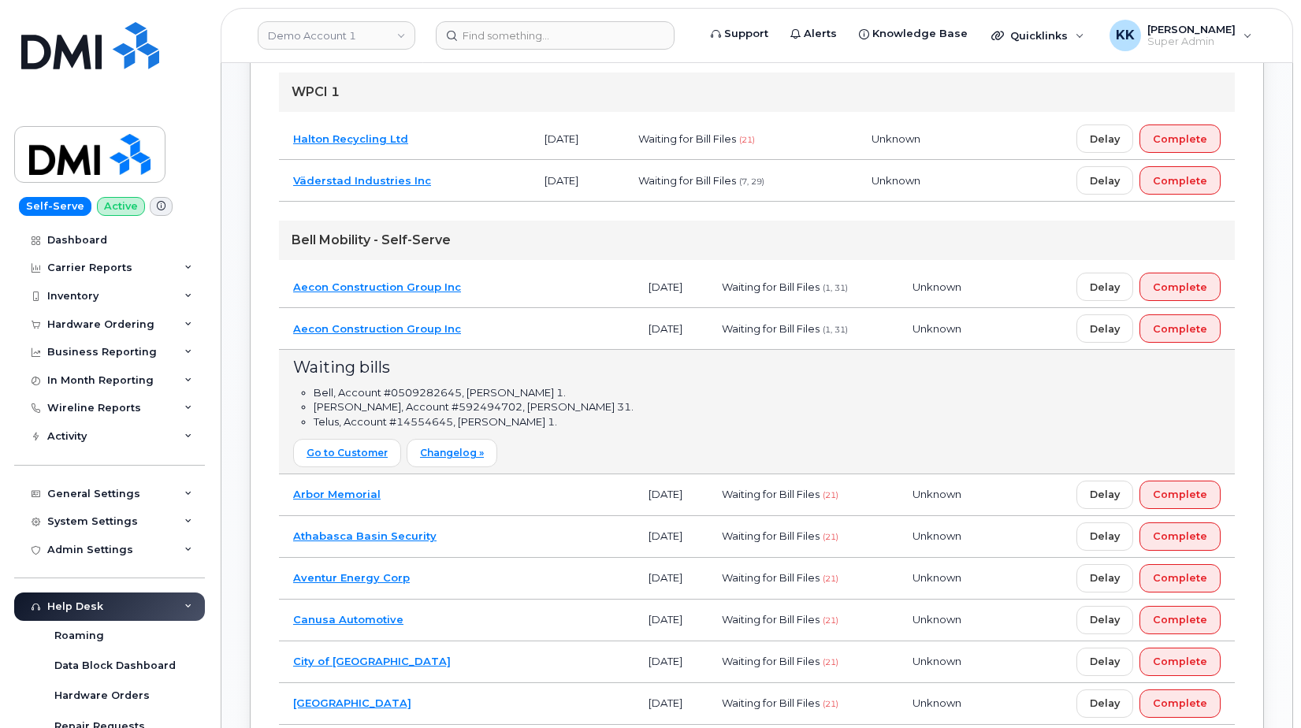
click at [500, 333] on td "Aecon Construction Group Inc" at bounding box center [457, 329] width 356 height 42
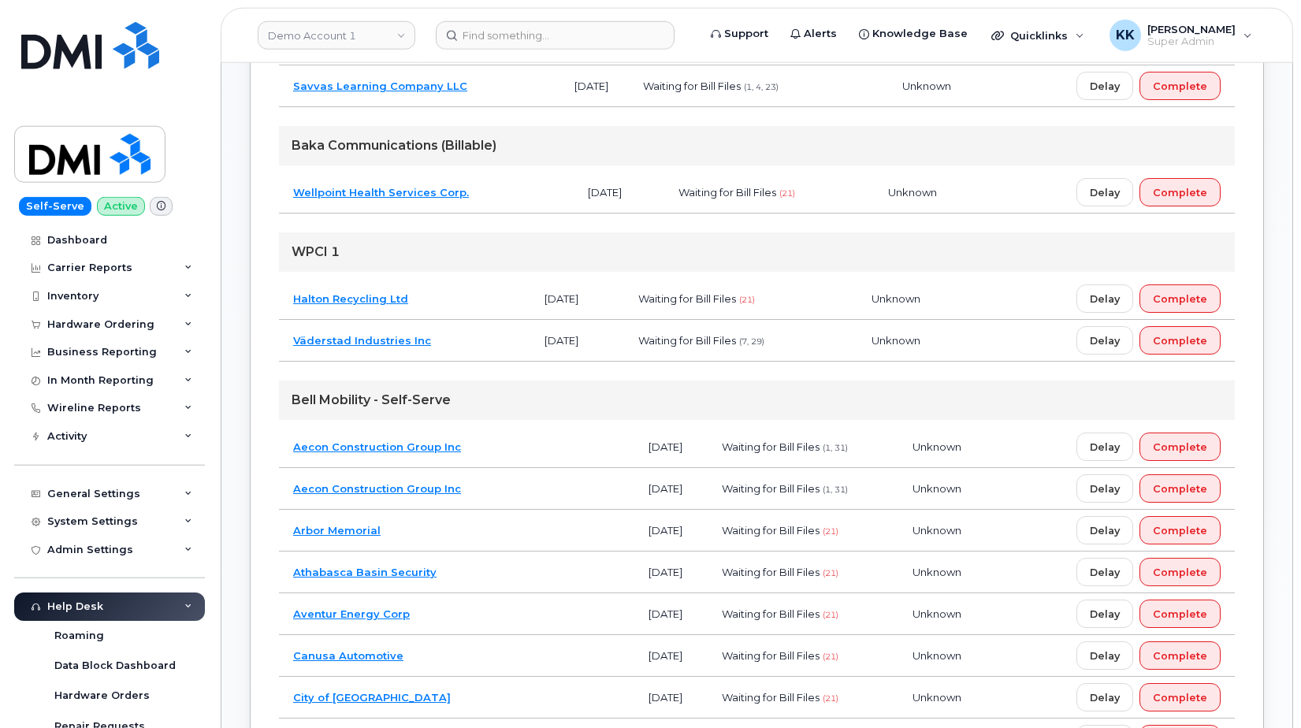
scroll to position [959, 0]
click at [447, 305] on td "Halton Recycling Ltd" at bounding box center [404, 300] width 251 height 42
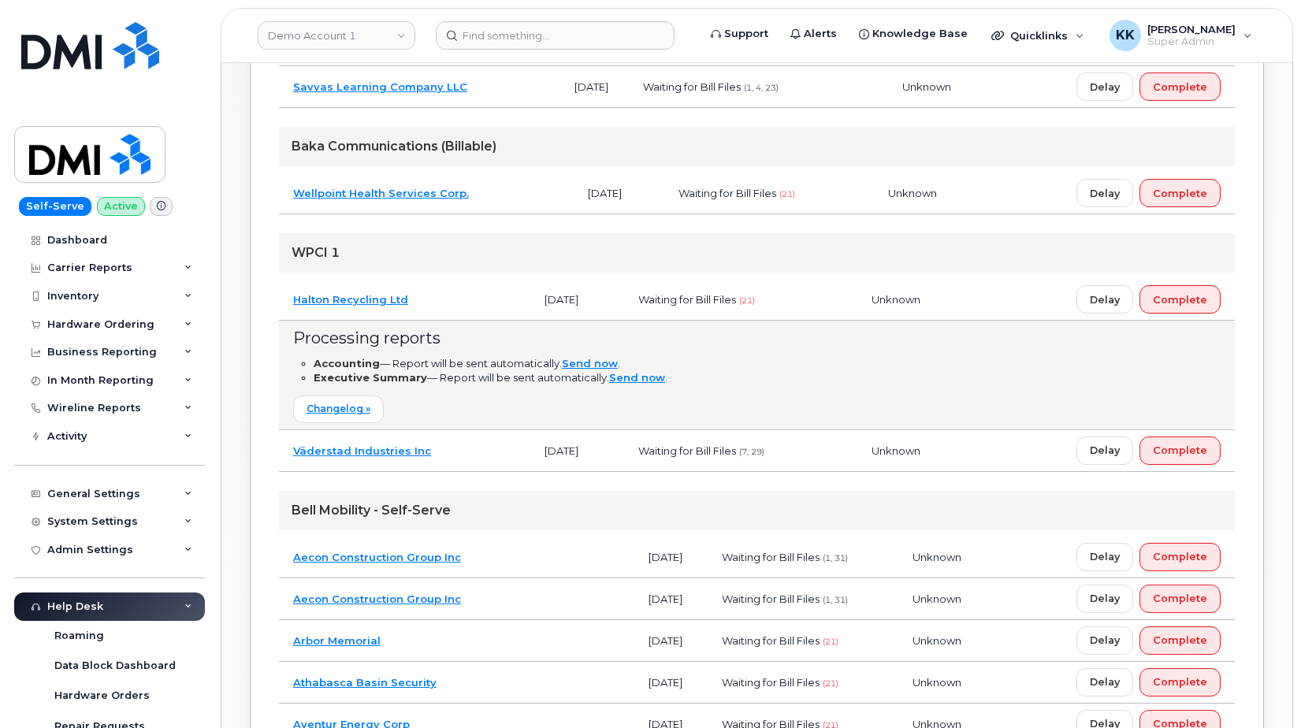
click at [447, 305] on td "Halton Recycling Ltd" at bounding box center [404, 300] width 251 height 42
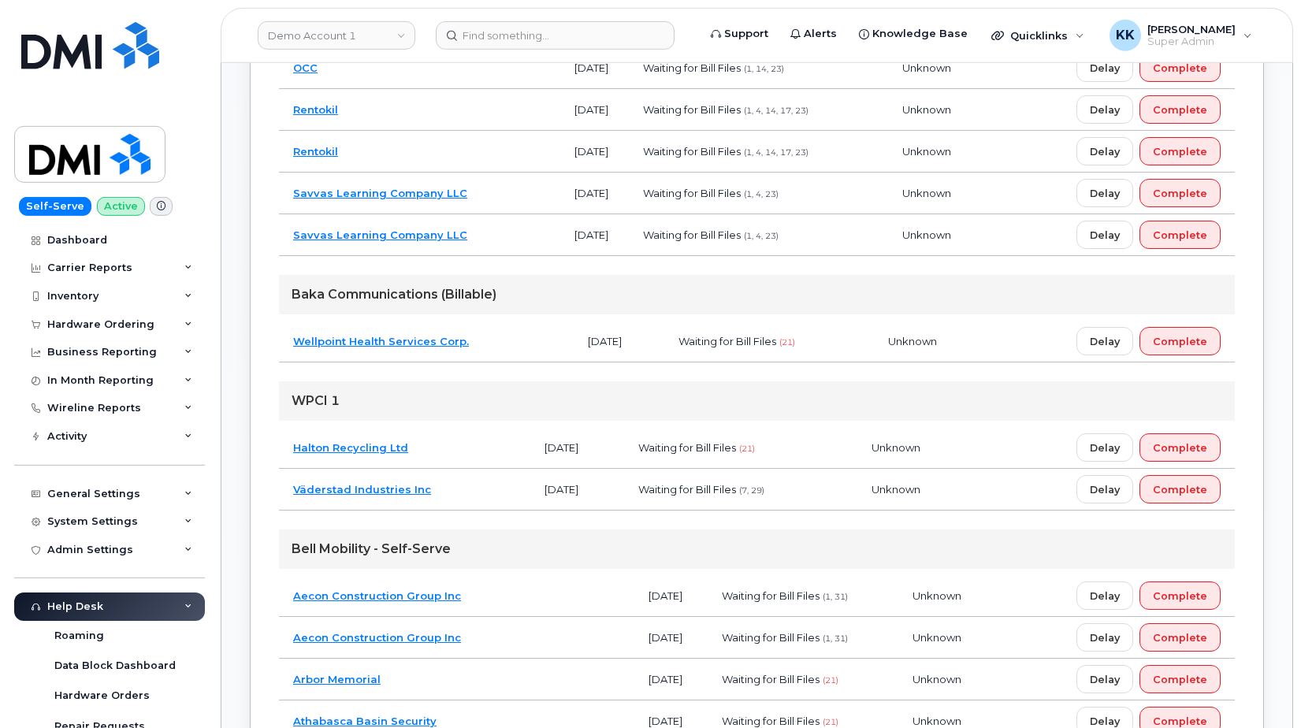
scroll to position [799, 0]
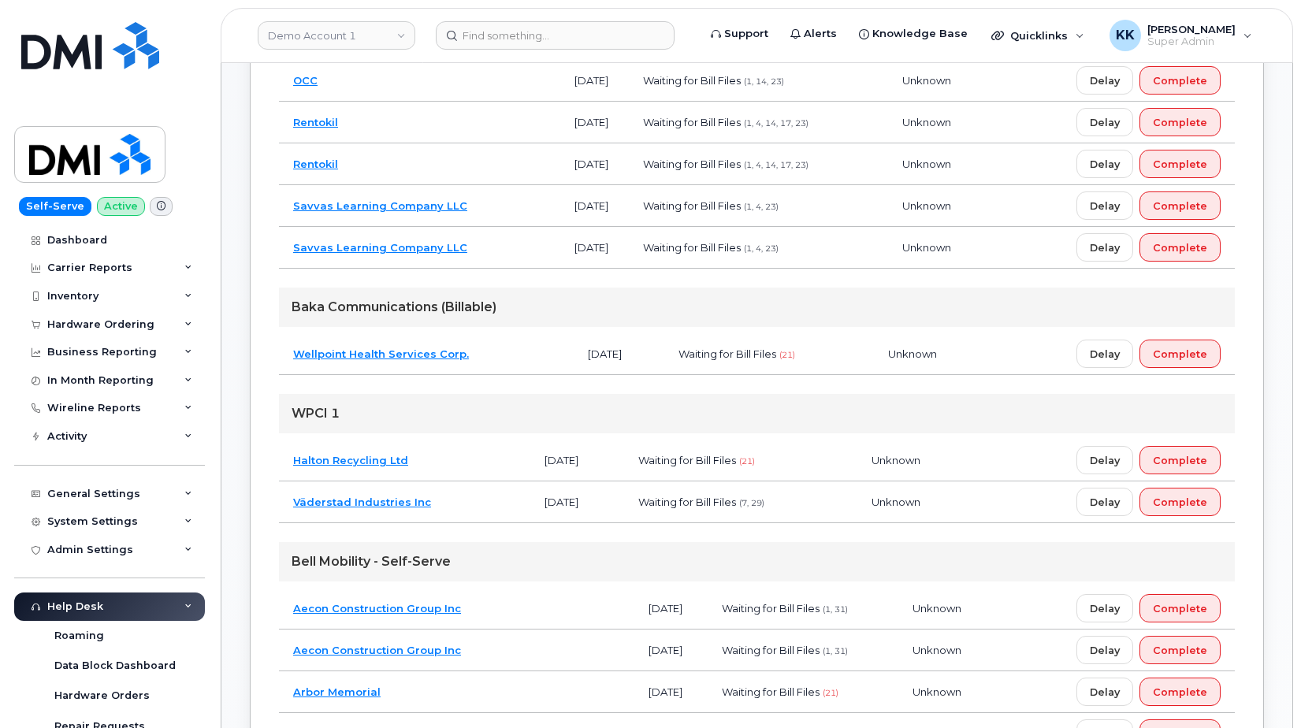
click at [498, 348] on td "Wellpoint Health Services Corp." at bounding box center [426, 354] width 295 height 42
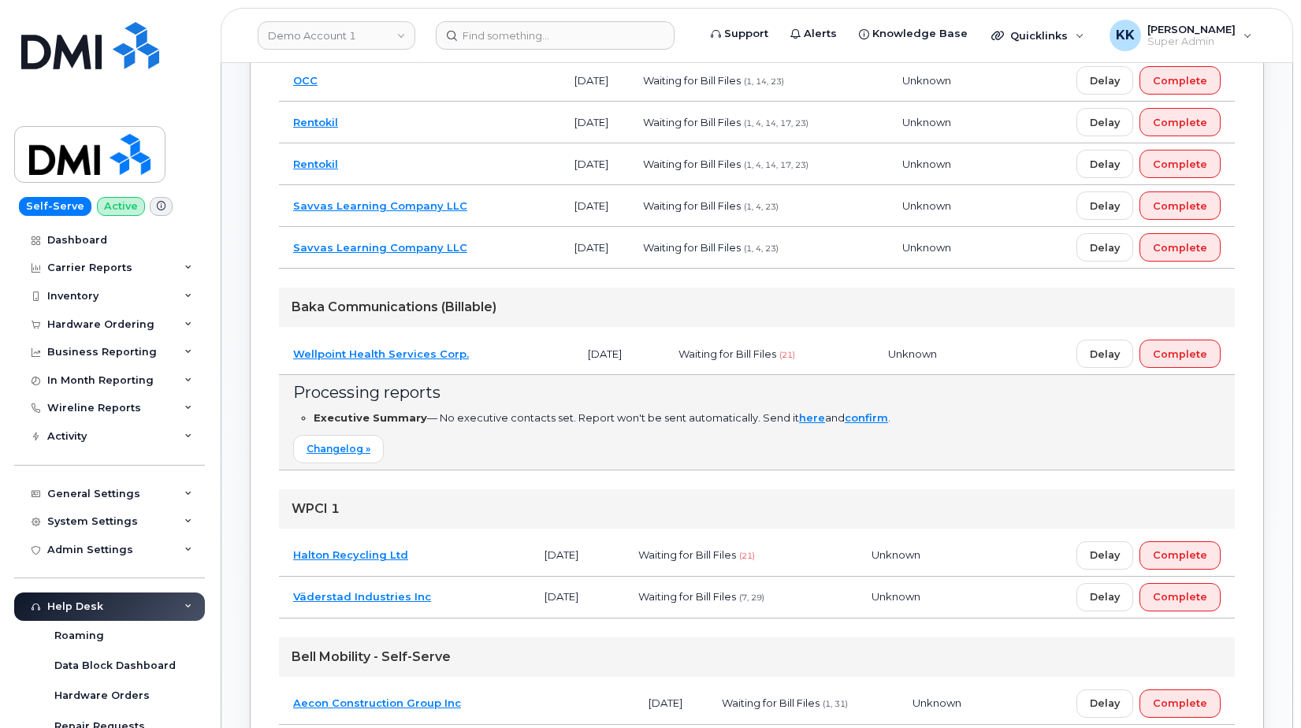
click at [498, 348] on td "Wellpoint Health Services Corp." at bounding box center [426, 354] width 295 height 42
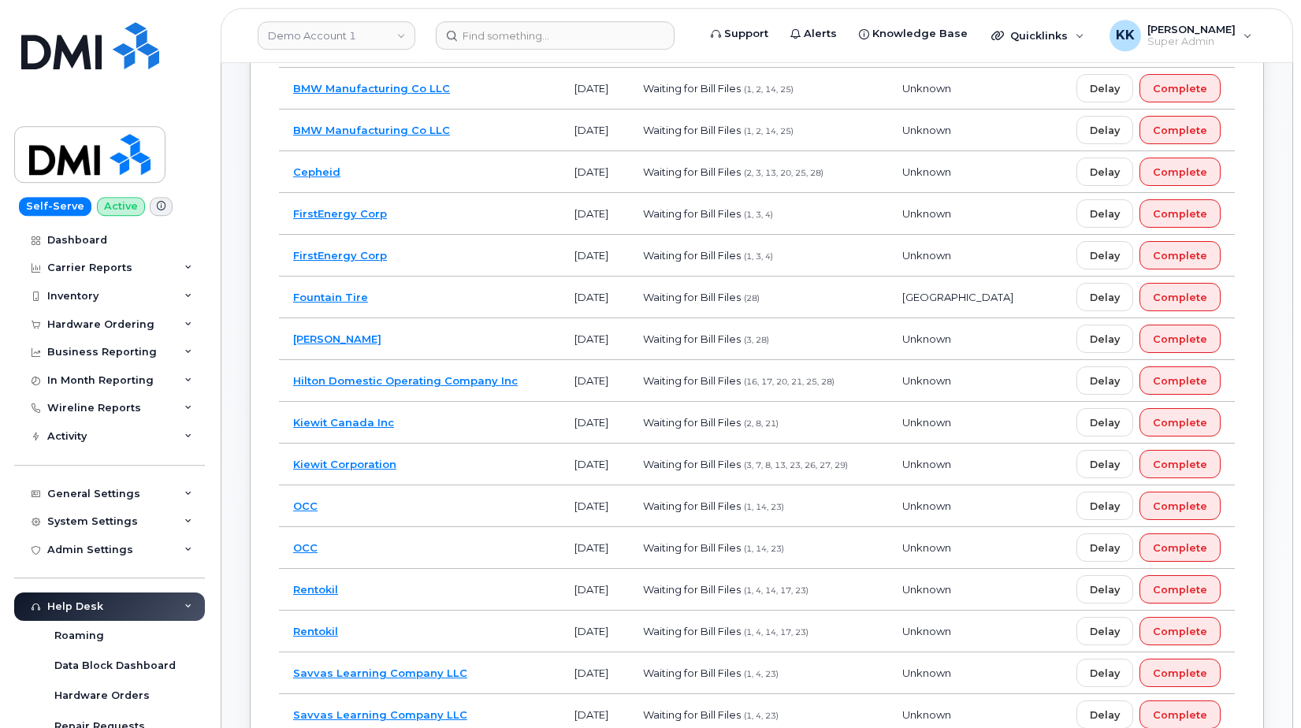
scroll to position [397, 0]
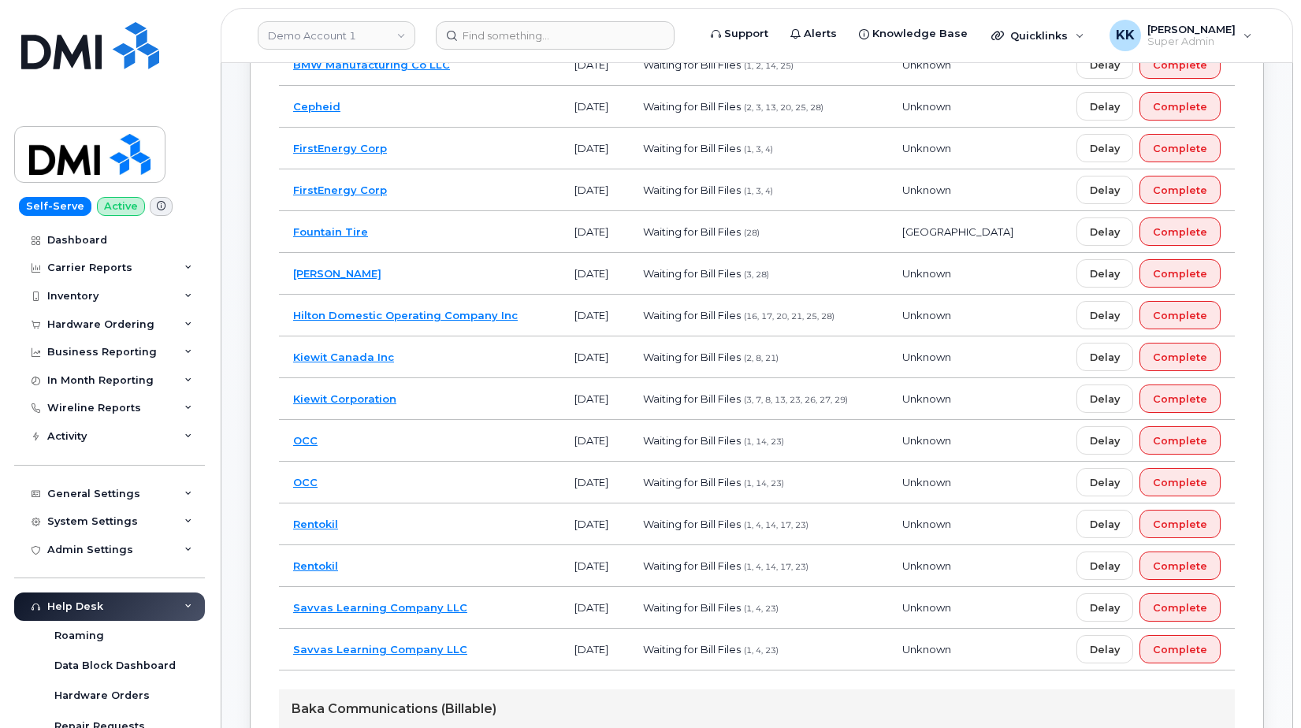
click at [449, 524] on td "Rentokil" at bounding box center [419, 525] width 281 height 42
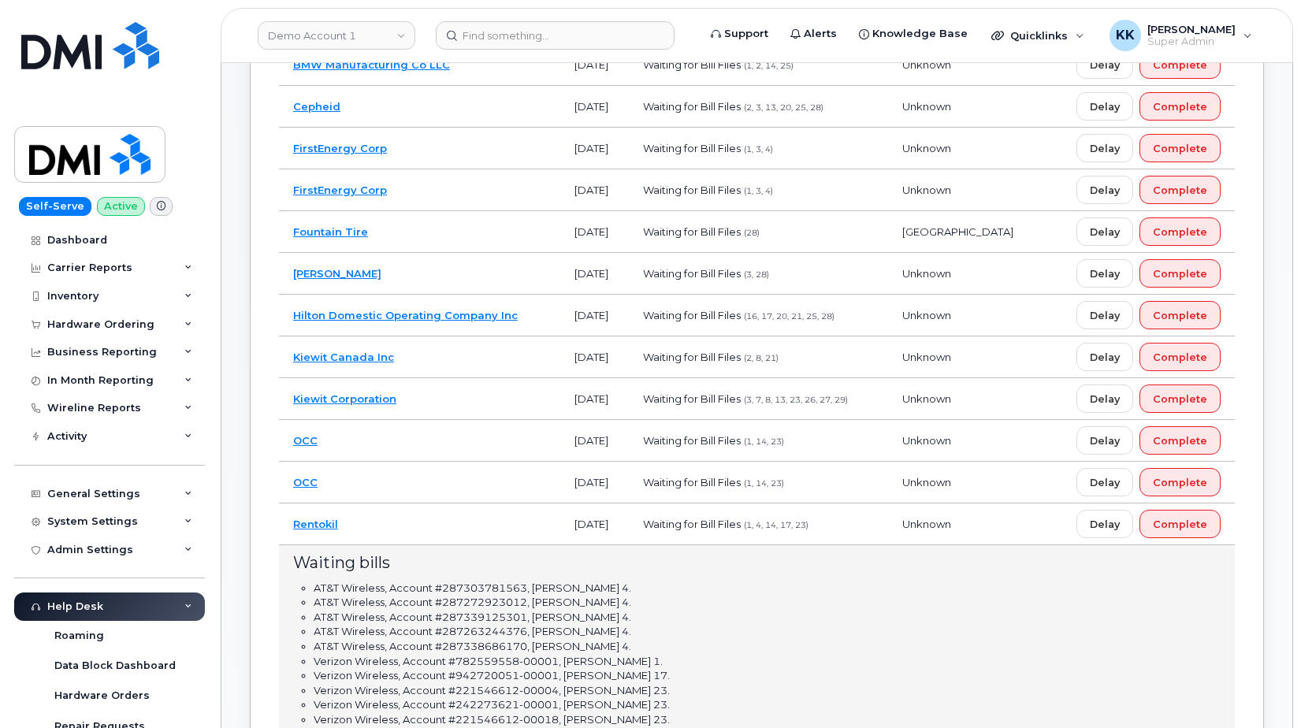
scroll to position [799, 0]
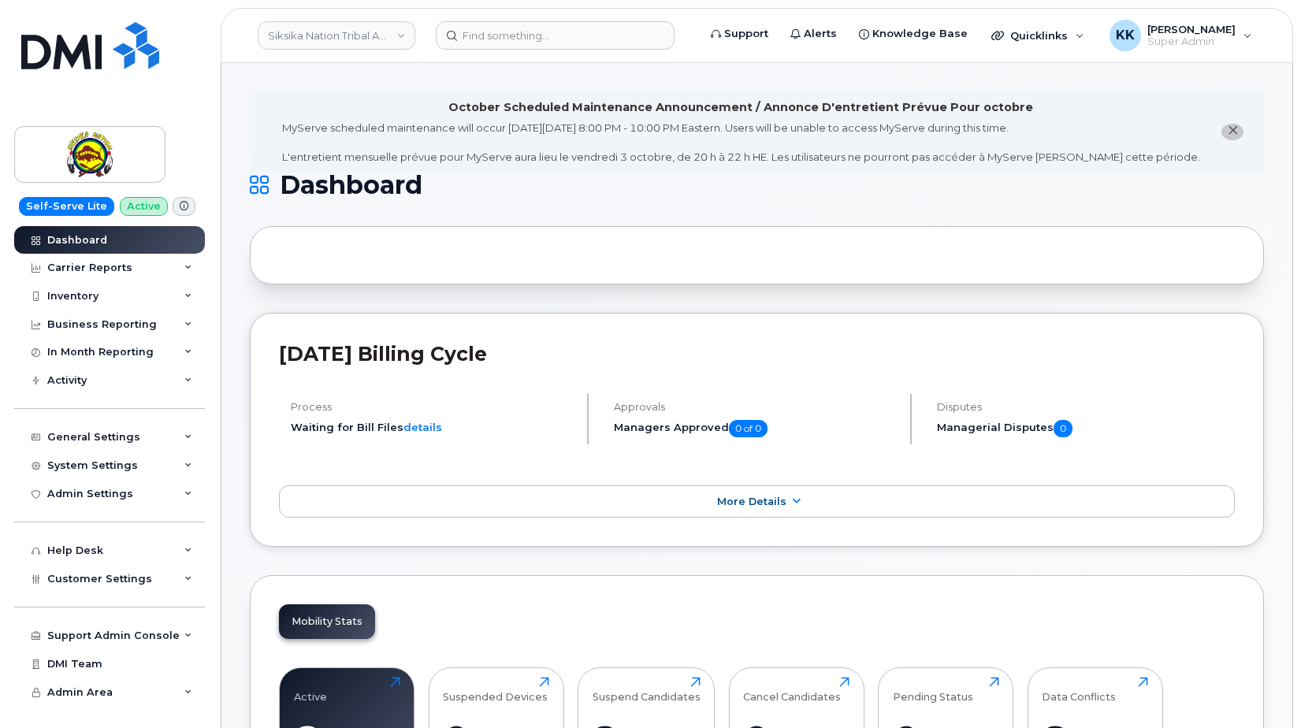
scroll to position [2016, 0]
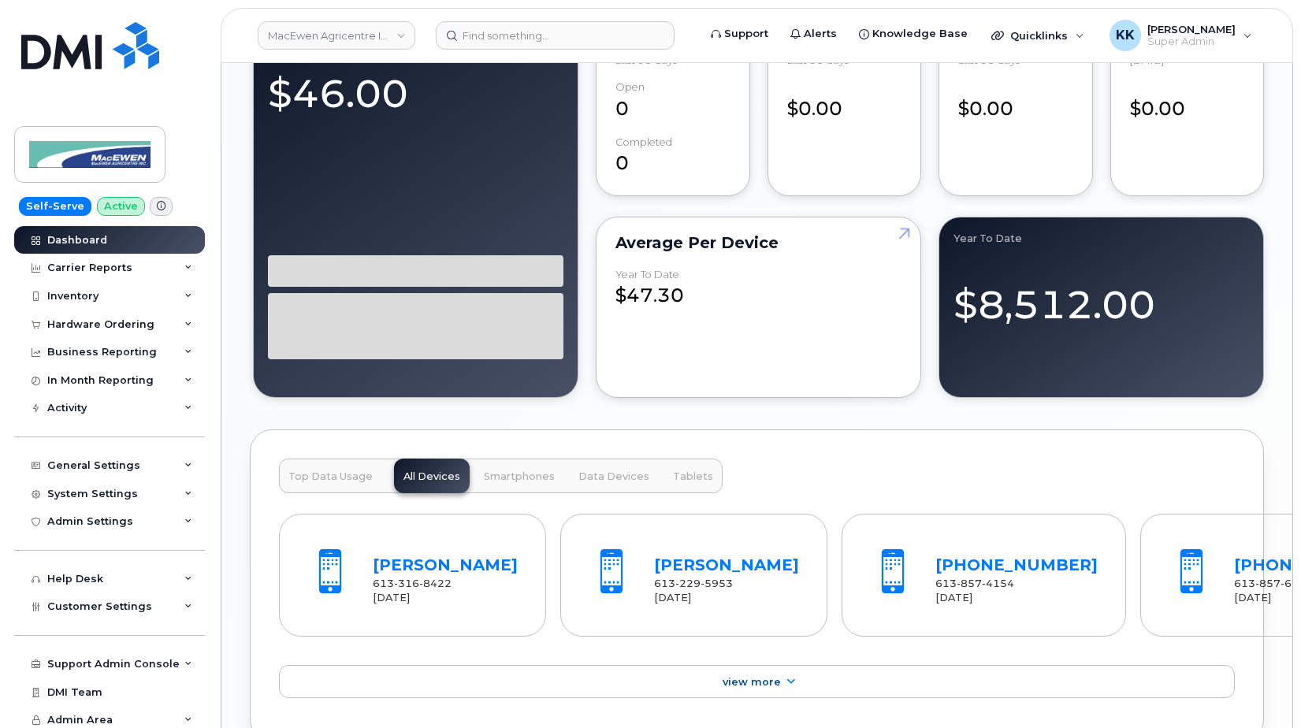
scroll to position [2137, 0]
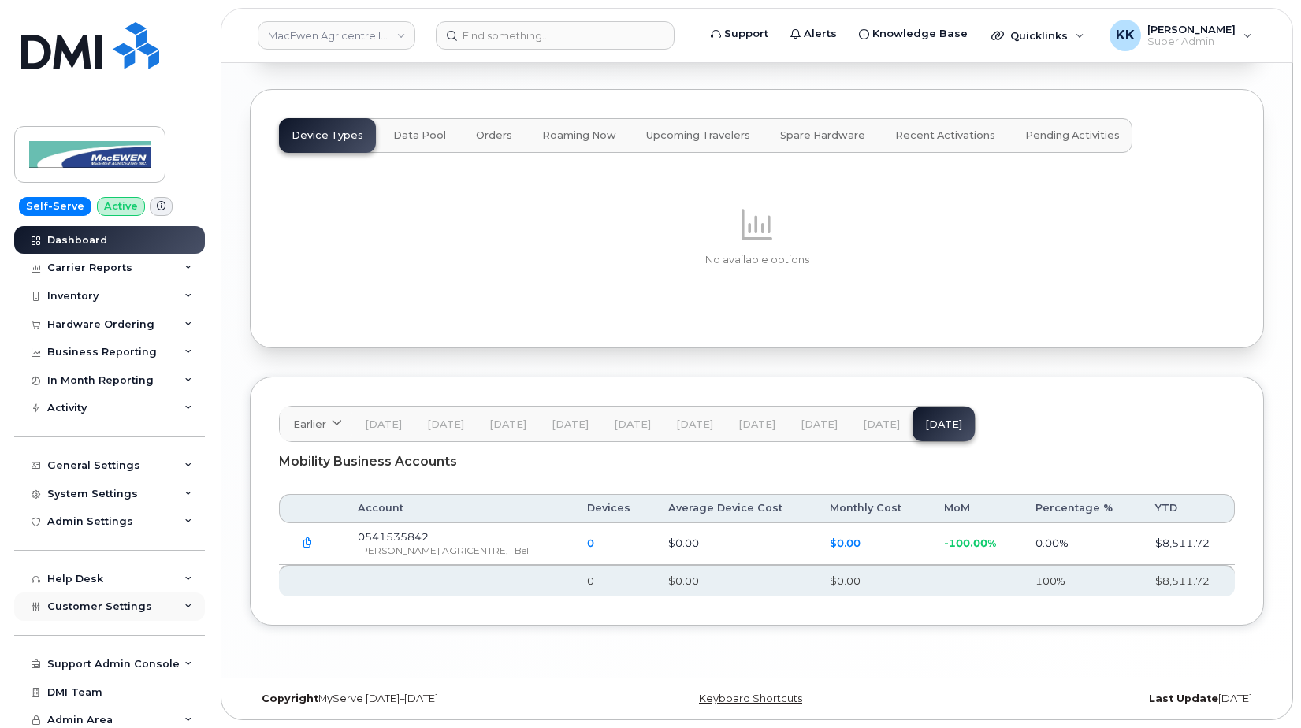
click at [111, 608] on span "Customer Settings" at bounding box center [99, 607] width 105 height 12
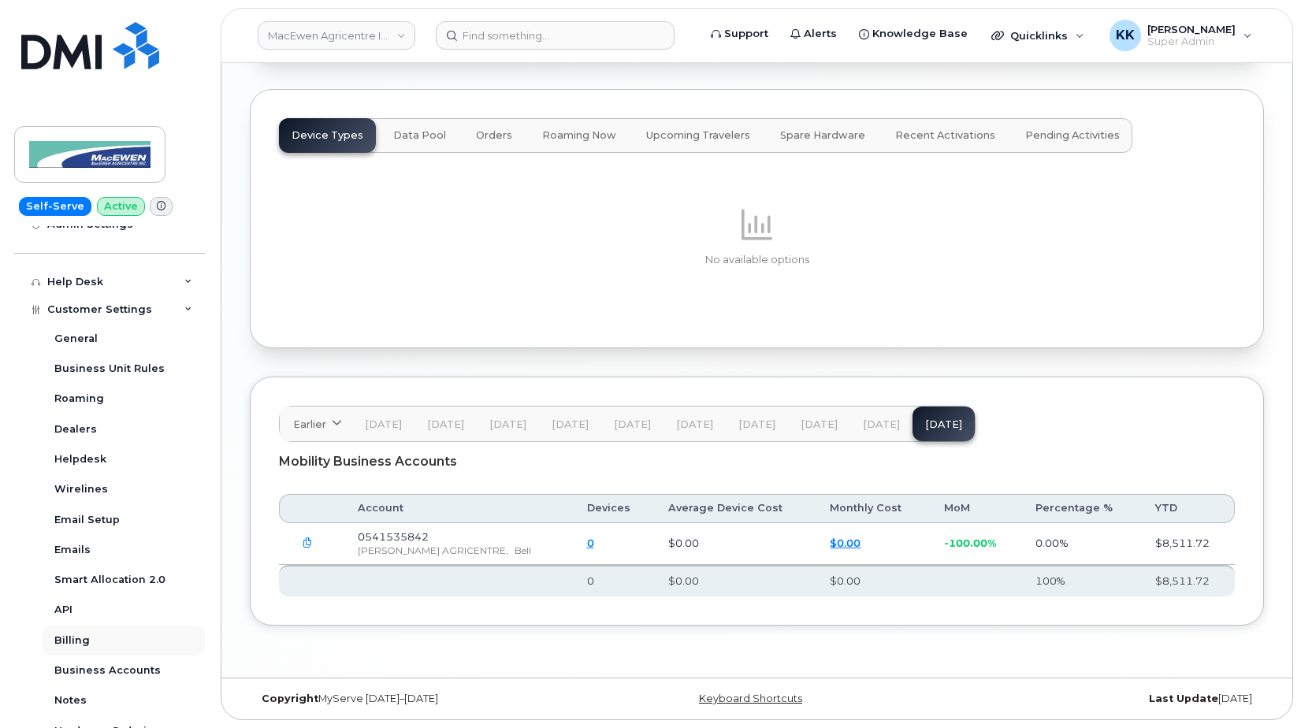
scroll to position [303, 0]
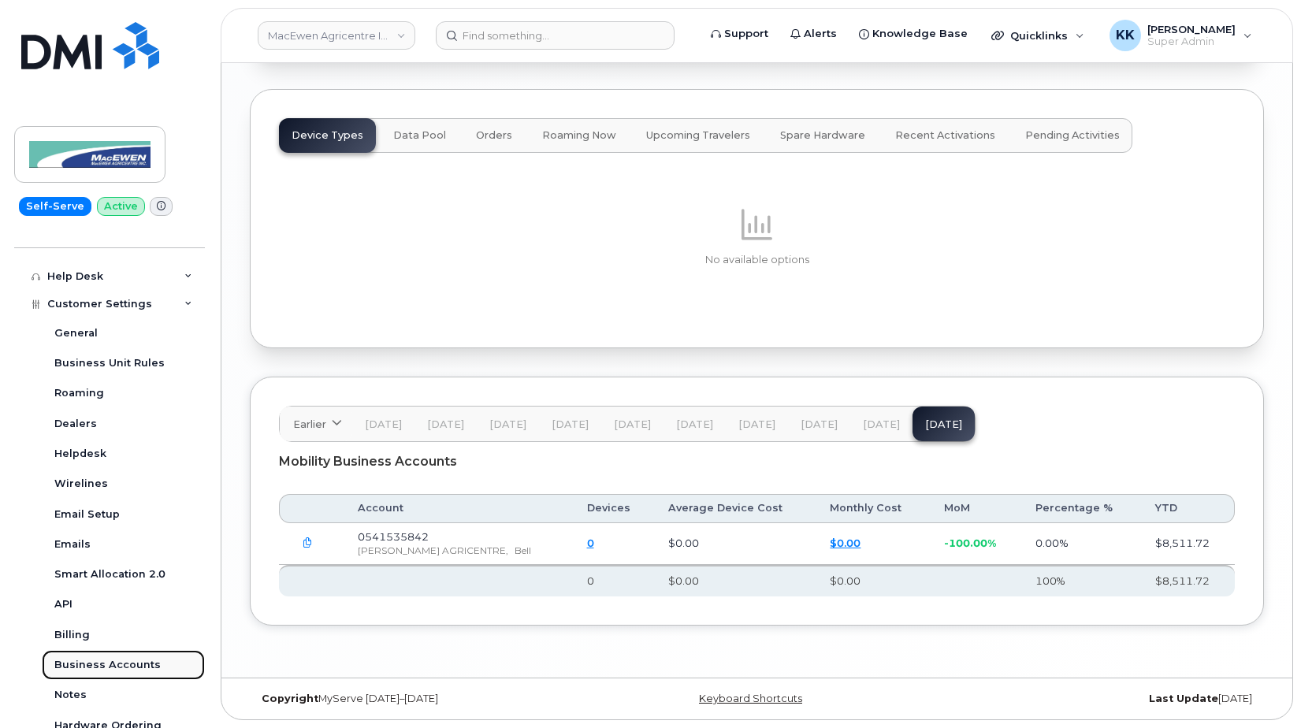
click at [121, 665] on div "Business Accounts" at bounding box center [107, 665] width 106 height 14
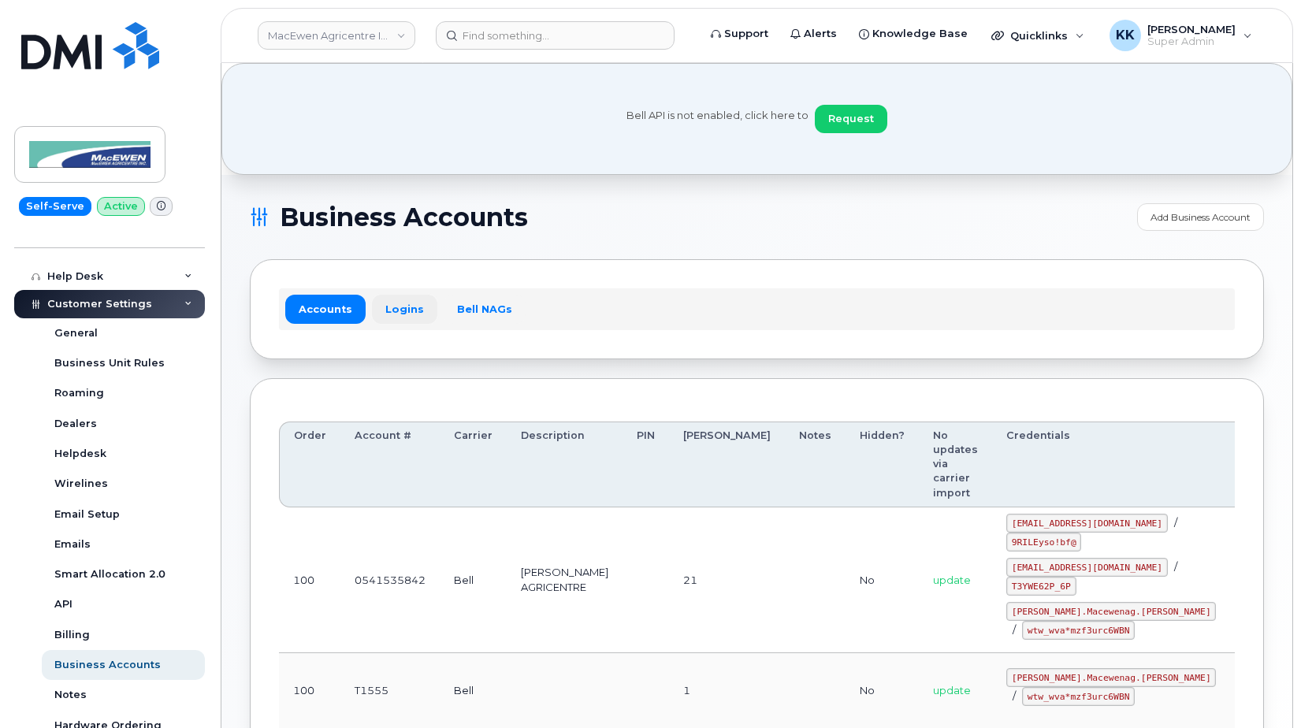
click at [402, 308] on link "Logins" at bounding box center [404, 309] width 65 height 28
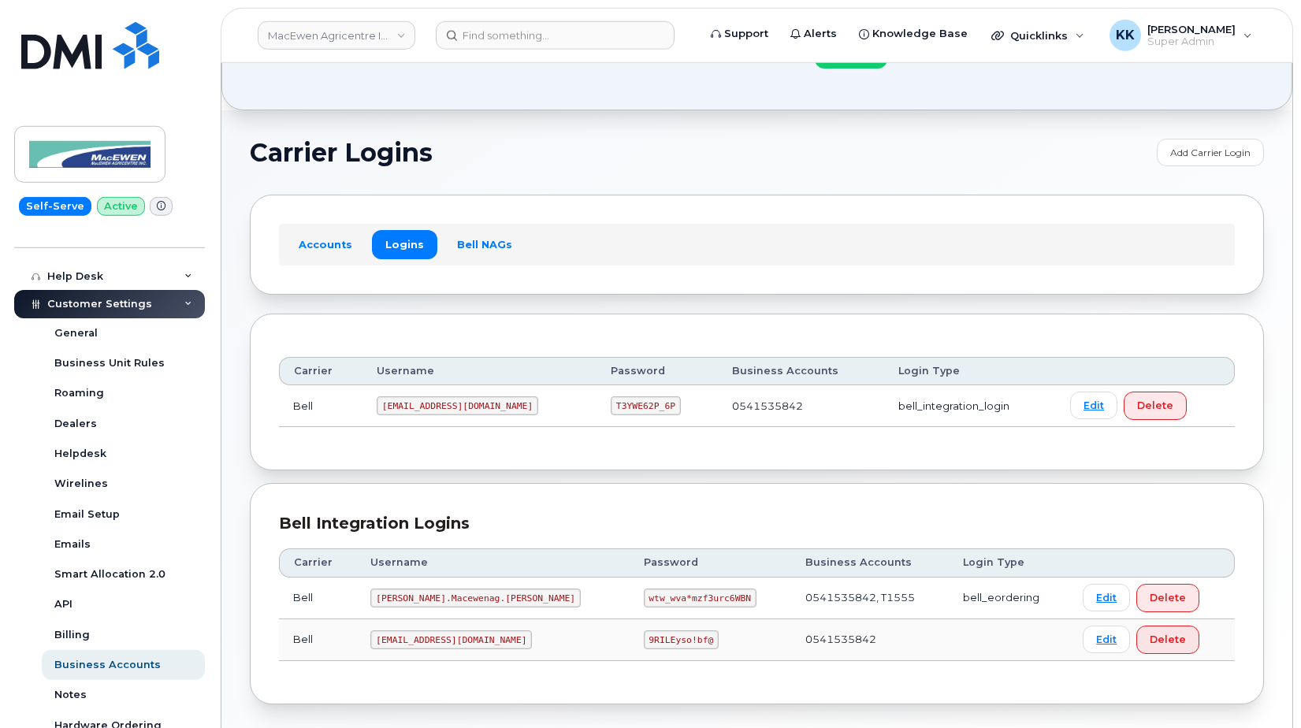
scroll to position [132, 0]
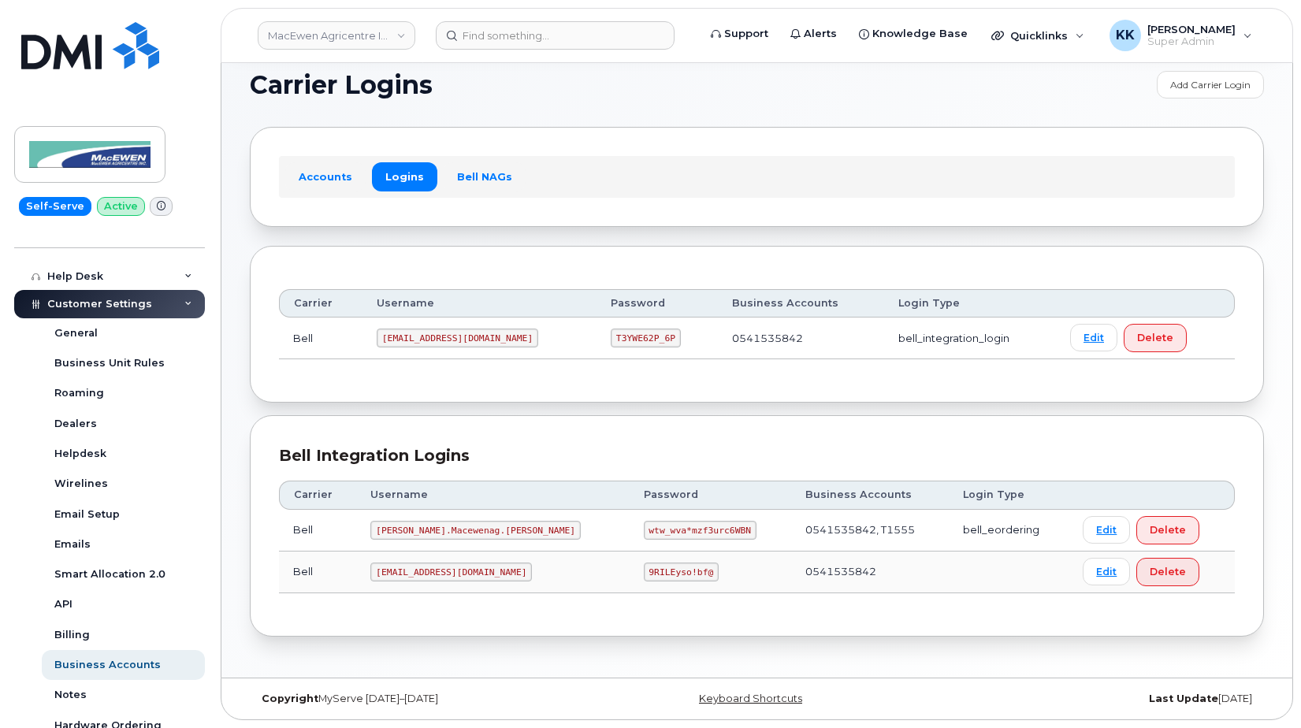
click at [465, 342] on code "macewansm@myserve.ca" at bounding box center [458, 338] width 162 height 19
click at [611, 344] on code "T3YWE62P_6P" at bounding box center [646, 338] width 70 height 19
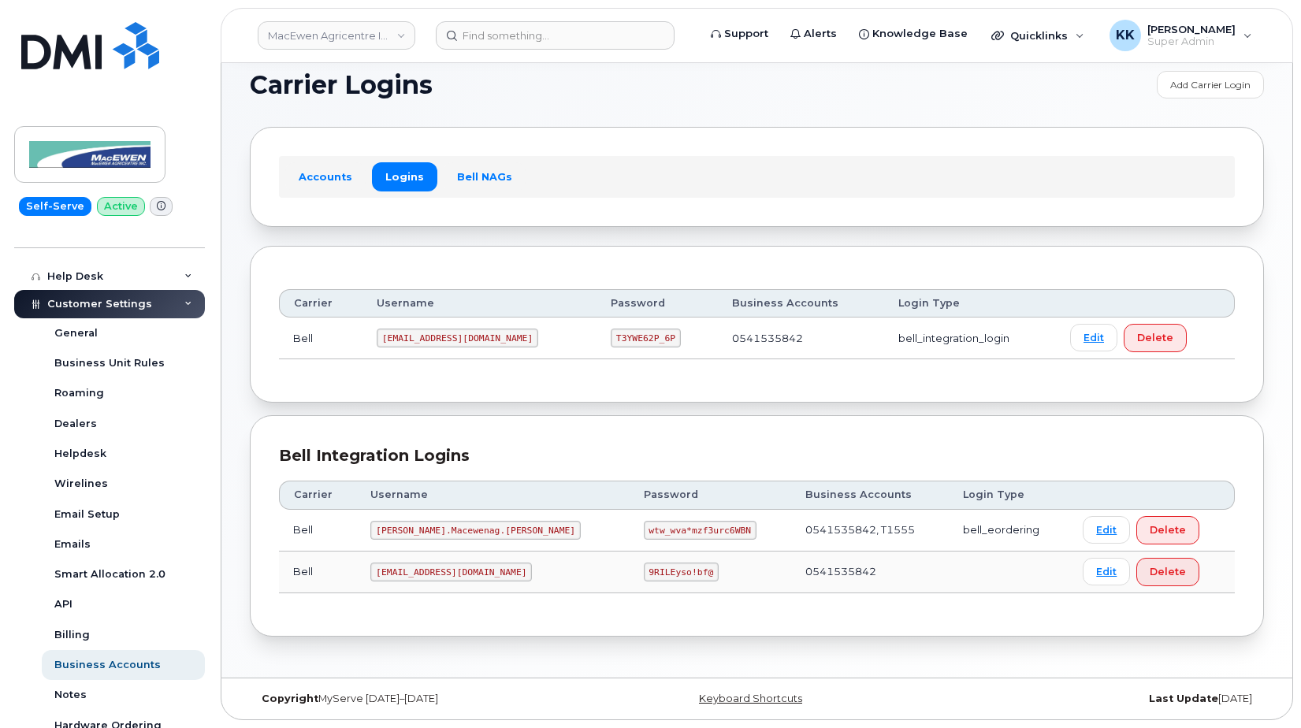
click at [611, 344] on code "T3YWE62P_6P" at bounding box center [646, 338] width 70 height 19
click at [309, 181] on link "Accounts" at bounding box center [325, 176] width 80 height 28
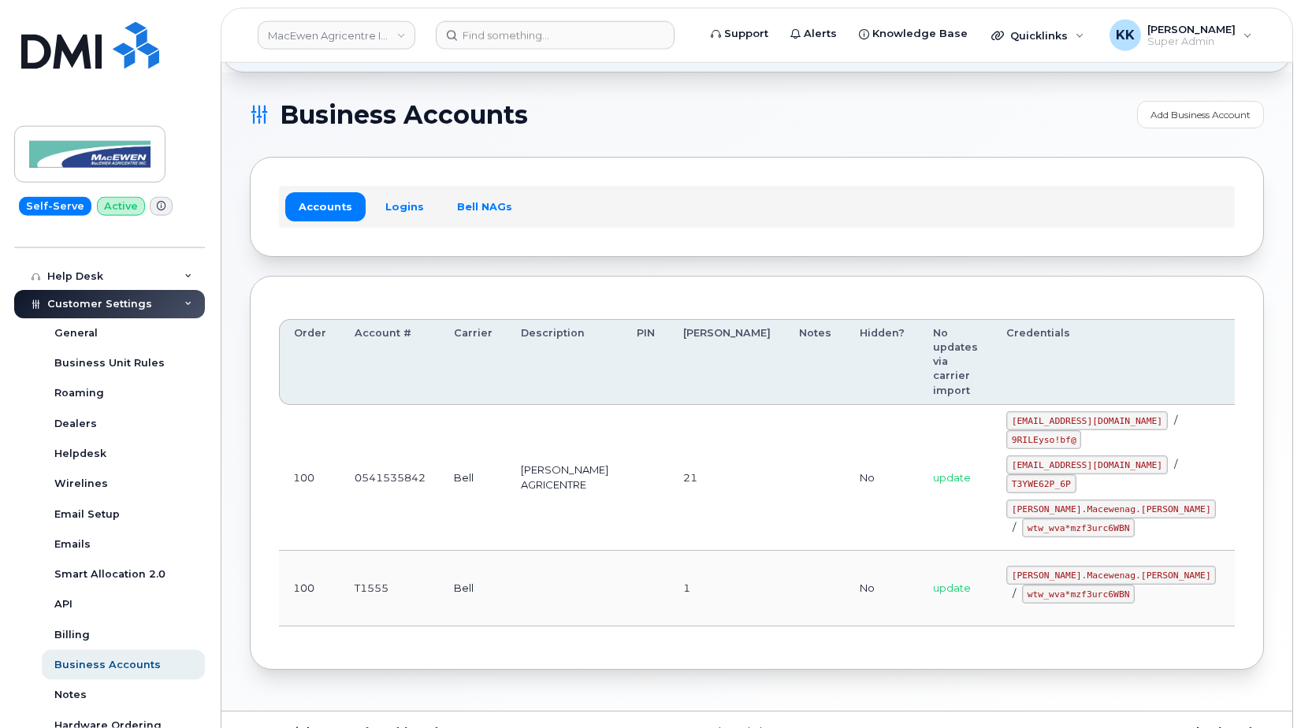
scroll to position [120, 0]
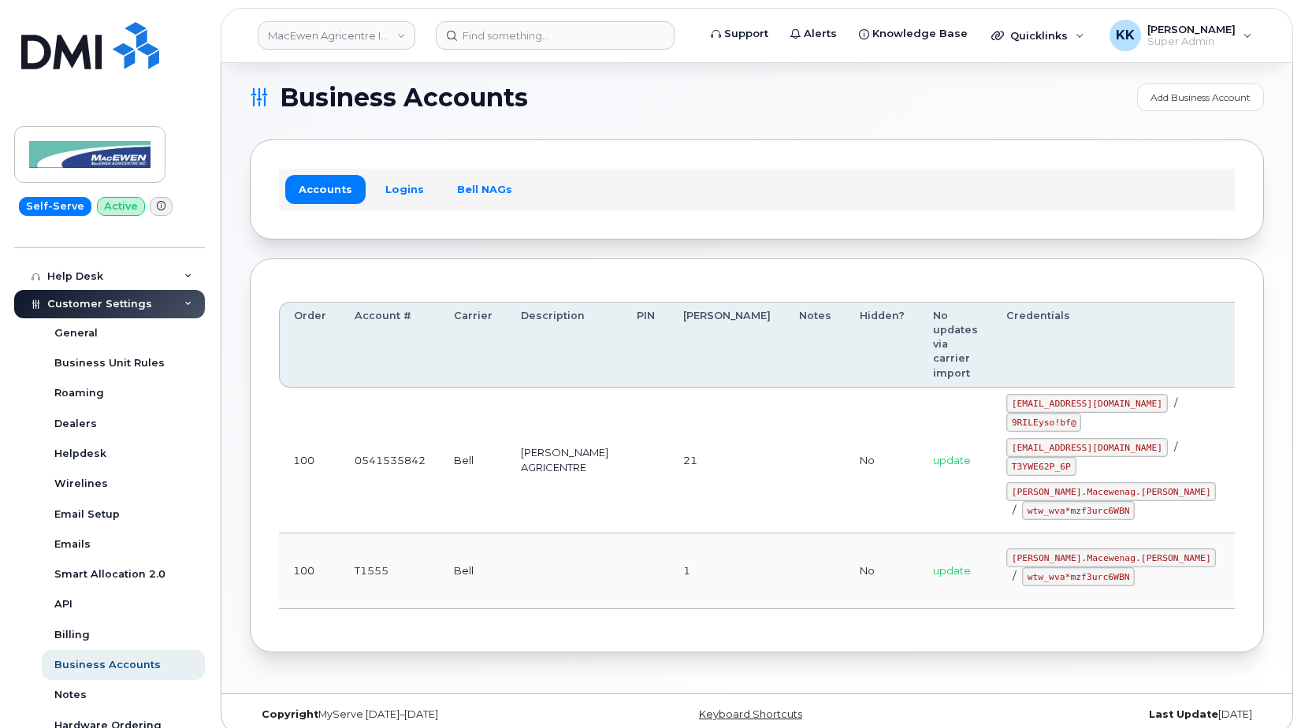
click at [1245, 429] on link "Edit" at bounding box center [1268, 443] width 47 height 28
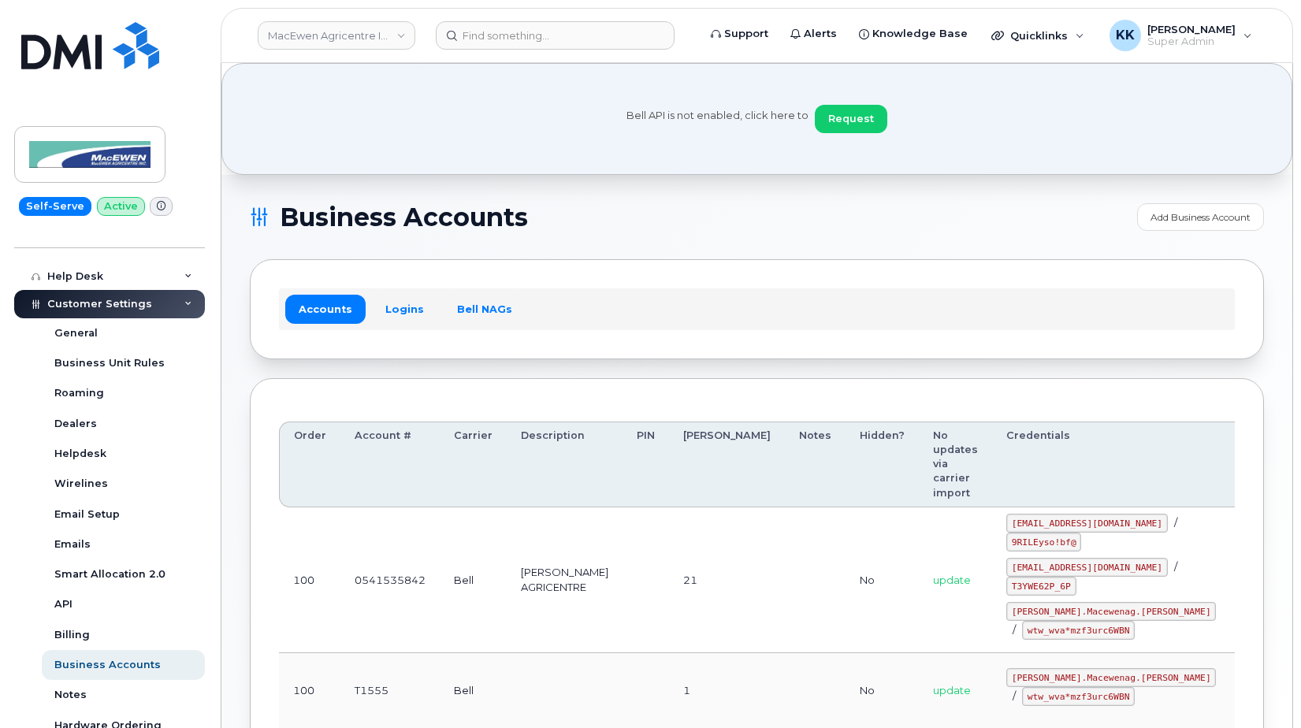
select select "892"
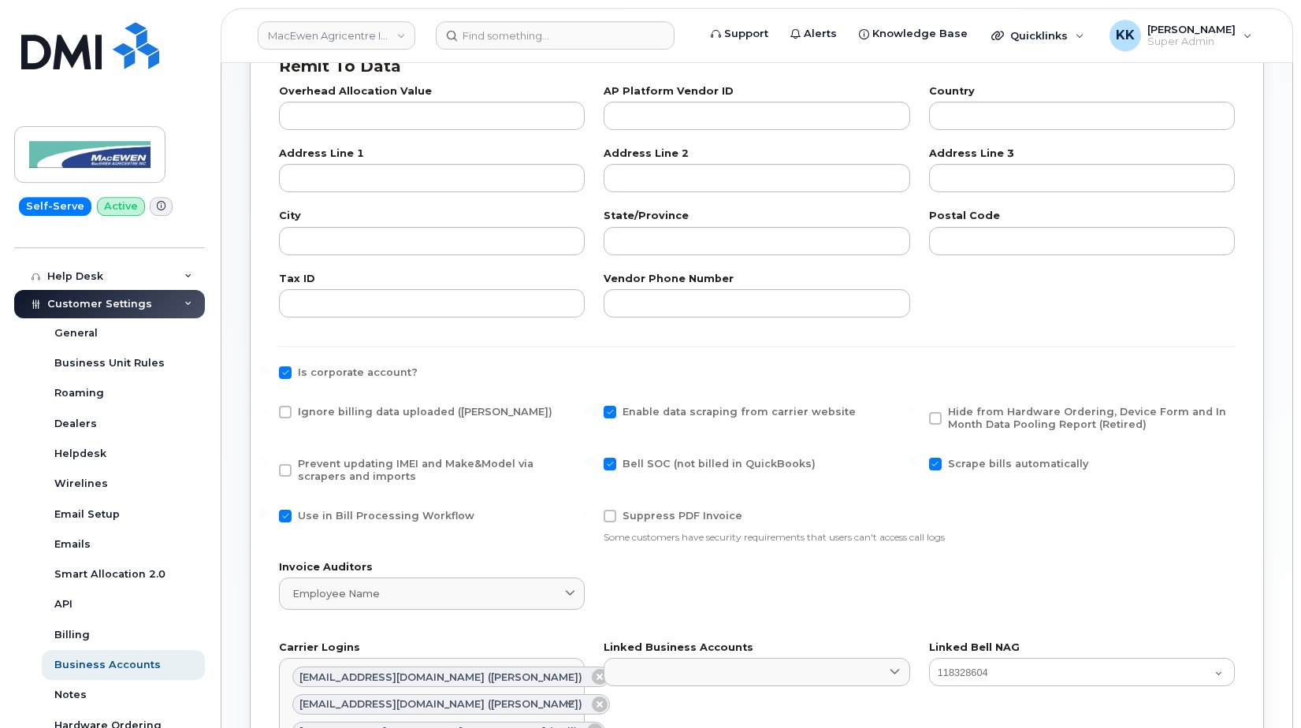
scroll to position [563, 0]
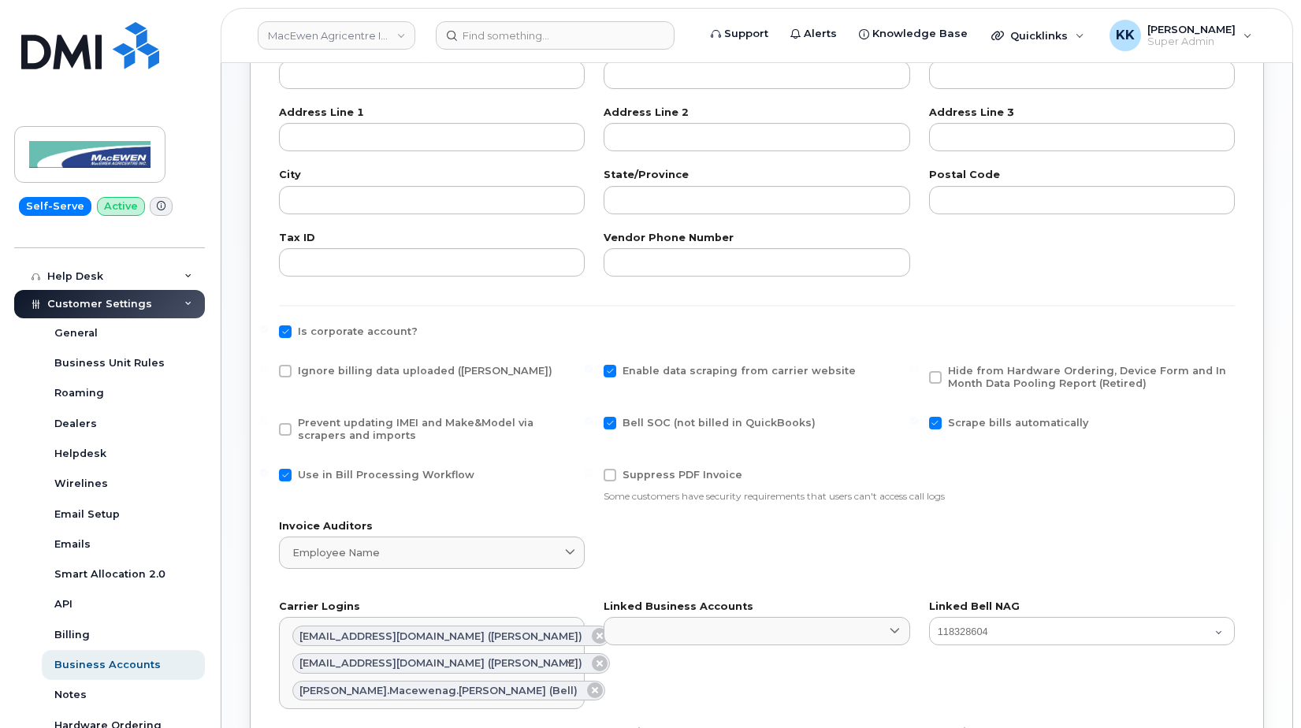
click at [333, 377] on span "Ignore billing data uploaded (Bill Parser)" at bounding box center [425, 371] width 255 height 12
click at [268, 373] on input "Ignore billing data uploaded (Bill Parser)" at bounding box center [264, 369] width 8 height 8
checkbox input "true"
click at [320, 427] on span "Prevent updating IMEI and Make&Model via scrapers and imports" at bounding box center [416, 429] width 236 height 24
click at [268, 425] on input "Prevent updating IMEI and Make&Model via scrapers and imports" at bounding box center [264, 421] width 8 height 8
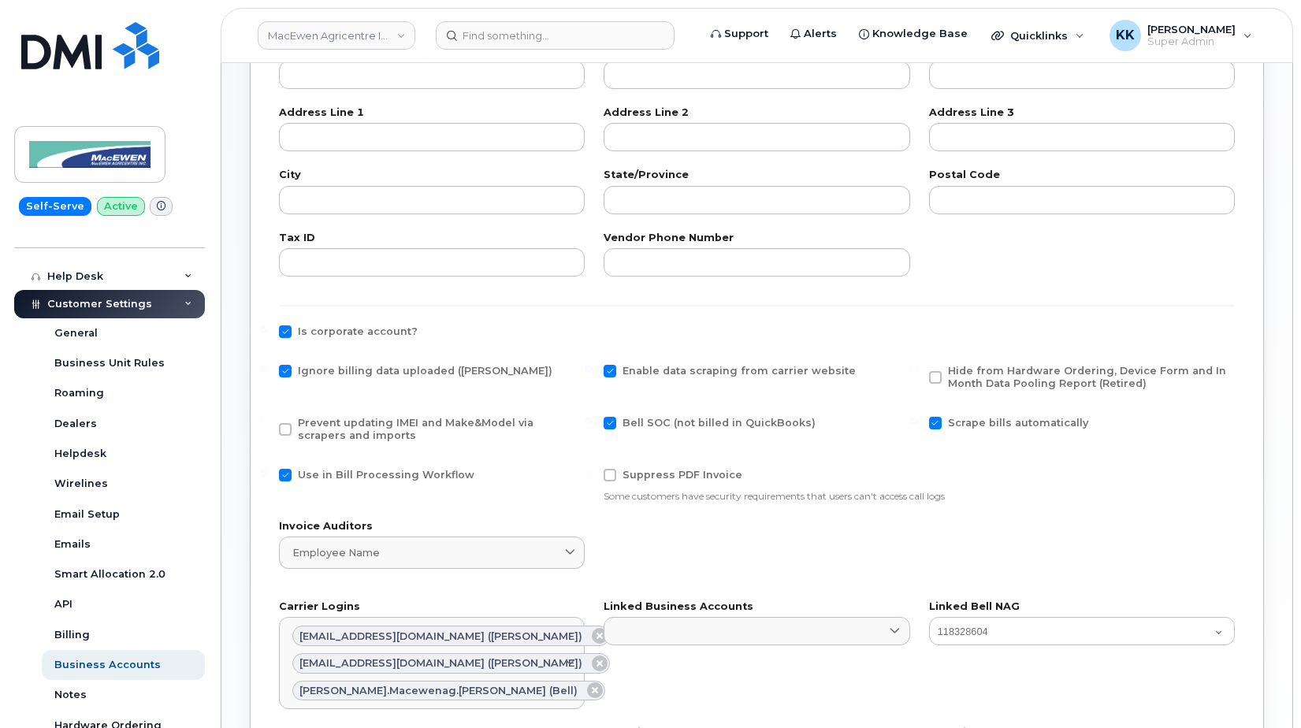
checkbox input "true"
click at [331, 473] on span "Use in Bill Processing Workflow" at bounding box center [386, 475] width 177 height 12
click at [268, 473] on input "Use in Bill Processing Workflow" at bounding box center [264, 473] width 8 height 8
checkbox input "false"
click at [961, 426] on span "Scrape bills automatically" at bounding box center [1018, 423] width 140 height 12
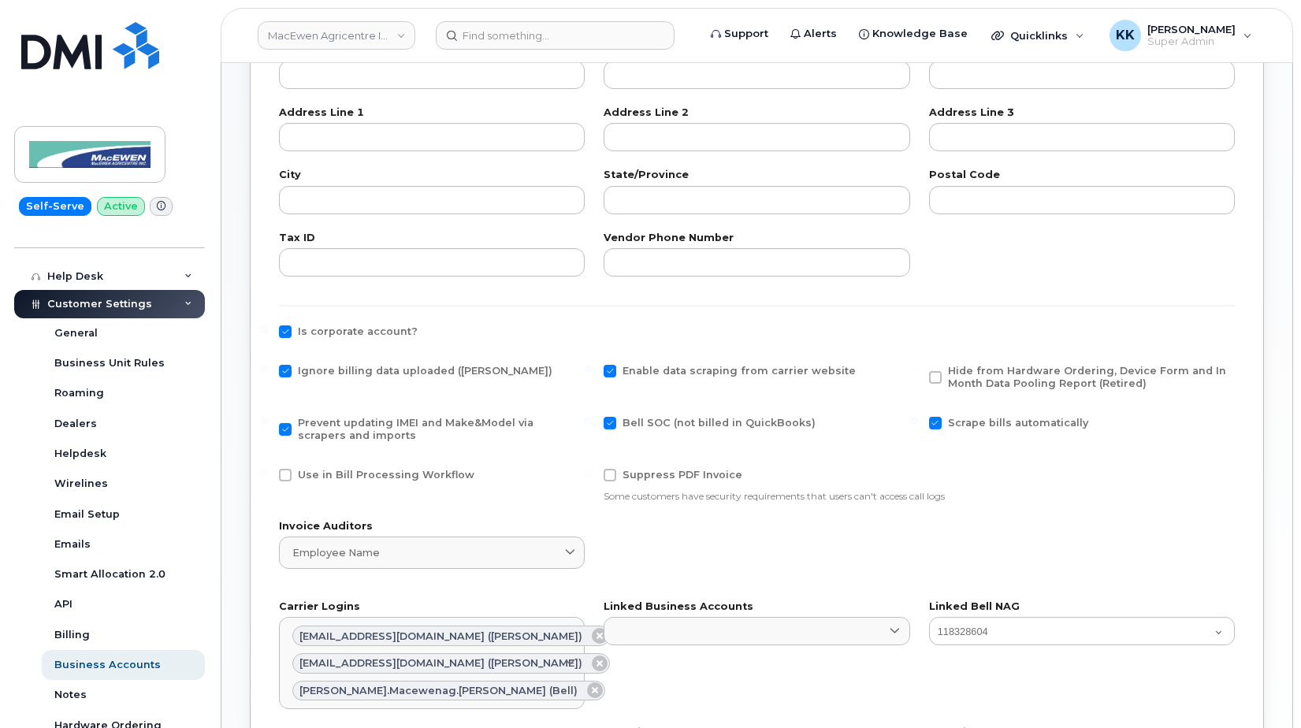
click at [918, 425] on input "Scrape bills automatically" at bounding box center [914, 421] width 8 height 8
click at [955, 426] on span "Scrape bills automatically" at bounding box center [1018, 423] width 140 height 12
click at [918, 425] on input "Scrape bills automatically" at bounding box center [914, 421] width 8 height 8
checkbox input "true"
click at [991, 382] on span "Hide from Hardware Ordering, Device Form and In Month Data Pooling Report (Reti…" at bounding box center [1087, 377] width 278 height 24
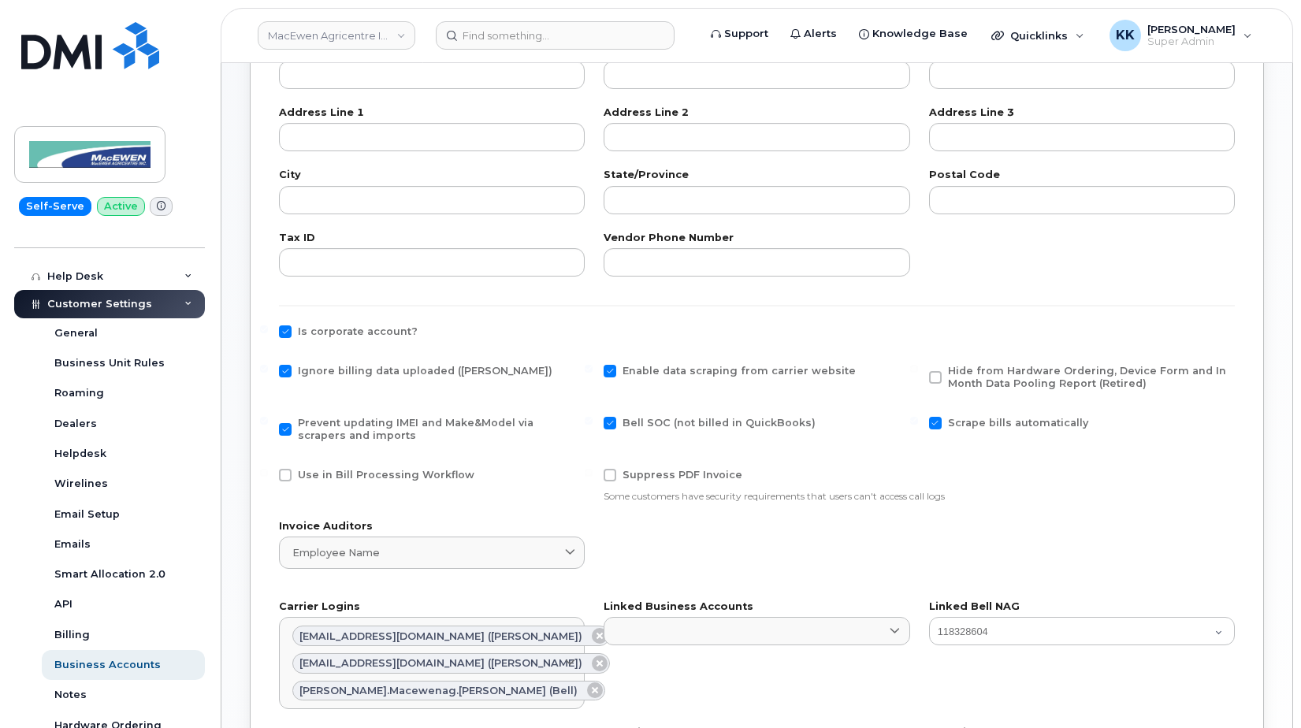
click at [918, 373] on input "Hide from Hardware Ordering, Device Form and In Month Data Pooling Report (Reti…" at bounding box center [914, 369] width 8 height 8
checkbox input "true"
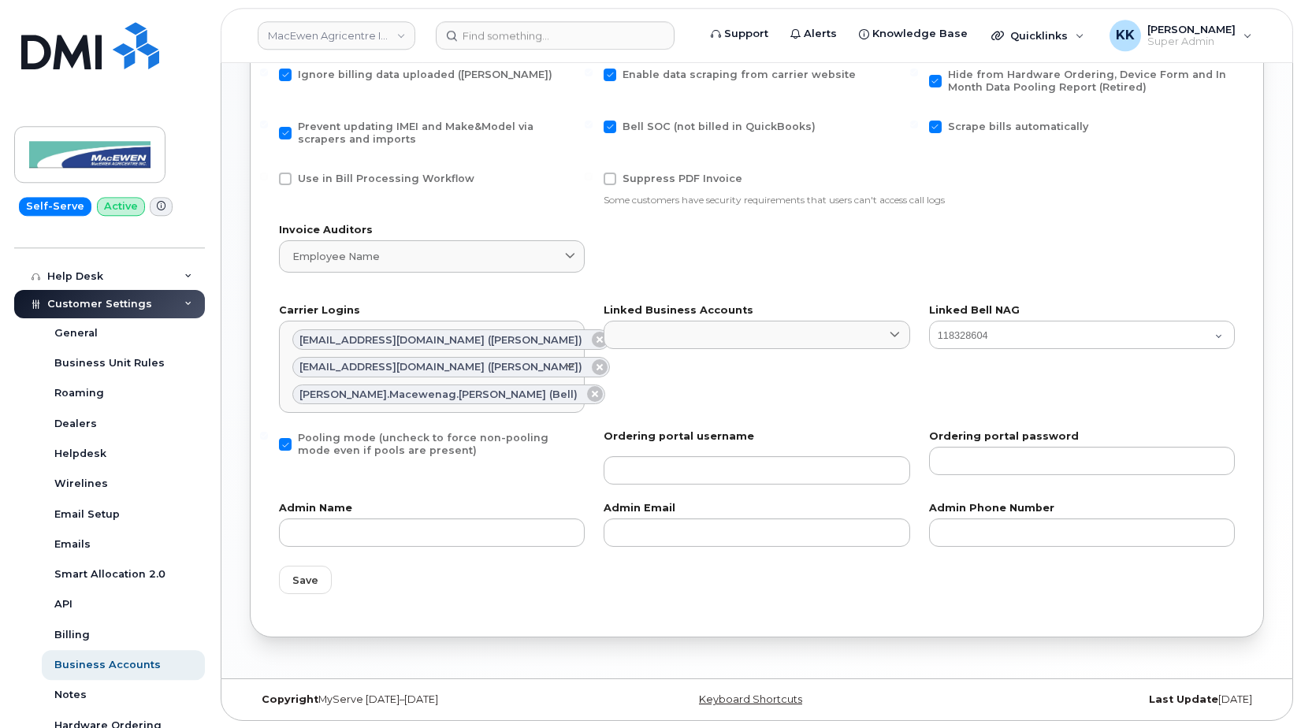
scroll to position [860, 0]
click at [299, 601] on div "Save" at bounding box center [757, 579] width 975 height 47
click at [300, 586] on span "Save" at bounding box center [305, 579] width 26 height 15
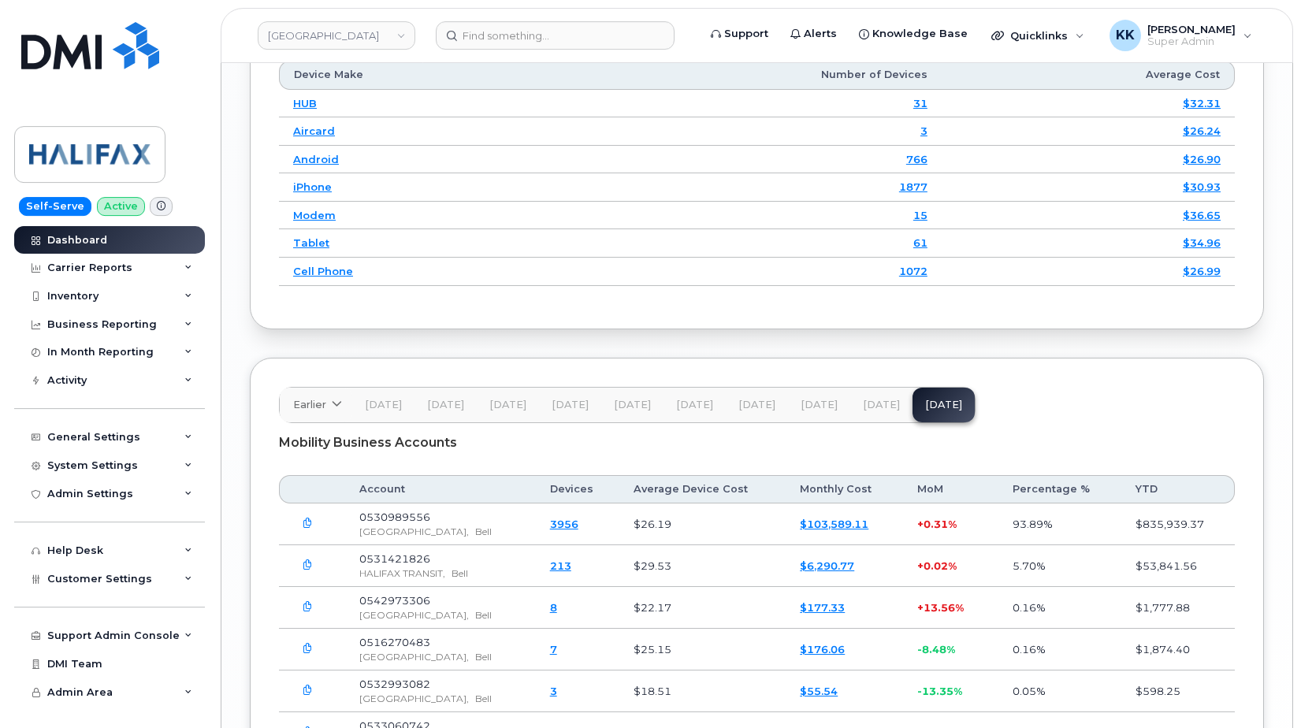
scroll to position [2475, 0]
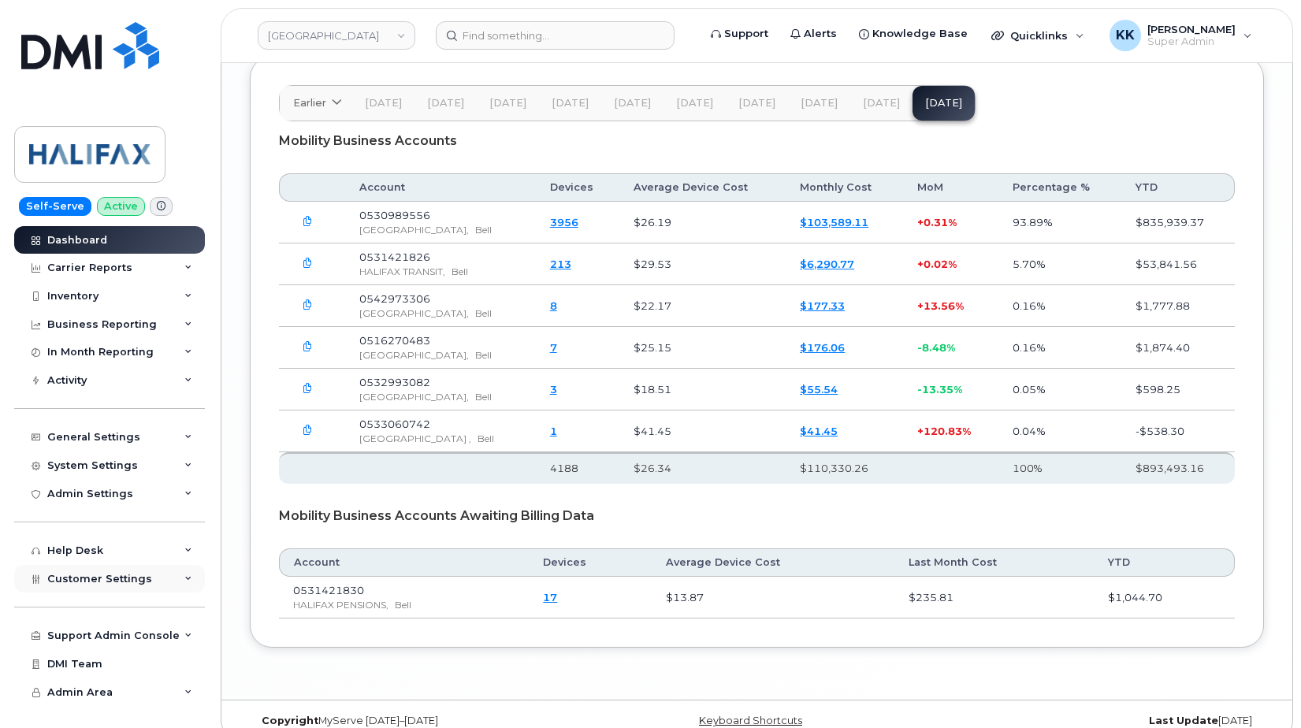
click at [76, 579] on span "Customer Settings" at bounding box center [99, 579] width 105 height 12
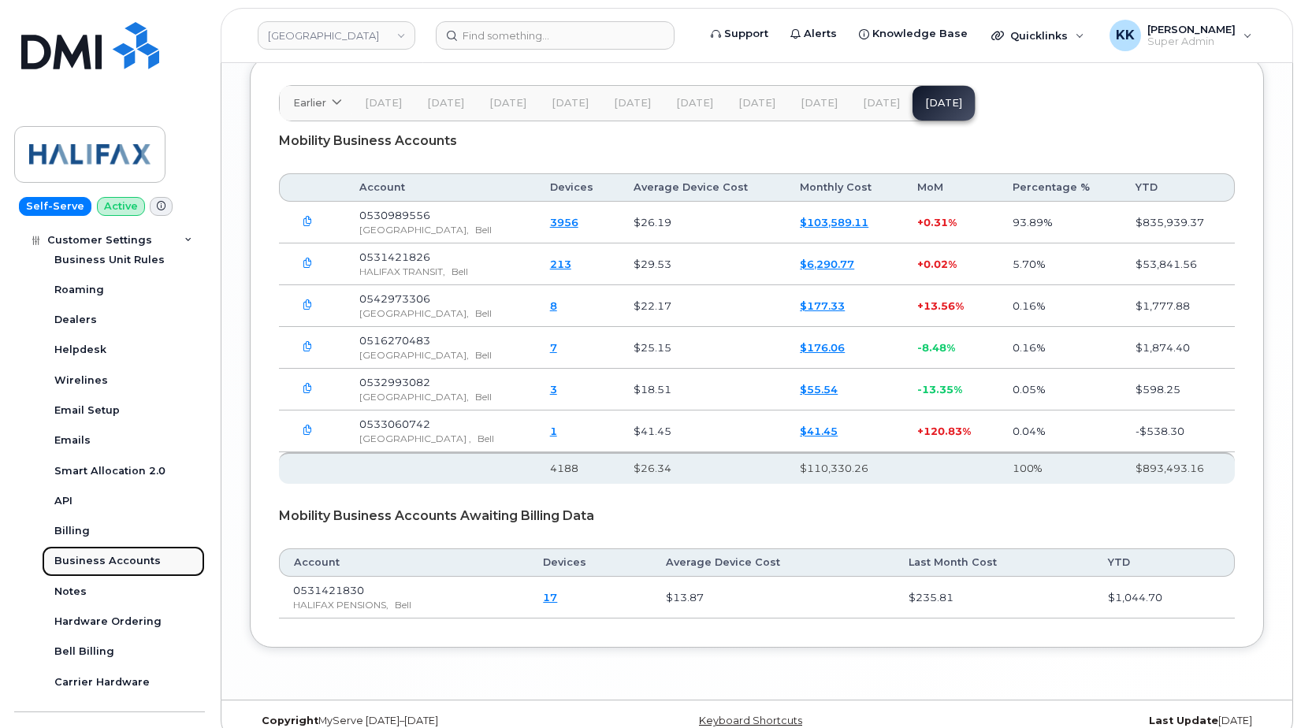
click at [108, 557] on div "Business Accounts" at bounding box center [107, 561] width 106 height 14
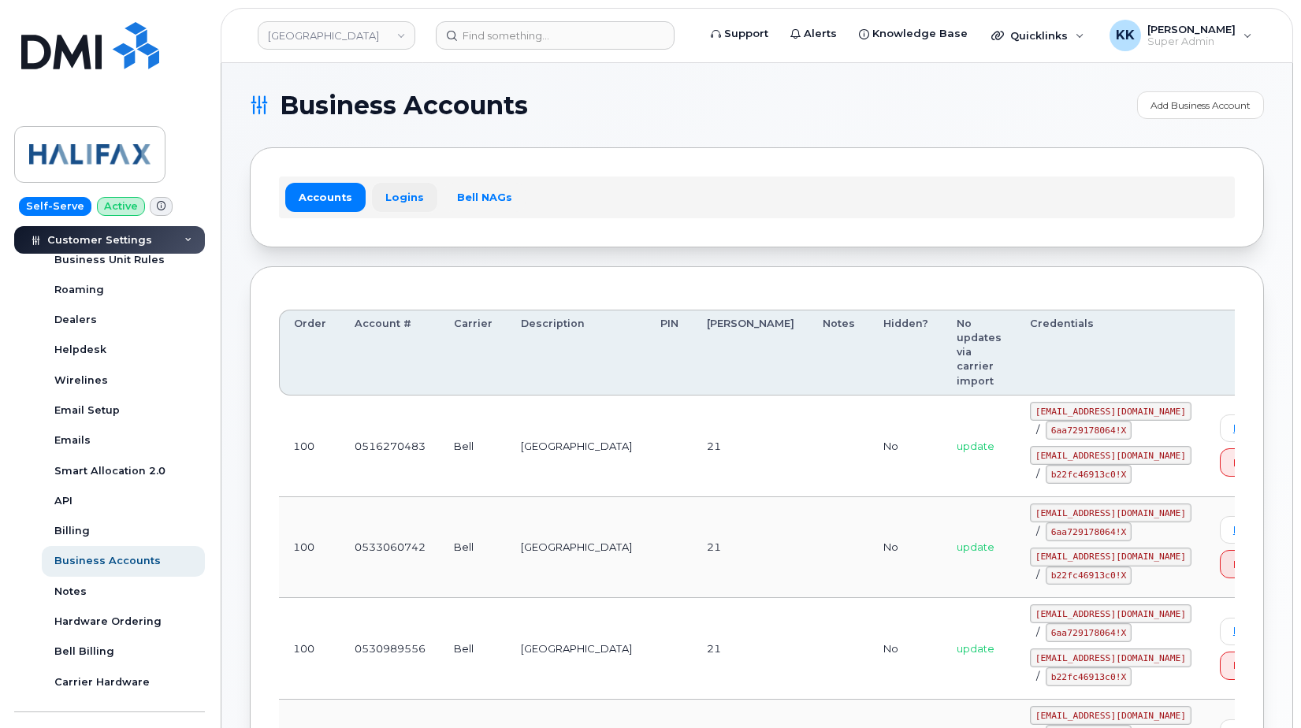
click at [393, 195] on link "Logins" at bounding box center [404, 197] width 65 height 28
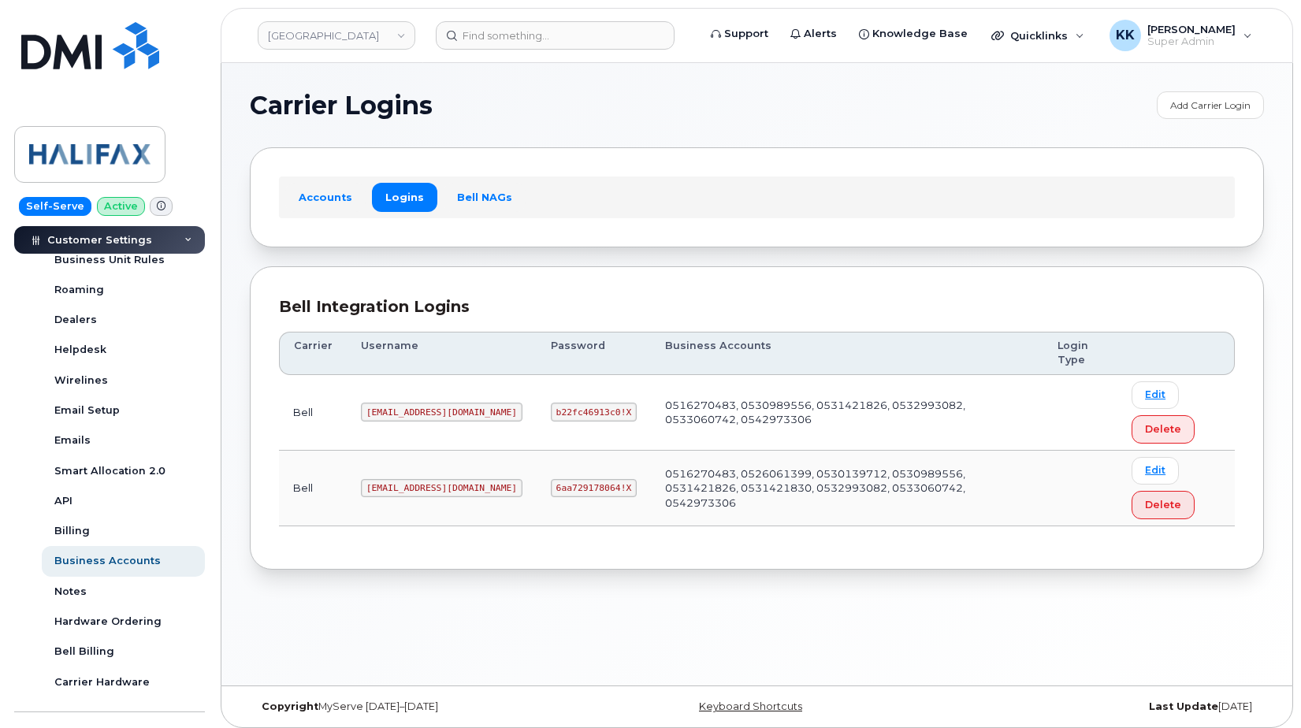
click at [393, 489] on code "halifaxrm@myserve.ca" at bounding box center [442, 488] width 162 height 19
click at [574, 484] on code "6aa729178064!X" at bounding box center [594, 488] width 86 height 19
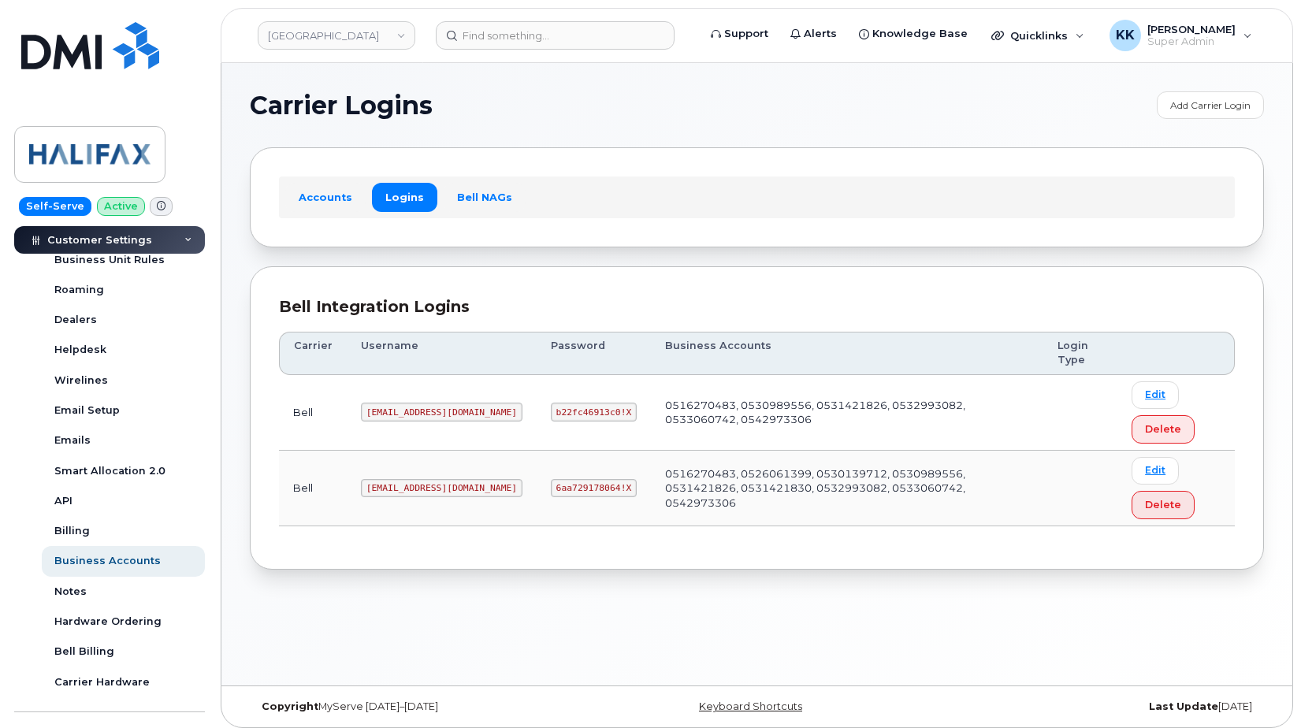
click at [574, 484] on code "6aa729178064!X" at bounding box center [594, 488] width 86 height 19
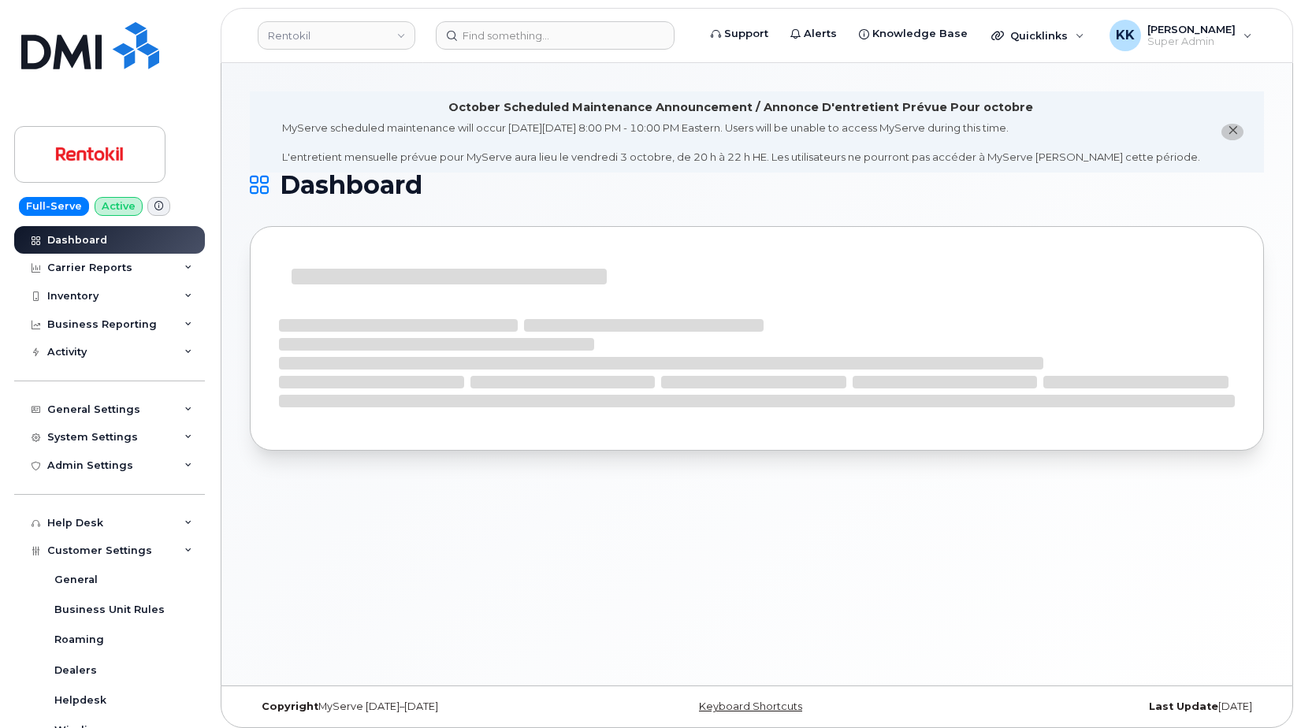
scroll to position [227, 0]
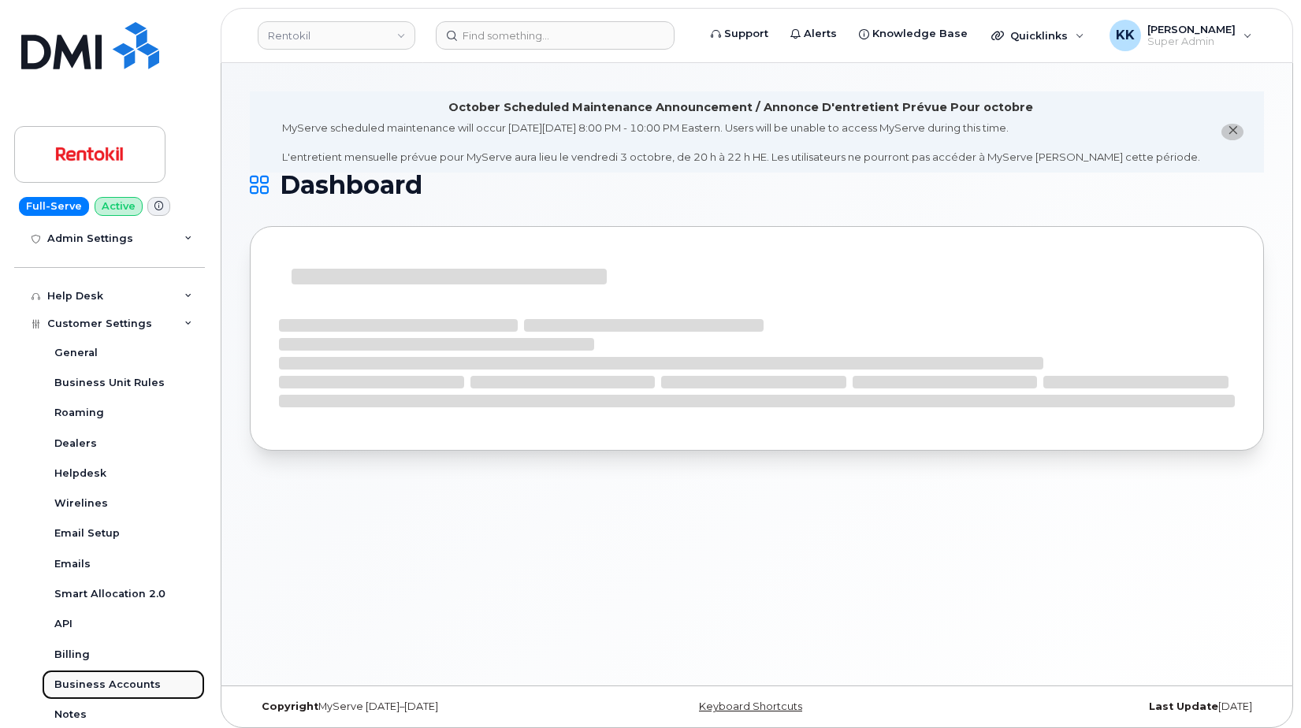
click at [112, 675] on link "Business Accounts" at bounding box center [123, 685] width 163 height 30
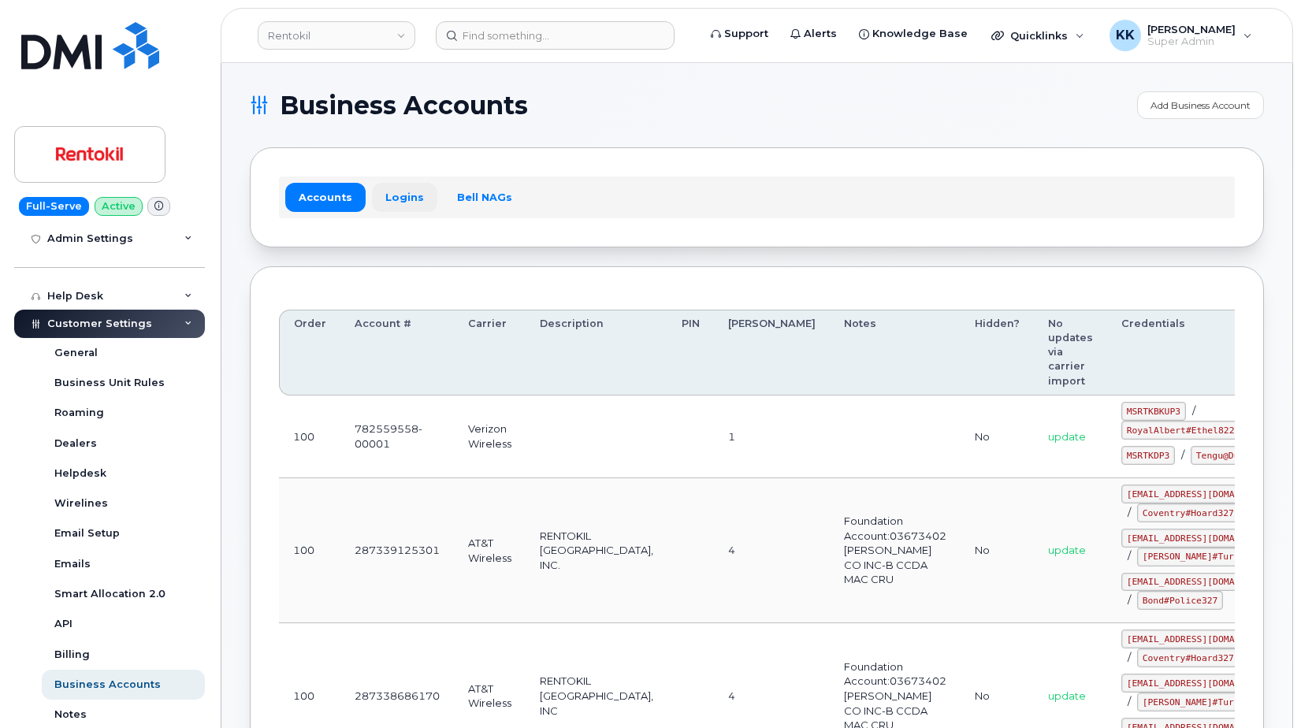
click at [390, 207] on link "Logins" at bounding box center [404, 197] width 65 height 28
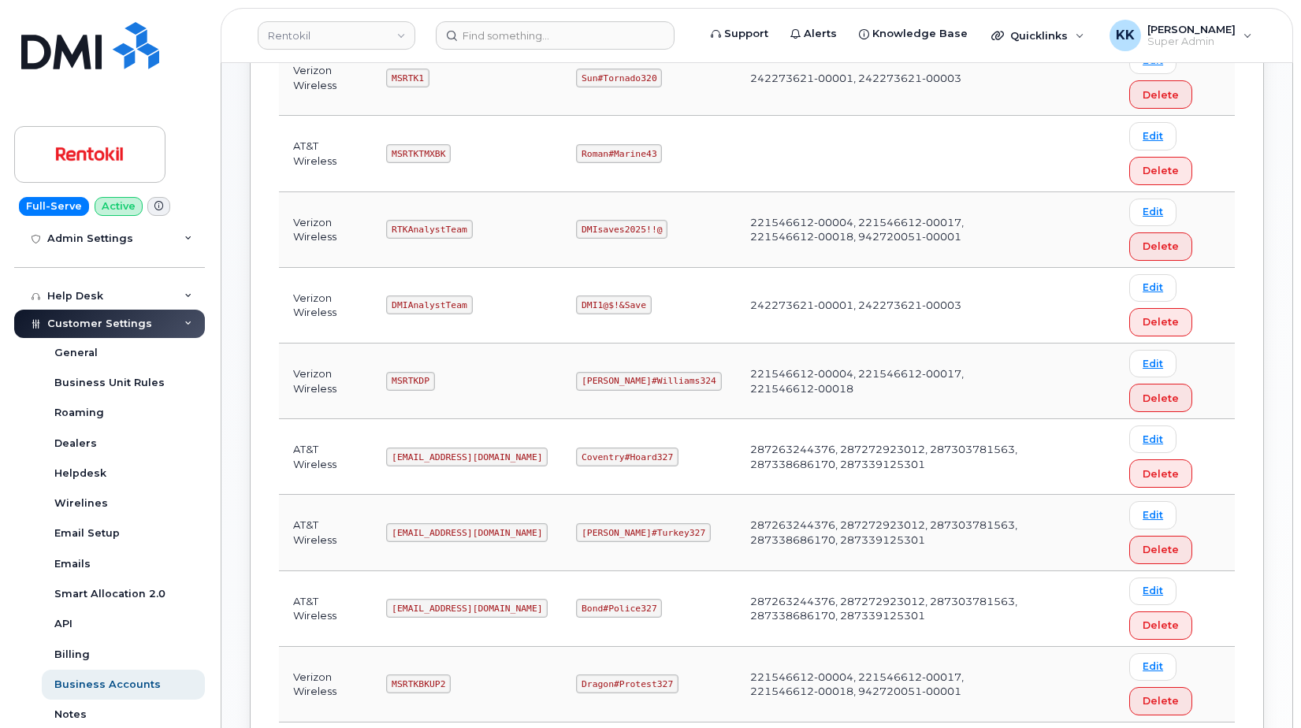
scroll to position [563, 0]
click at [481, 607] on code "Ms-rentokil-depot@dminc.com" at bounding box center [467, 607] width 162 height 19
click at [604, 601] on code "Bond#Police327" at bounding box center [619, 607] width 86 height 19
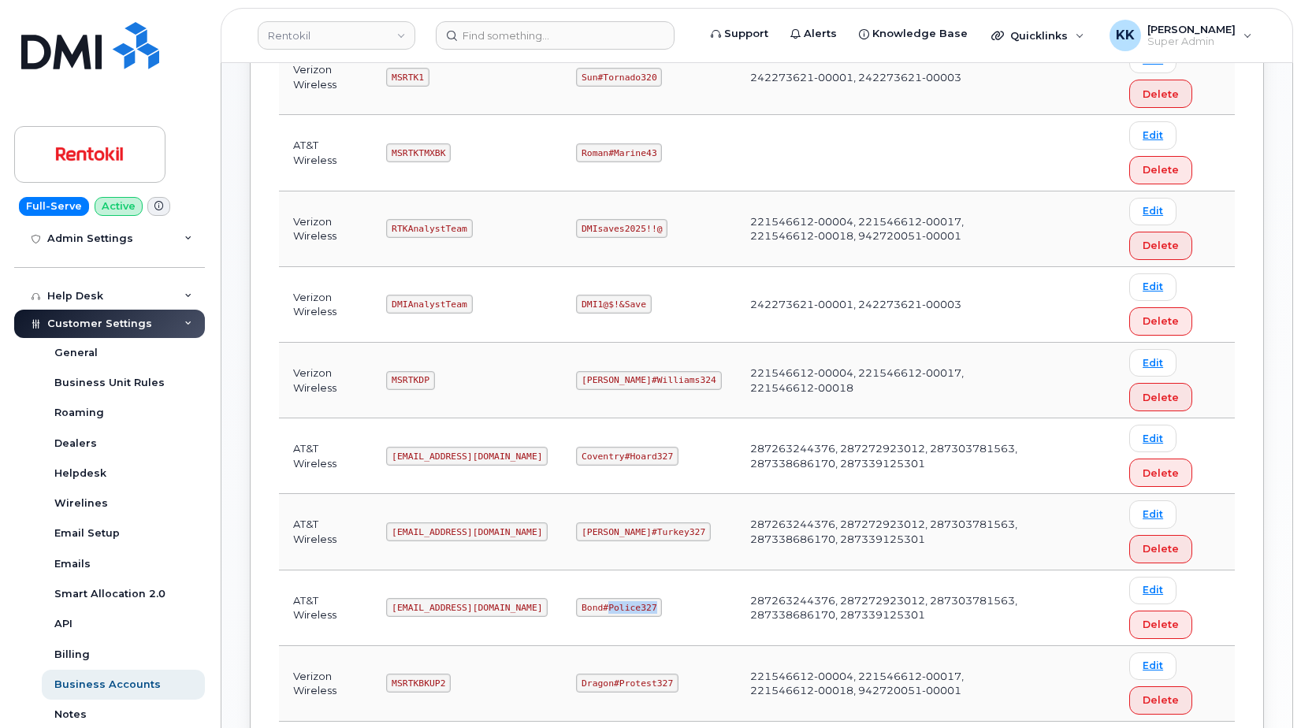
click at [604, 601] on code "Bond#Police327" at bounding box center [619, 607] width 86 height 19
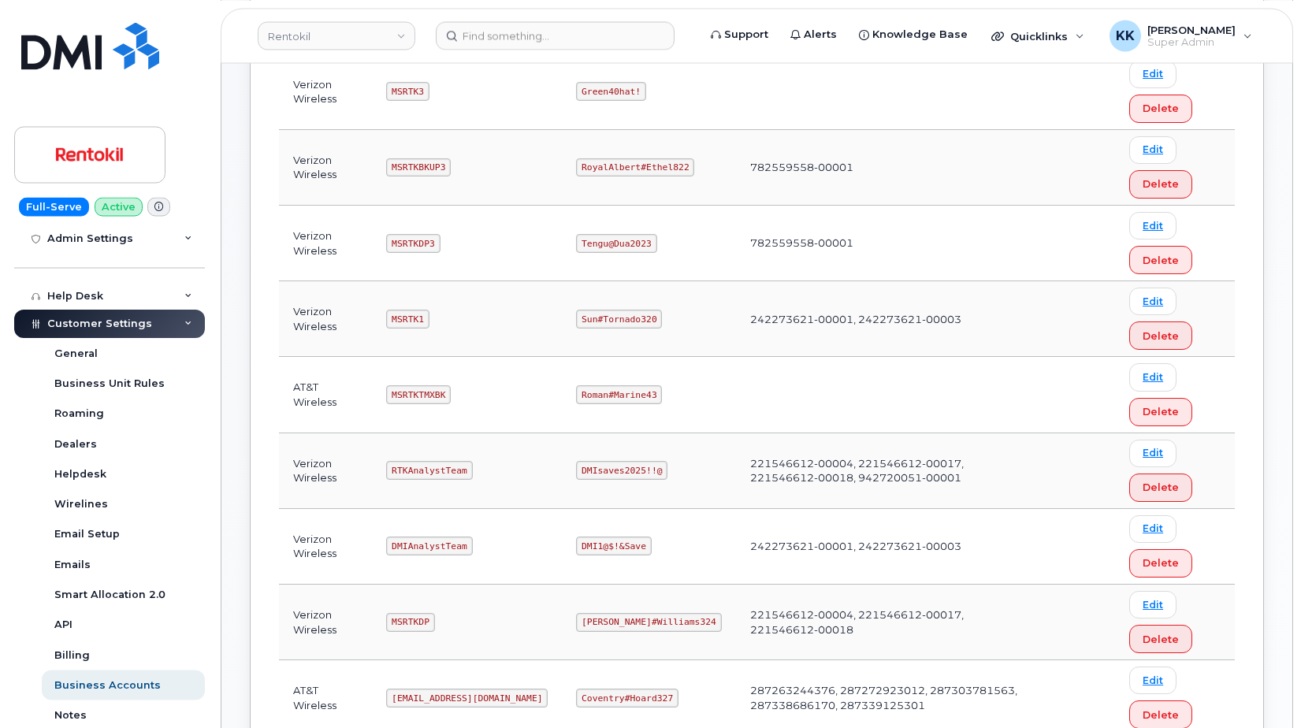
scroll to position [322, 0]
click at [650, 276] on td "Tengu@Dua2023" at bounding box center [648, 243] width 173 height 76
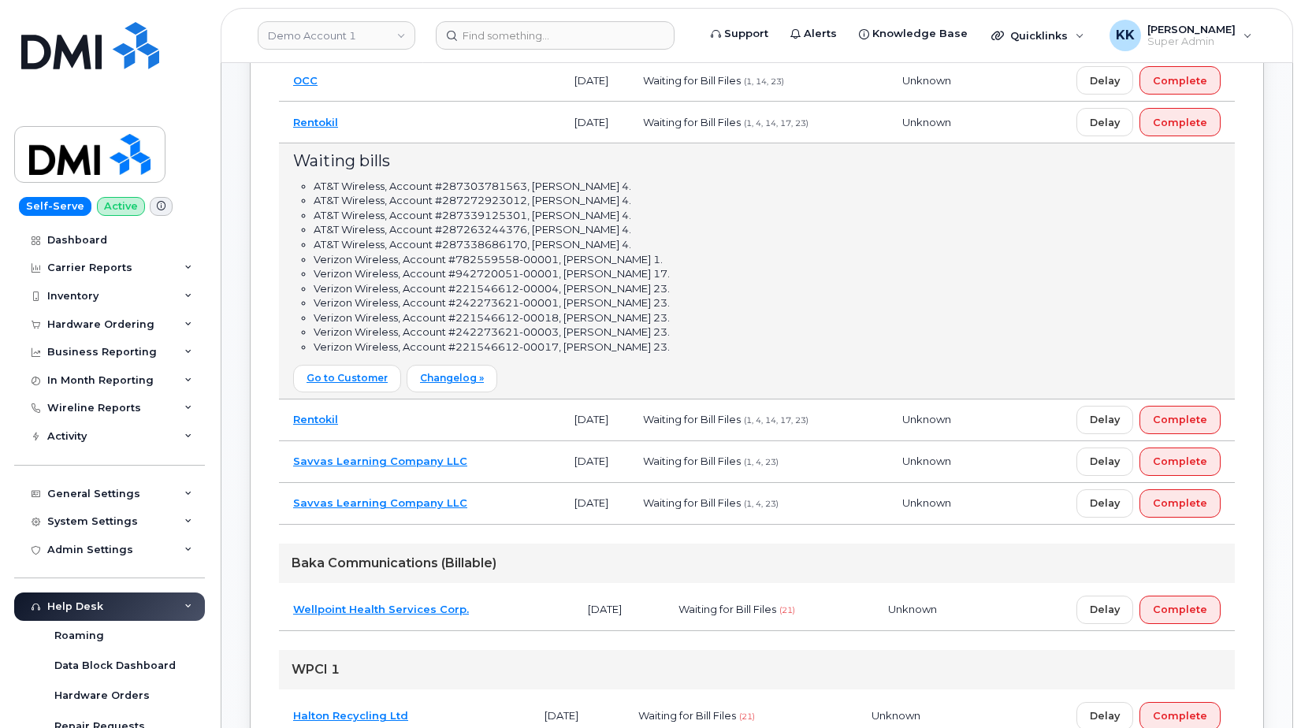
scroll to position [335, 0]
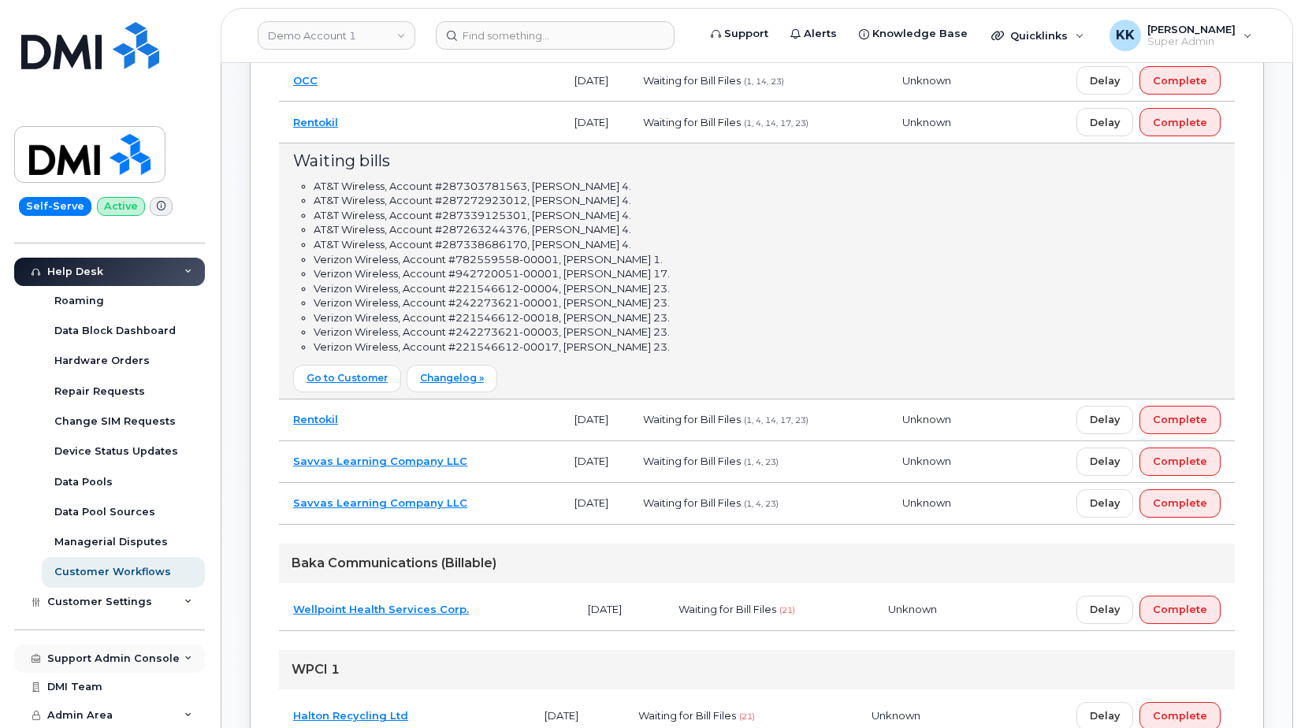
click at [112, 665] on div "Support Admin Console" at bounding box center [113, 659] width 132 height 13
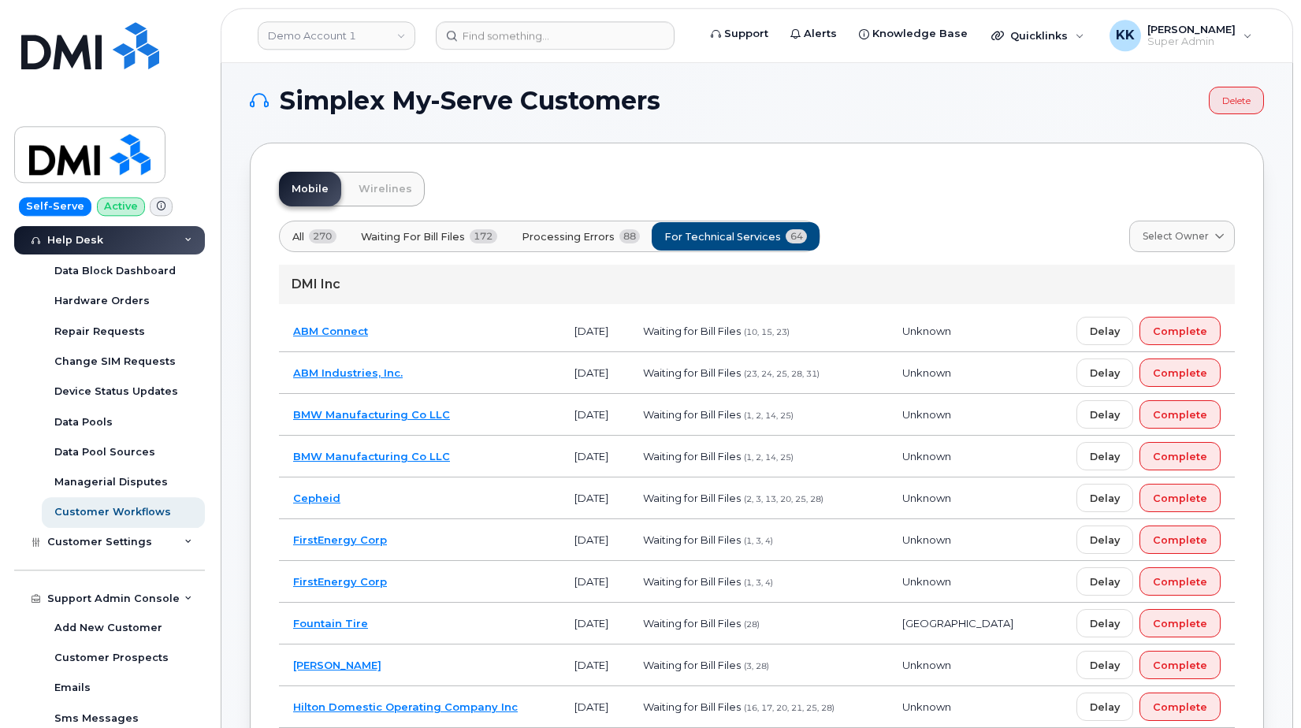
scroll to position [0, 0]
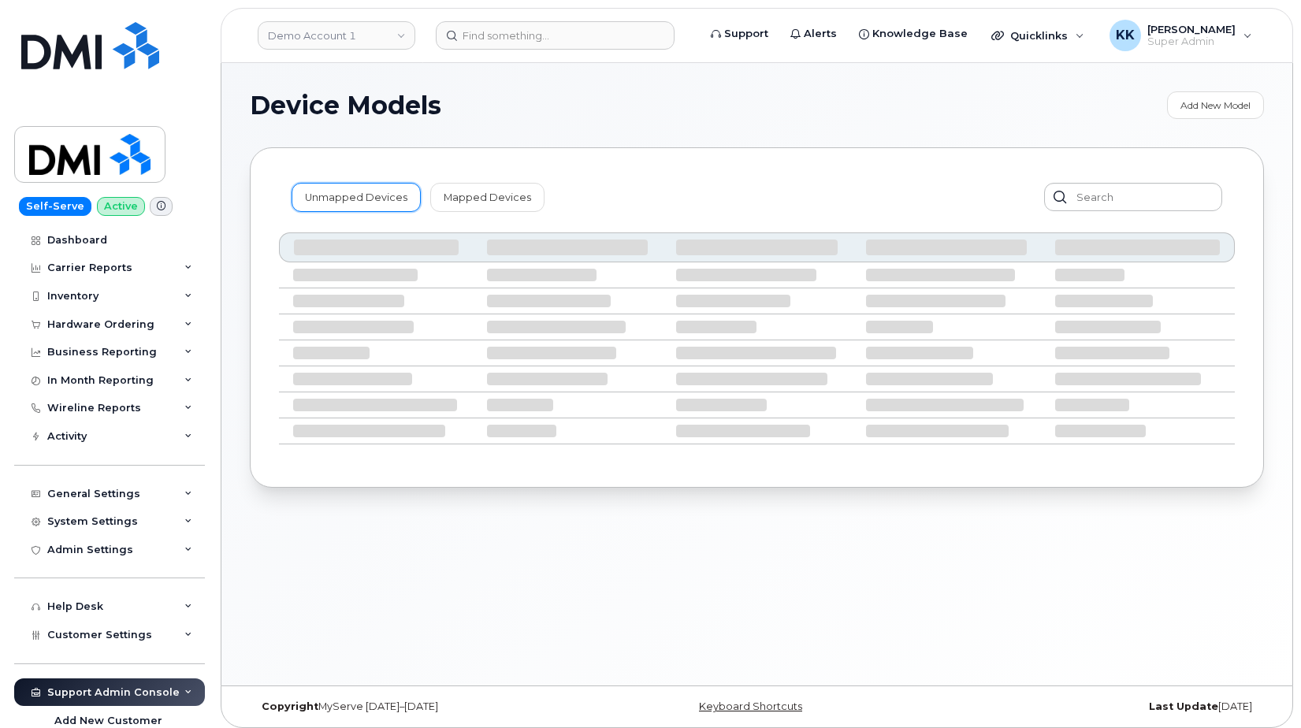
click at [352, 205] on link "Unmapped Devices" at bounding box center [356, 197] width 129 height 28
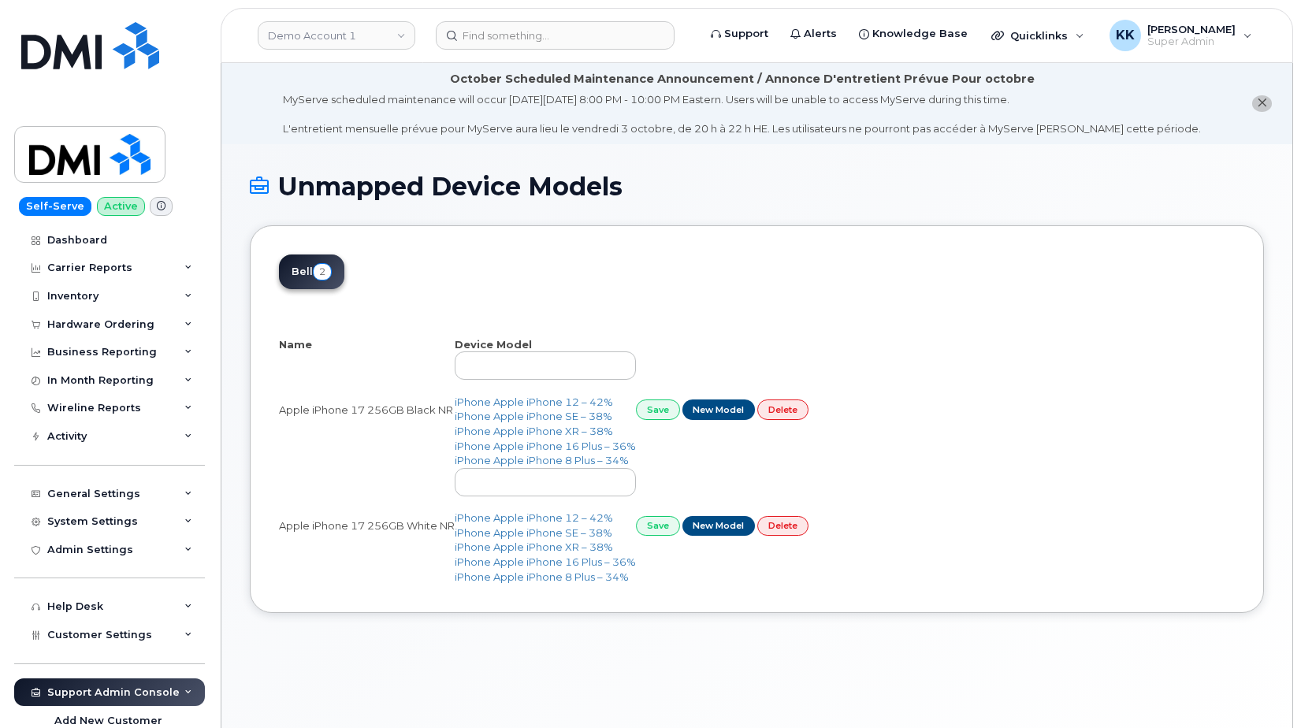
select select "25"
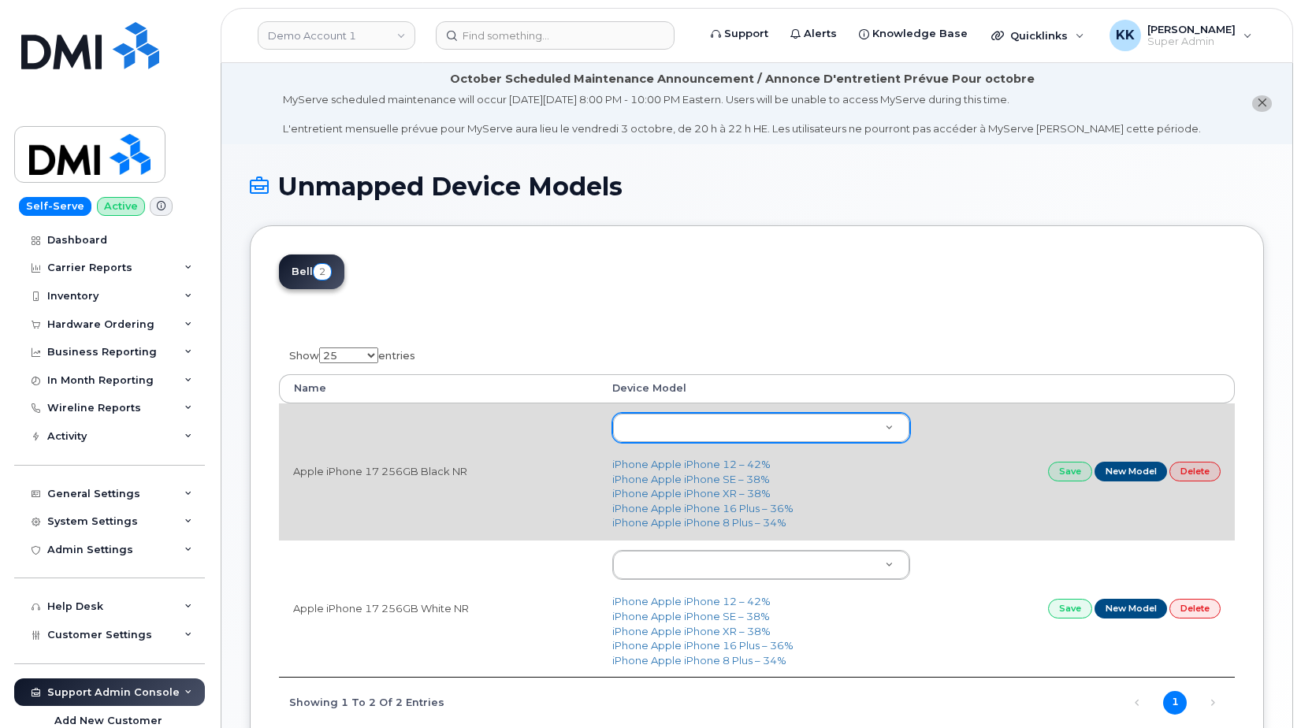
click at [661, 425] on body "Demo Account 1 Support Alerts Knowledge Base Quicklinks Suspend / Cancel Device…" at bounding box center [650, 429] width 1301 height 858
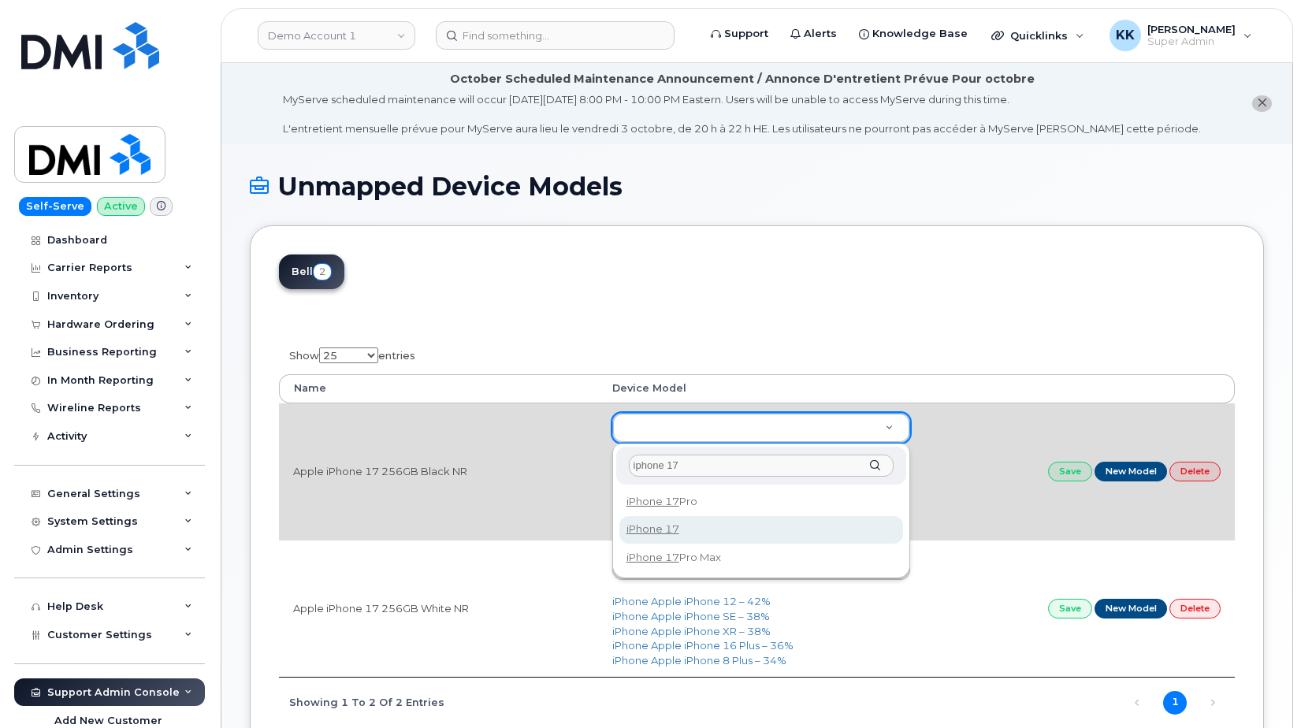
type input "iphone 17"
type input "3442"
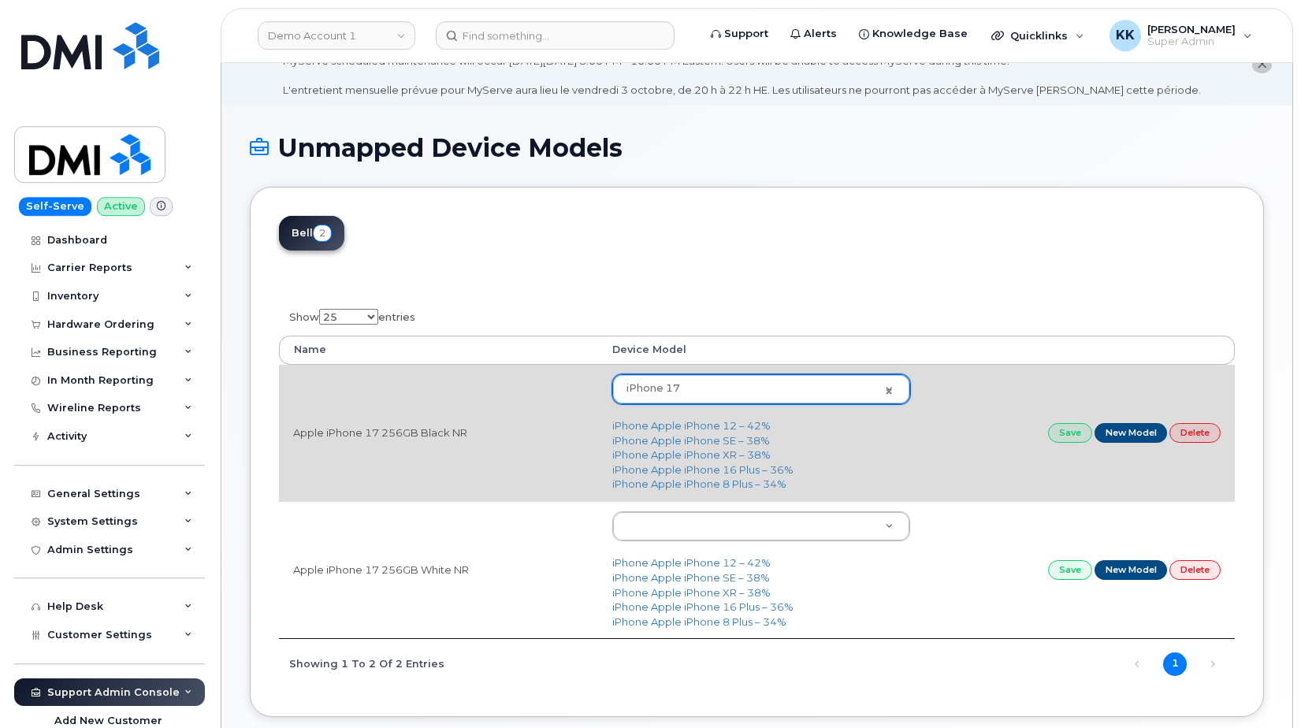
scroll to position [80, 0]
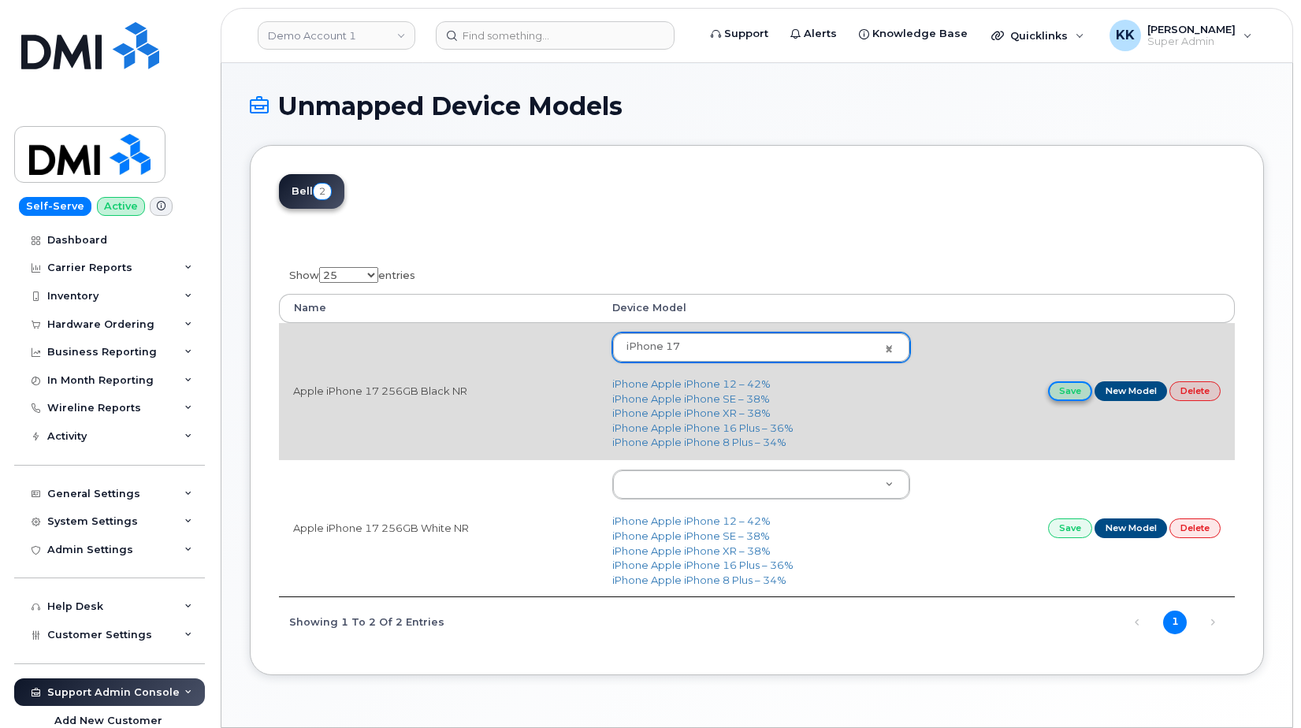
click at [1073, 395] on link "Save" at bounding box center [1070, 392] width 44 height 20
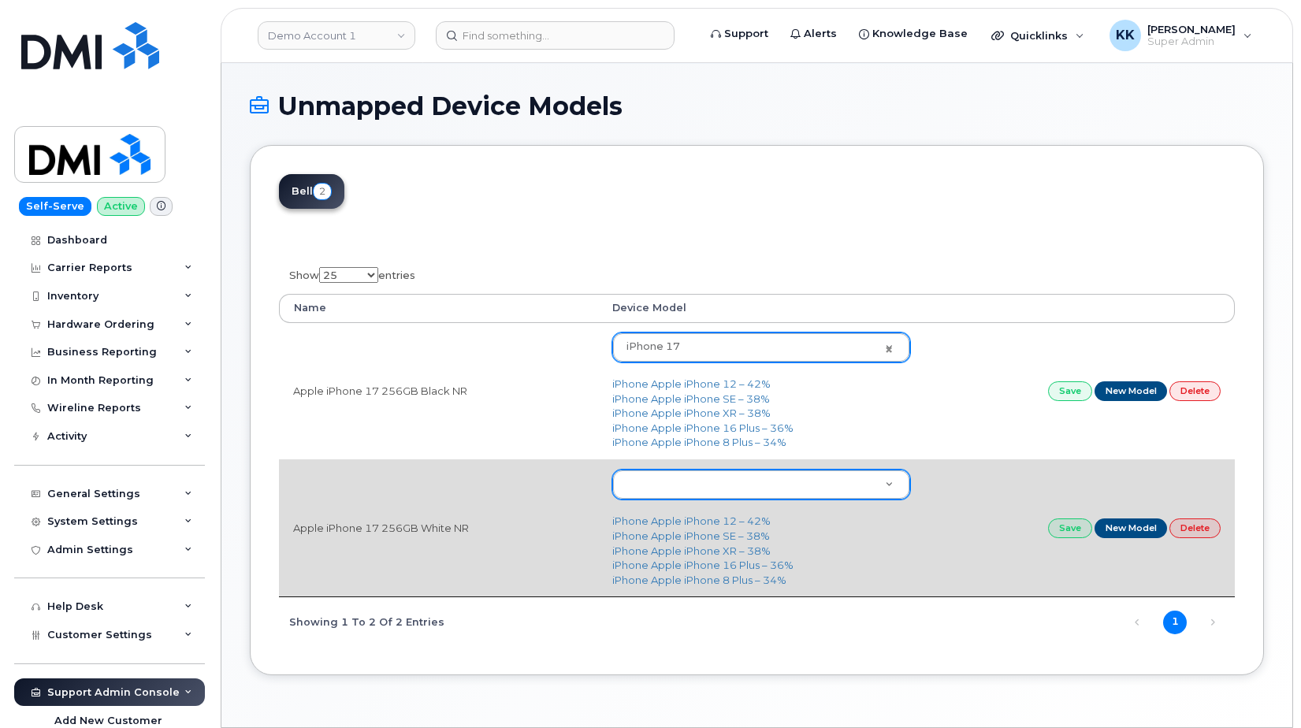
click at [639, 493] on body "Demo Account 1 Support Alerts Knowledge Base Quicklinks Suspend / Cancel Device…" at bounding box center [650, 349] width 1301 height 858
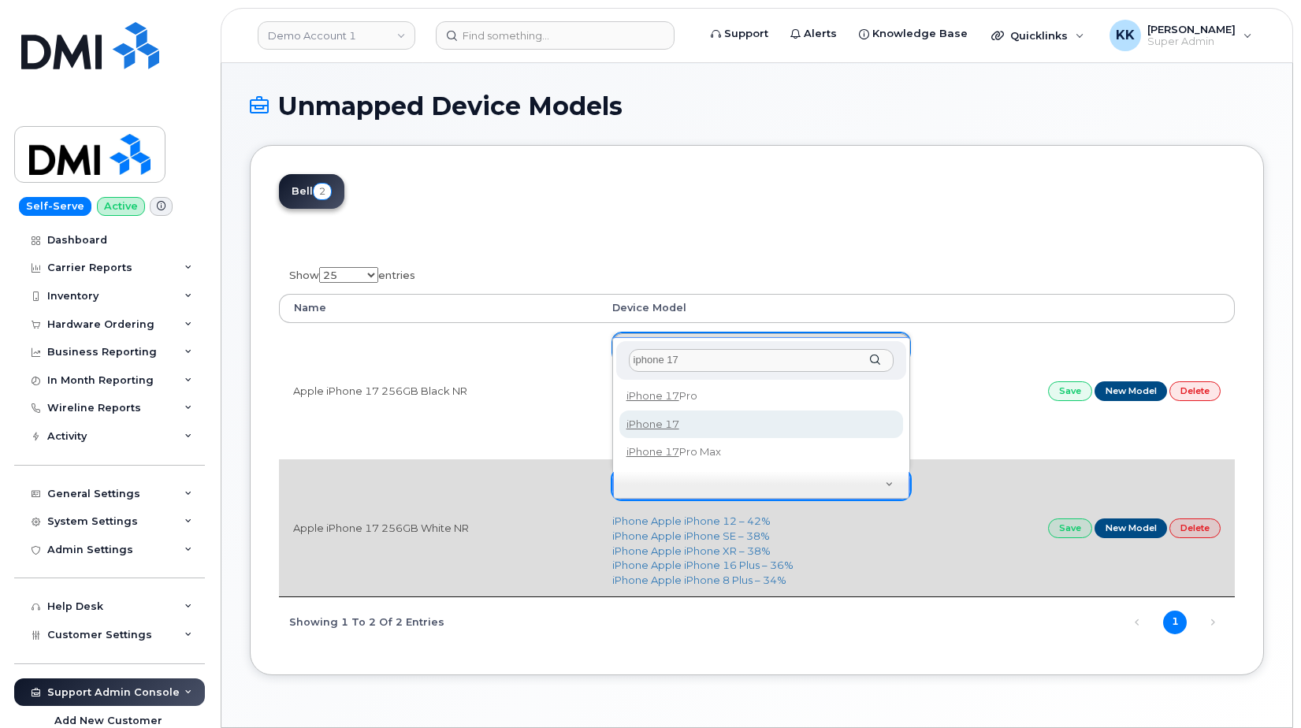
type input "iphone 17"
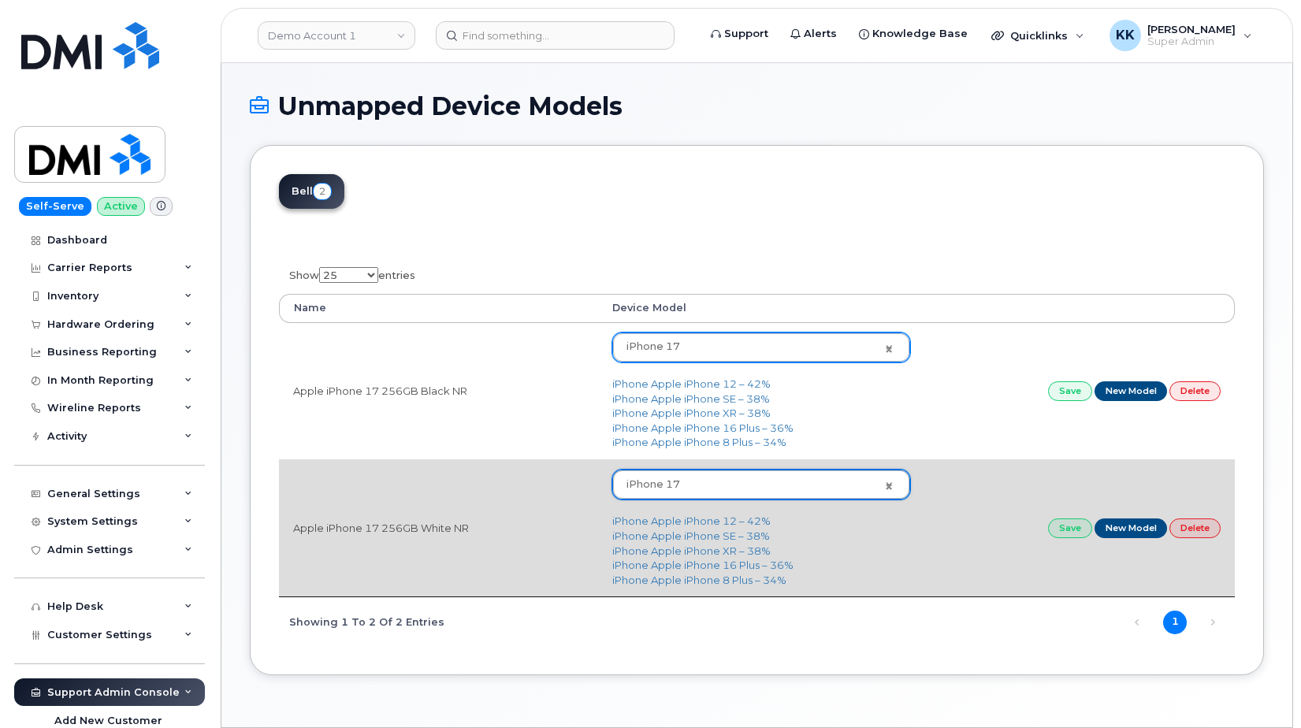
type input "3442"
click at [1073, 529] on link "Save" at bounding box center [1070, 529] width 44 height 20
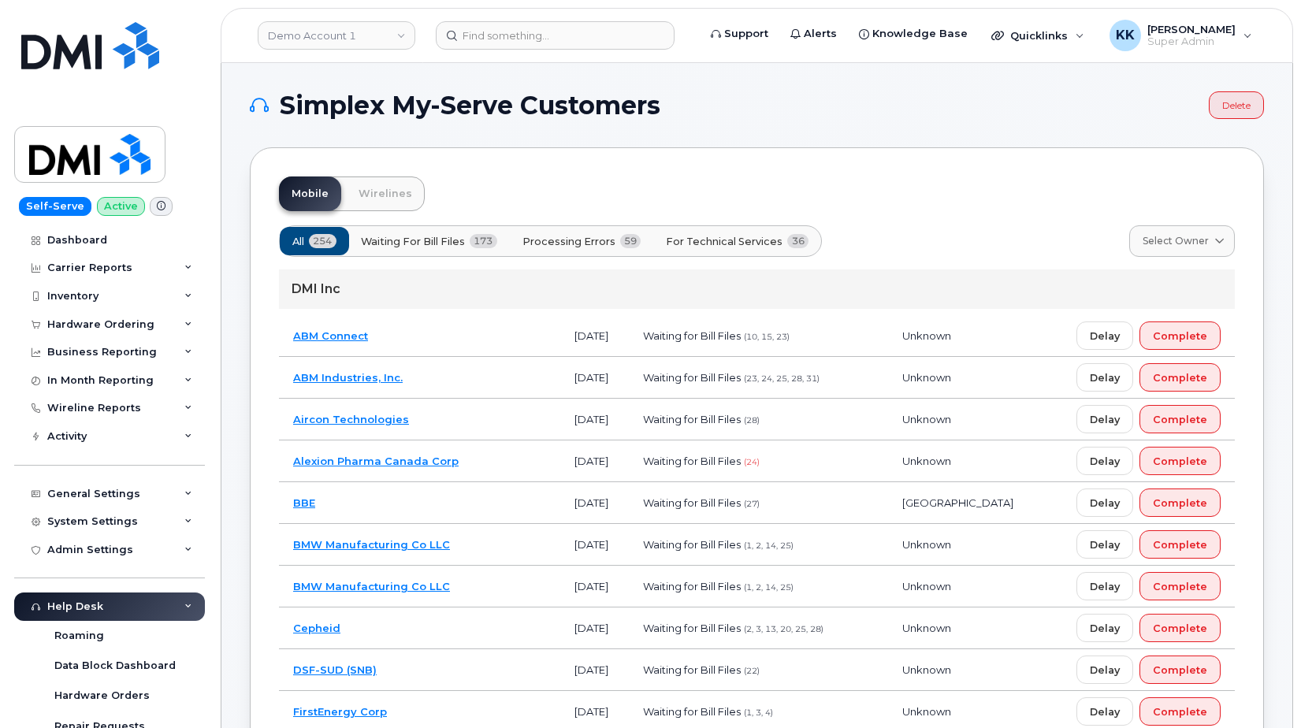
click at [595, 242] on span "Processing Errors" at bounding box center [569, 241] width 93 height 15
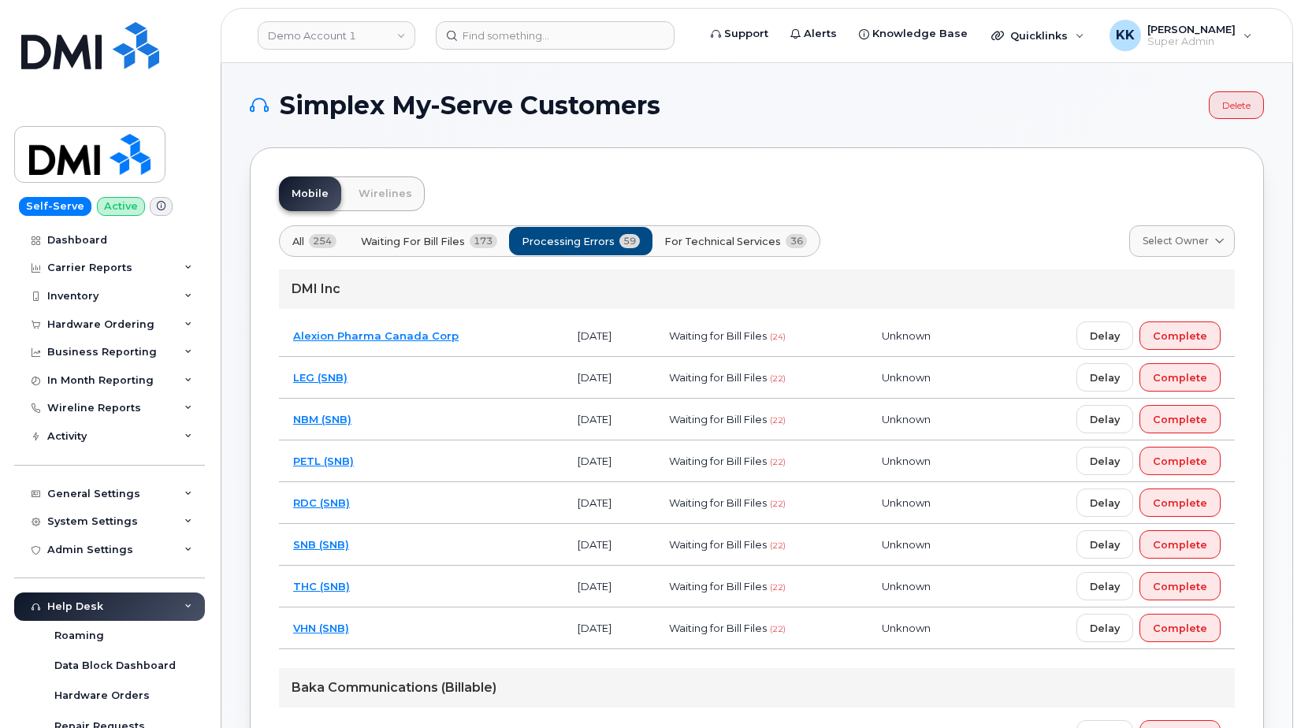
click at [480, 392] on td "LEG (SNB)" at bounding box center [421, 378] width 285 height 42
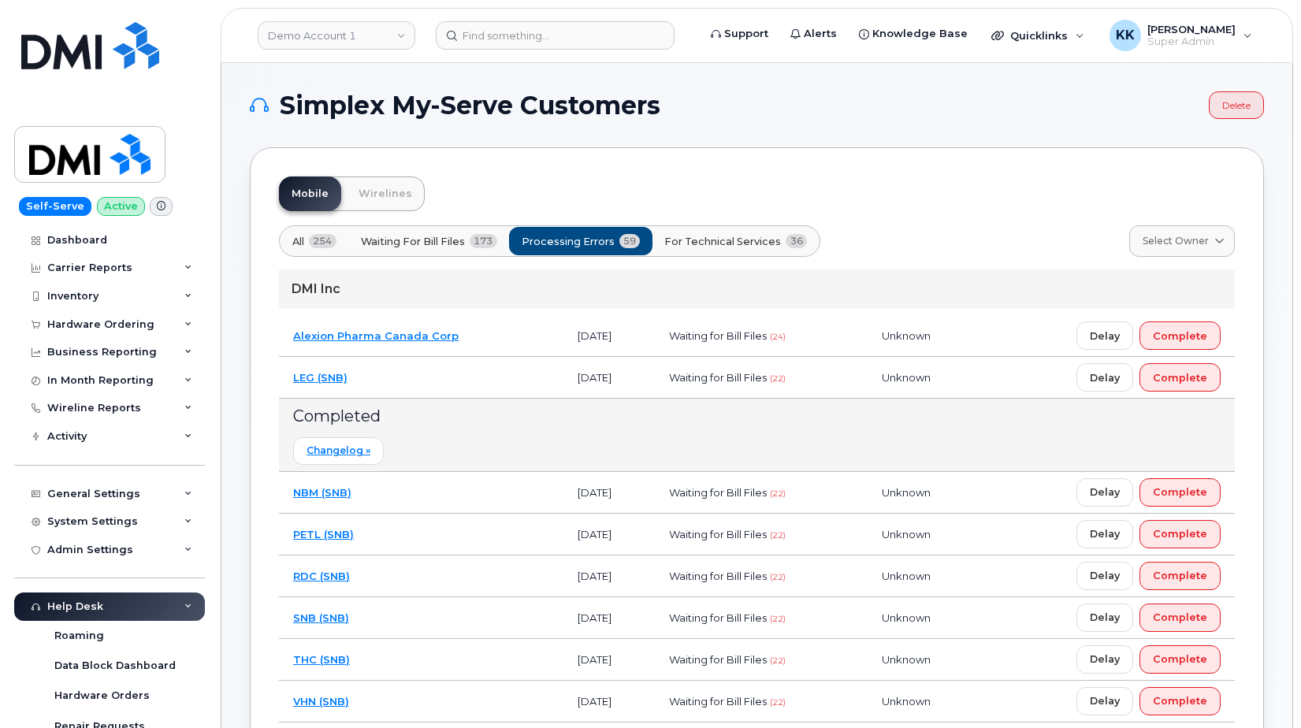
click at [480, 392] on td "LEG (SNB)" at bounding box center [421, 378] width 285 height 42
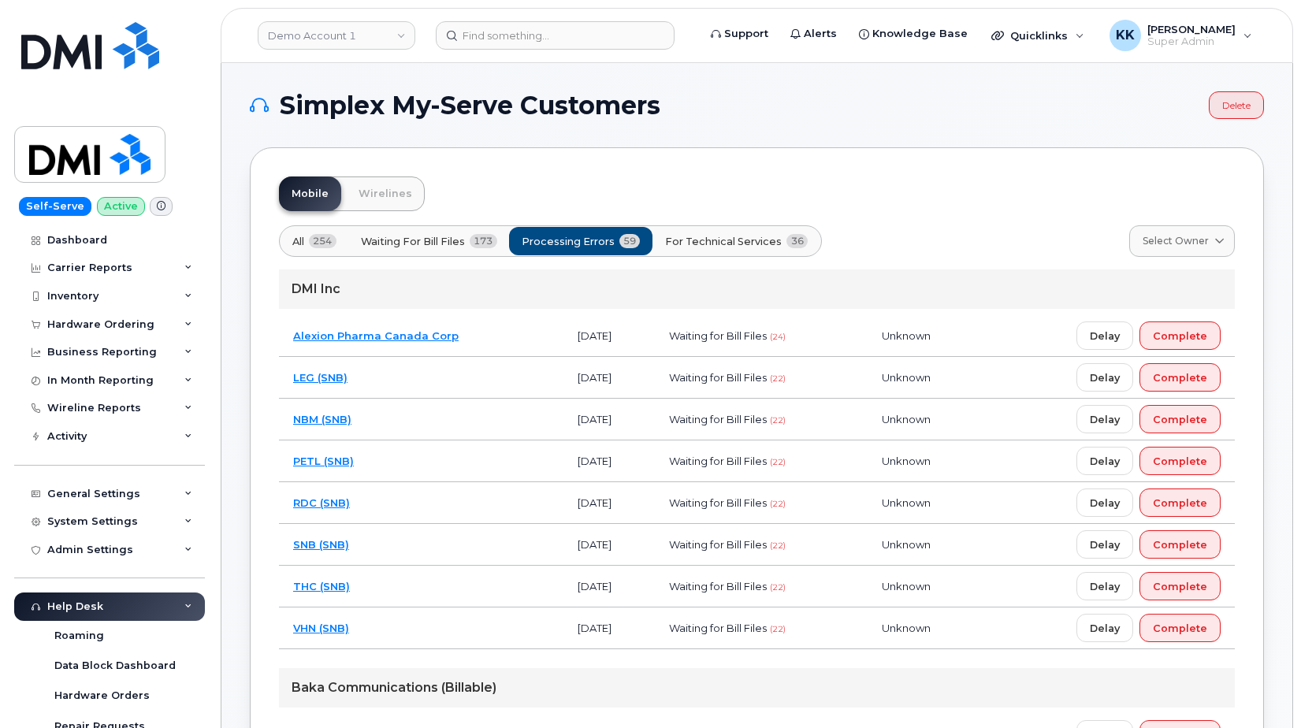
click at [683, 245] on span "For Technical Services" at bounding box center [723, 241] width 117 height 15
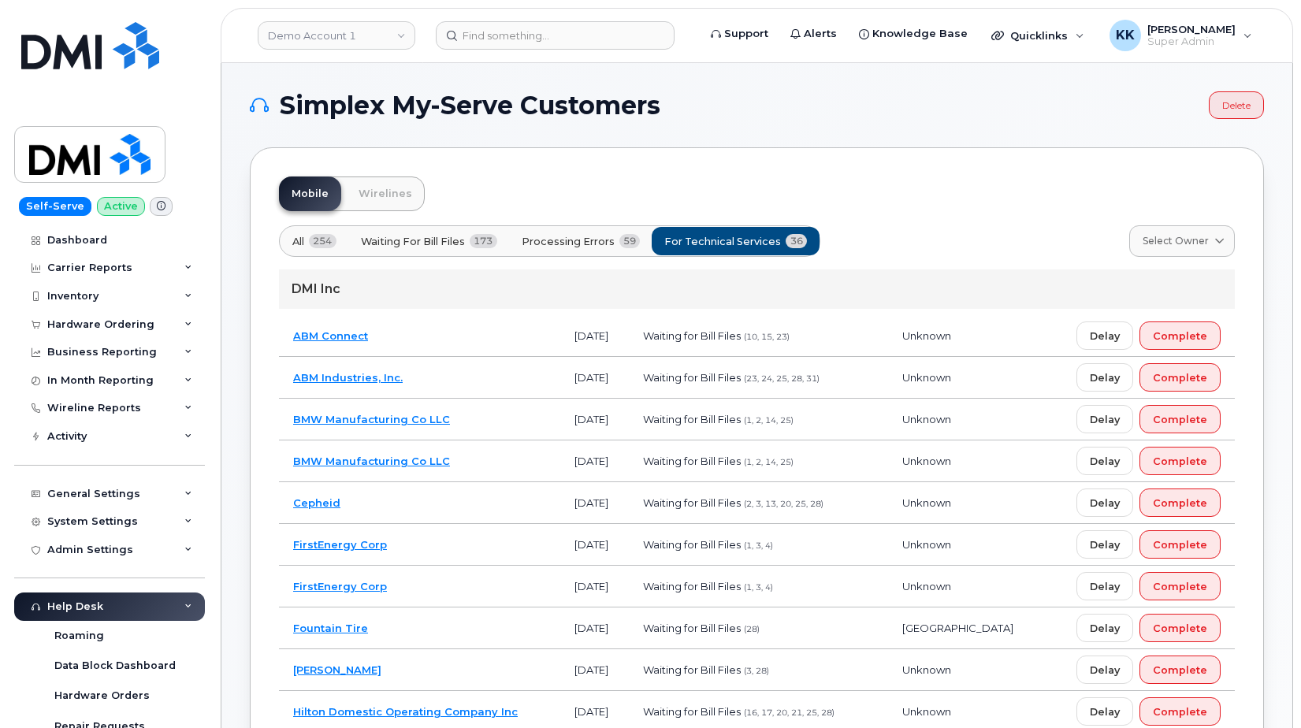
click at [445, 318] on td "ABM Connect" at bounding box center [419, 336] width 281 height 42
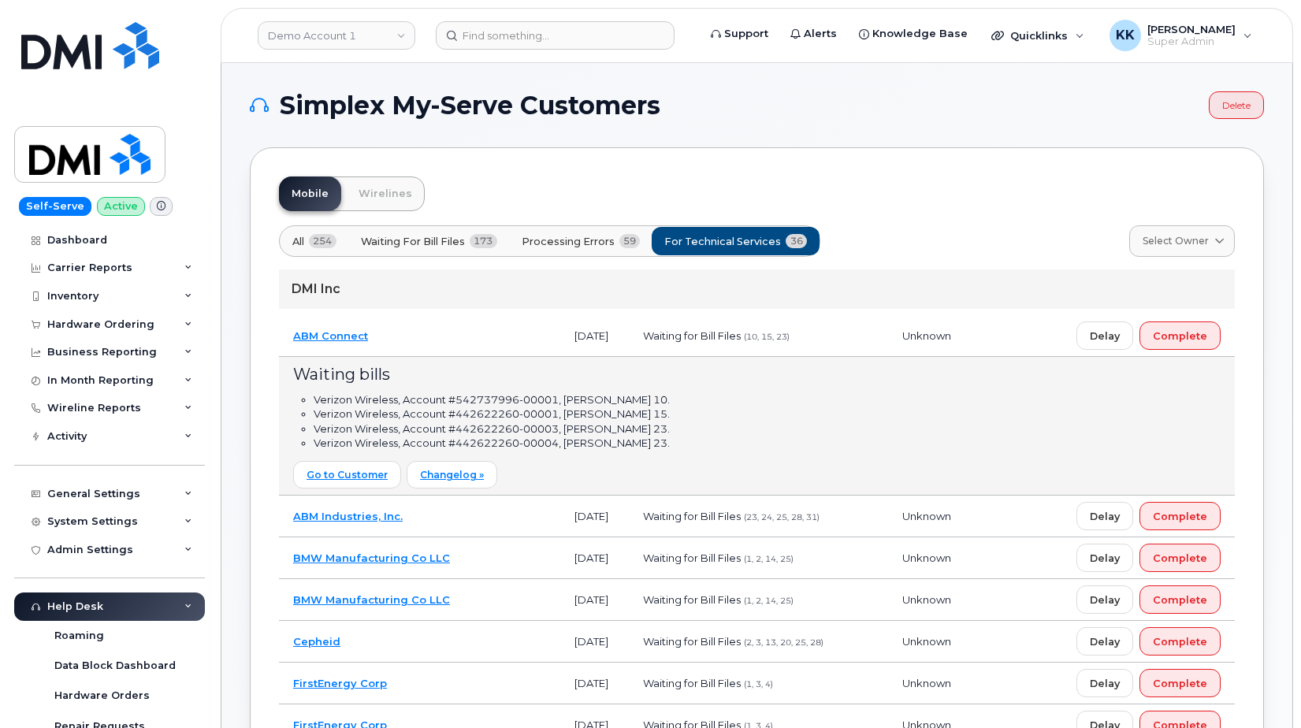
click at [447, 330] on td "ABM Connect" at bounding box center [419, 336] width 281 height 42
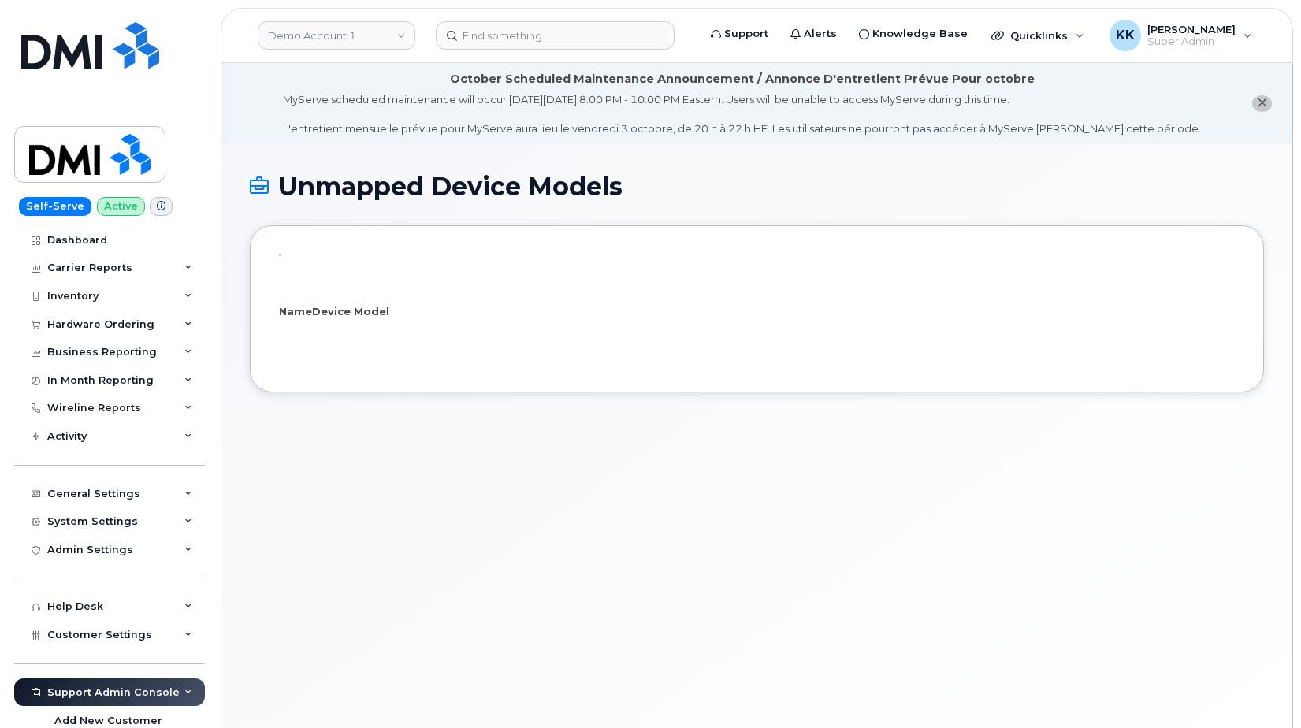
select select "25"
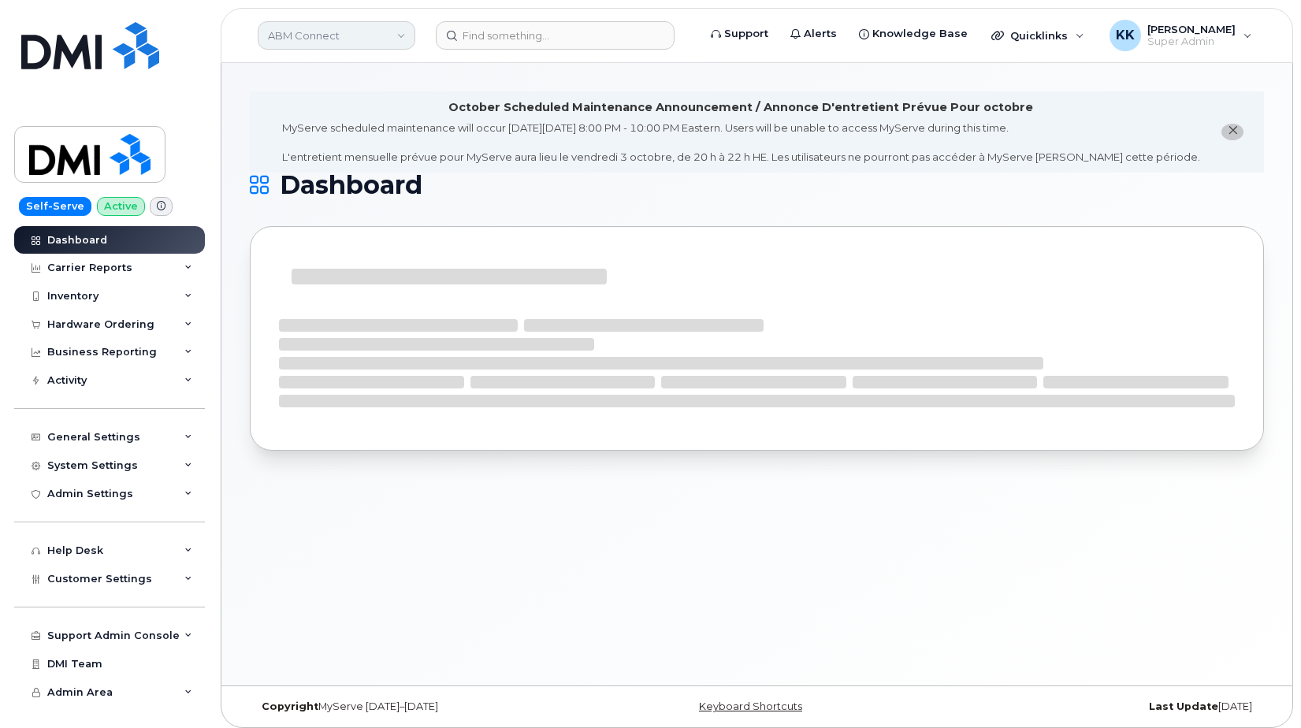
click at [348, 43] on link "ABM Connect" at bounding box center [337, 35] width 158 height 28
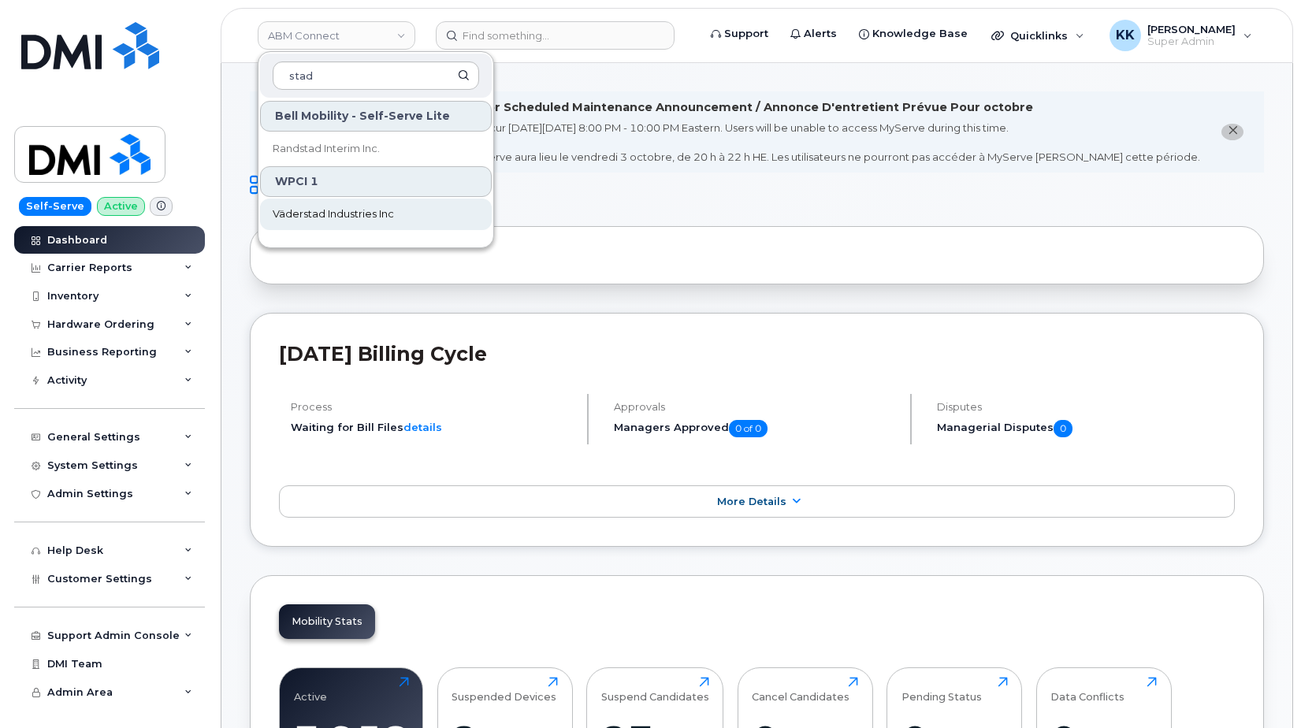
type input "stad"
click at [366, 210] on span "Väderstad Industries Inc" at bounding box center [333, 215] width 121 height 16
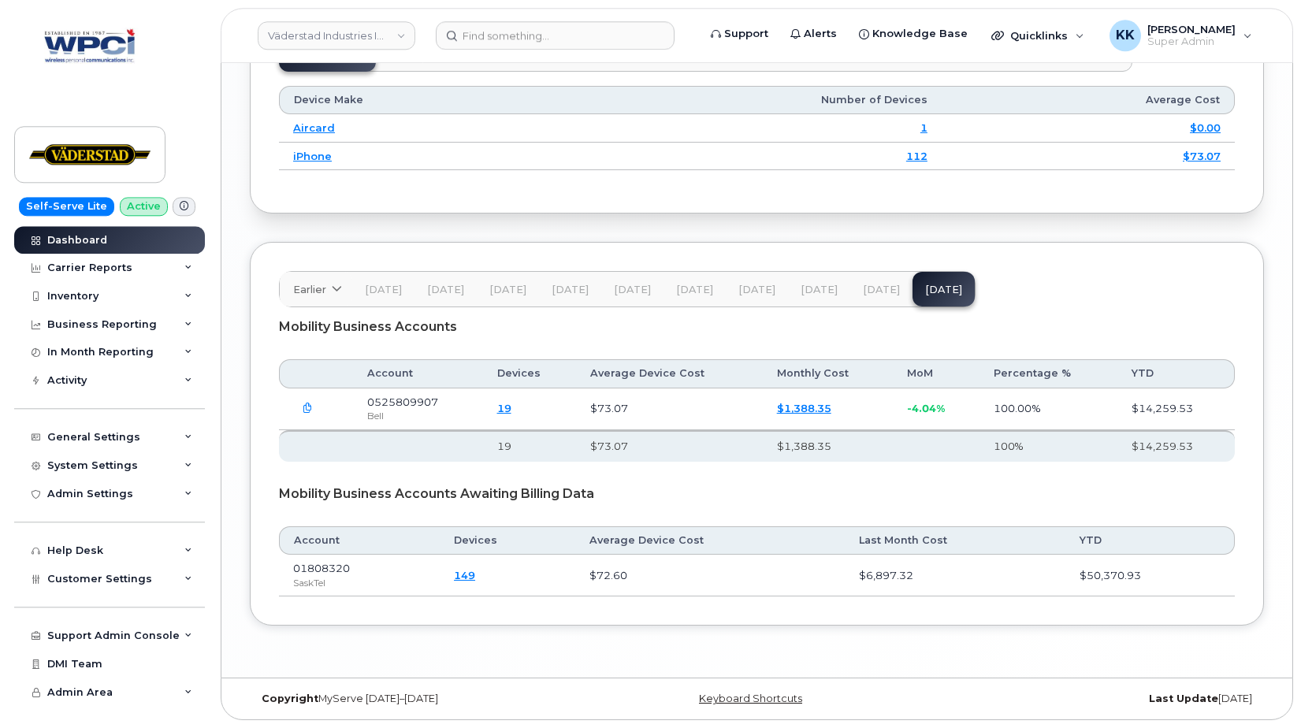
scroll to position [2121, 0]
click at [84, 576] on span "Customer Settings" at bounding box center [99, 579] width 105 height 12
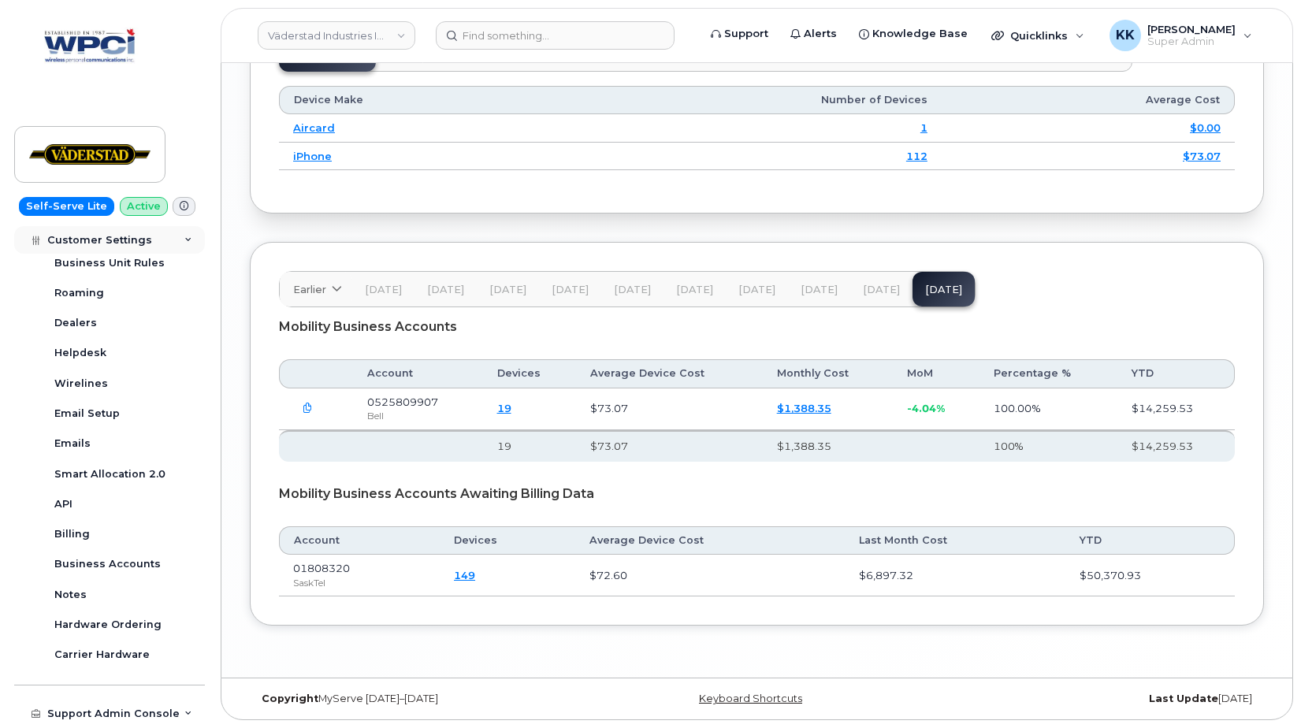
scroll to position [378, 0]
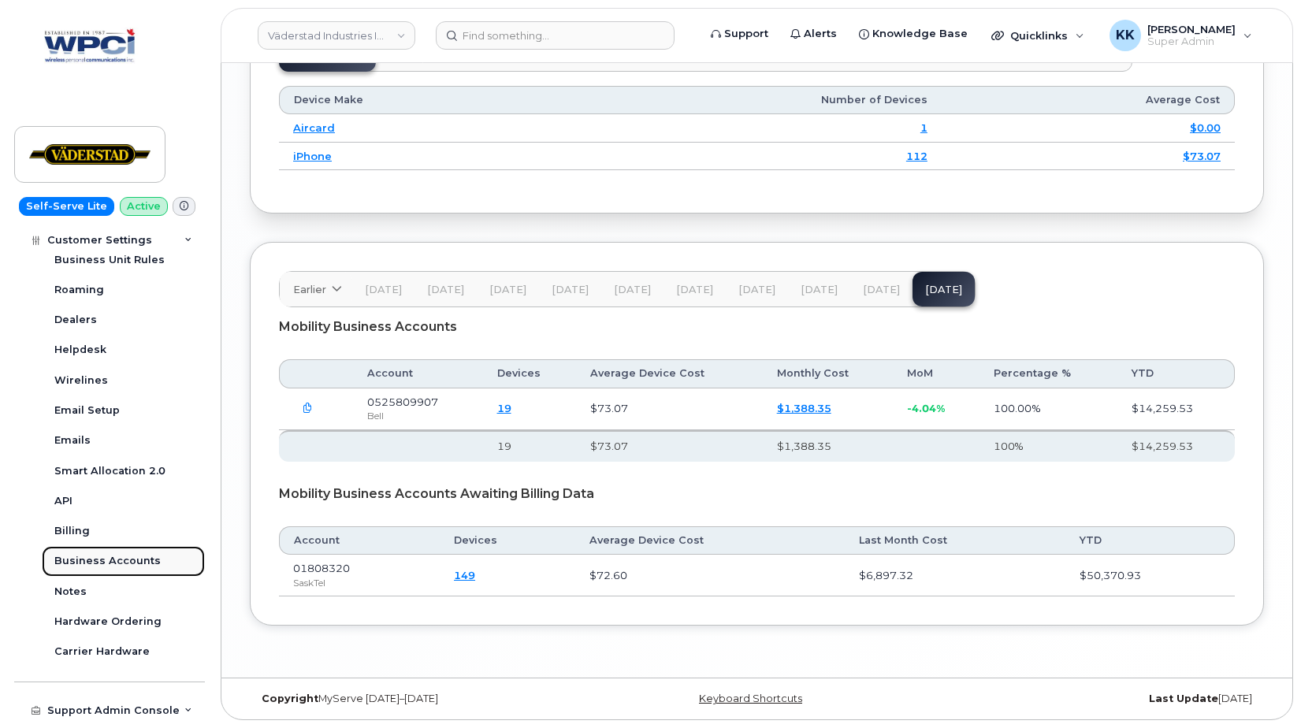
click at [110, 568] on div "Business Accounts" at bounding box center [107, 561] width 106 height 14
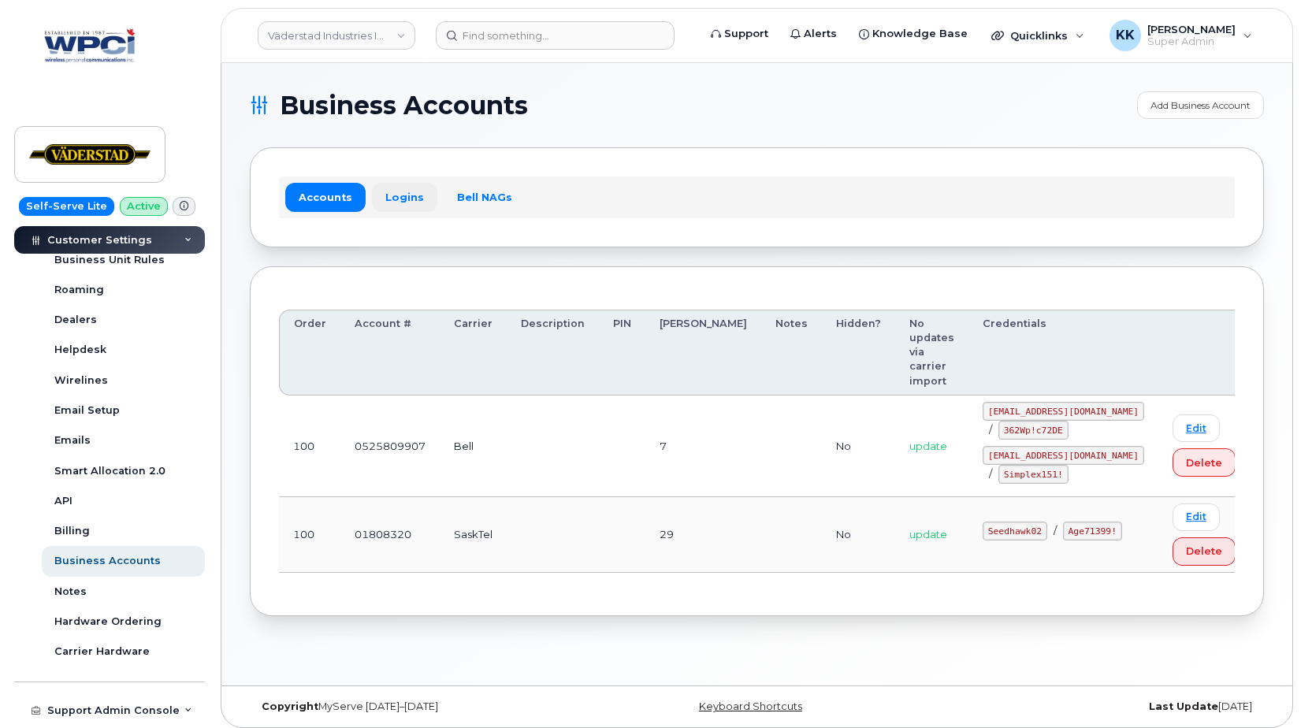
click at [398, 205] on link "Logins" at bounding box center [404, 197] width 65 height 28
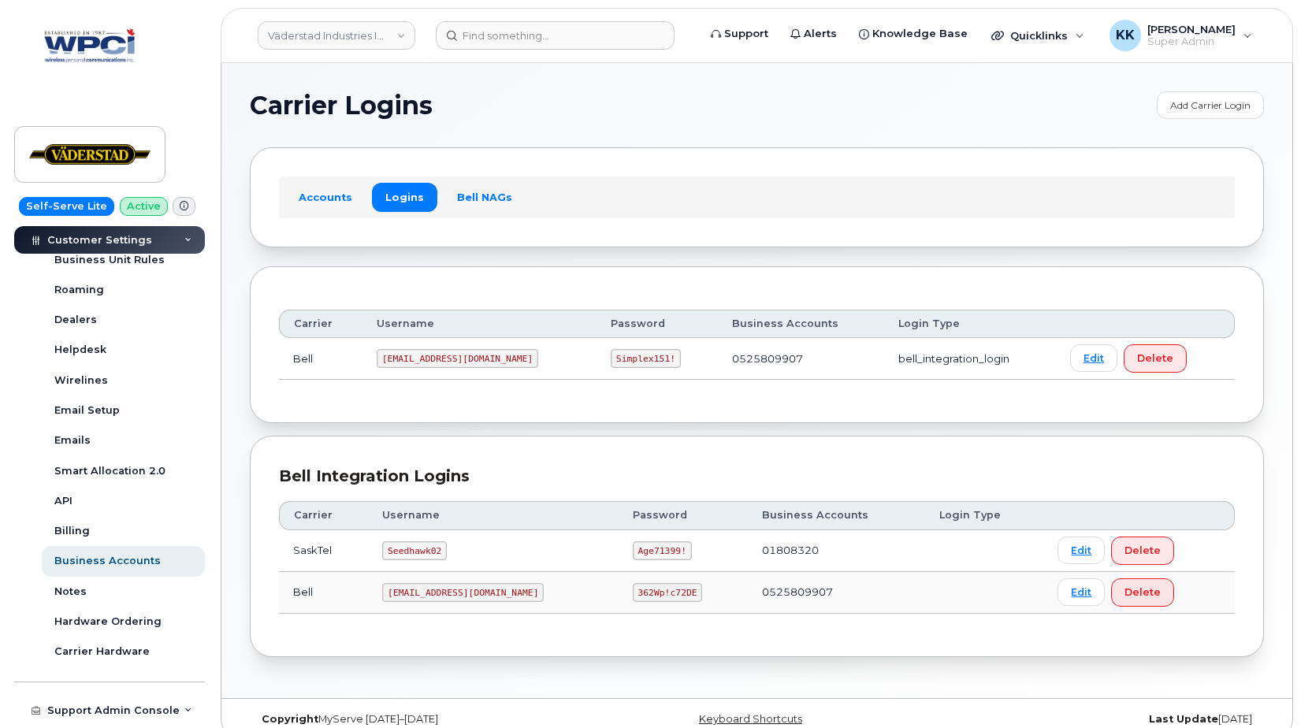
click at [424, 554] on code "Seedhawk02" at bounding box center [414, 551] width 65 height 19
click at [424, 553] on code "Seedhawk02" at bounding box center [414, 551] width 65 height 19
copy code "Seedhawk02"
click at [633, 552] on code "Age71399!" at bounding box center [662, 551] width 59 height 19
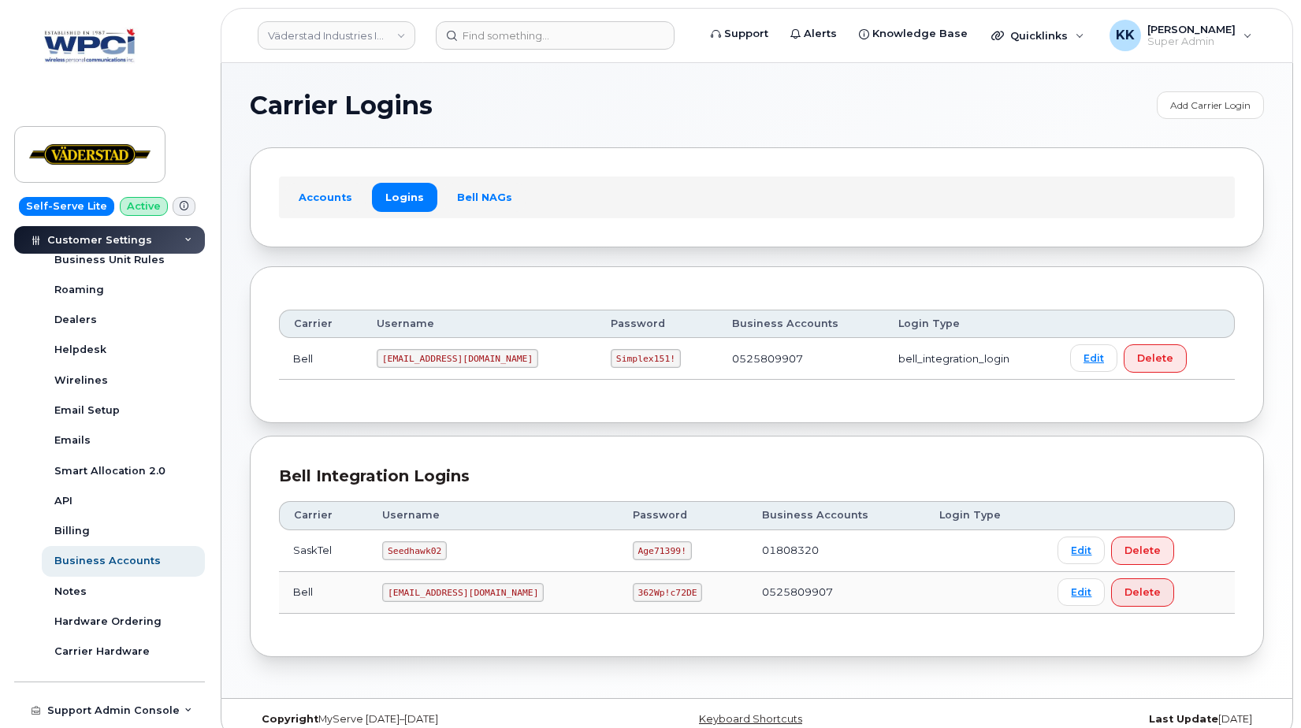
click at [633, 552] on code "Age71399!" at bounding box center [662, 551] width 59 height 19
